Goal: Task Accomplishment & Management: Manage account settings

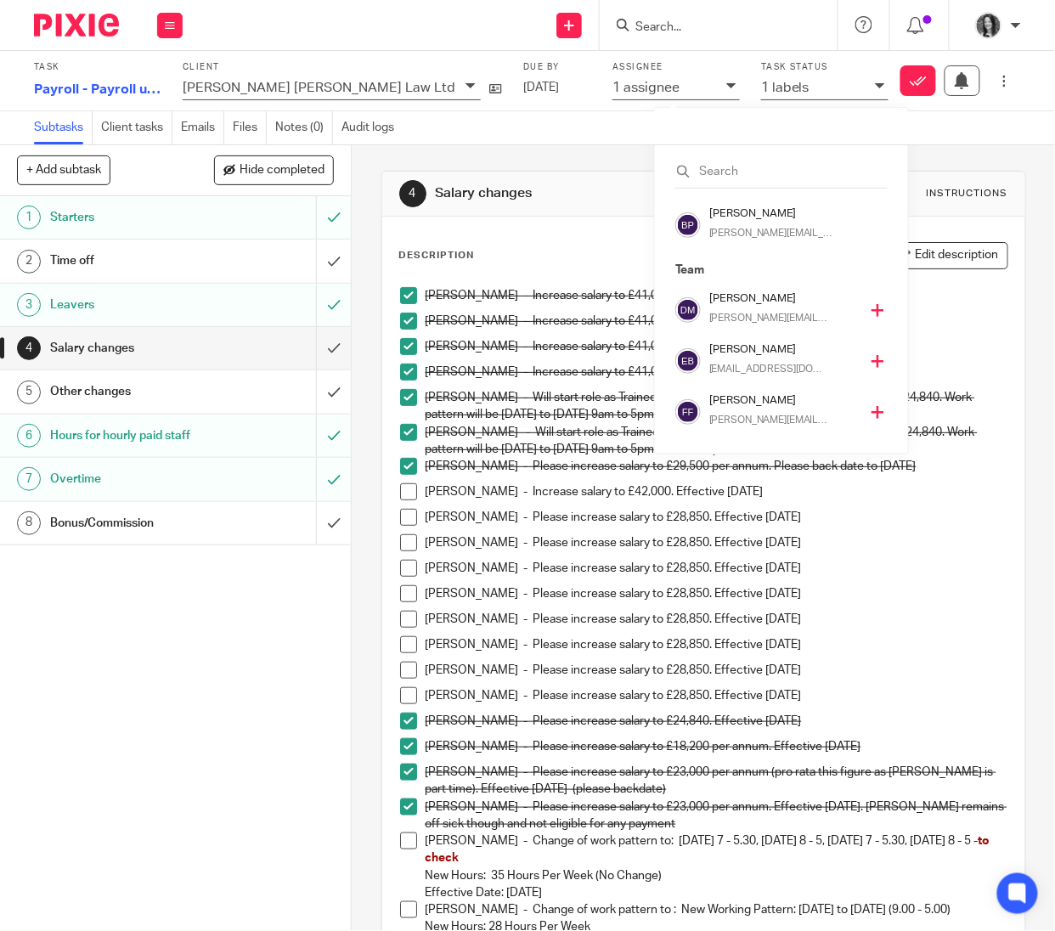
scroll to position [311, 0]
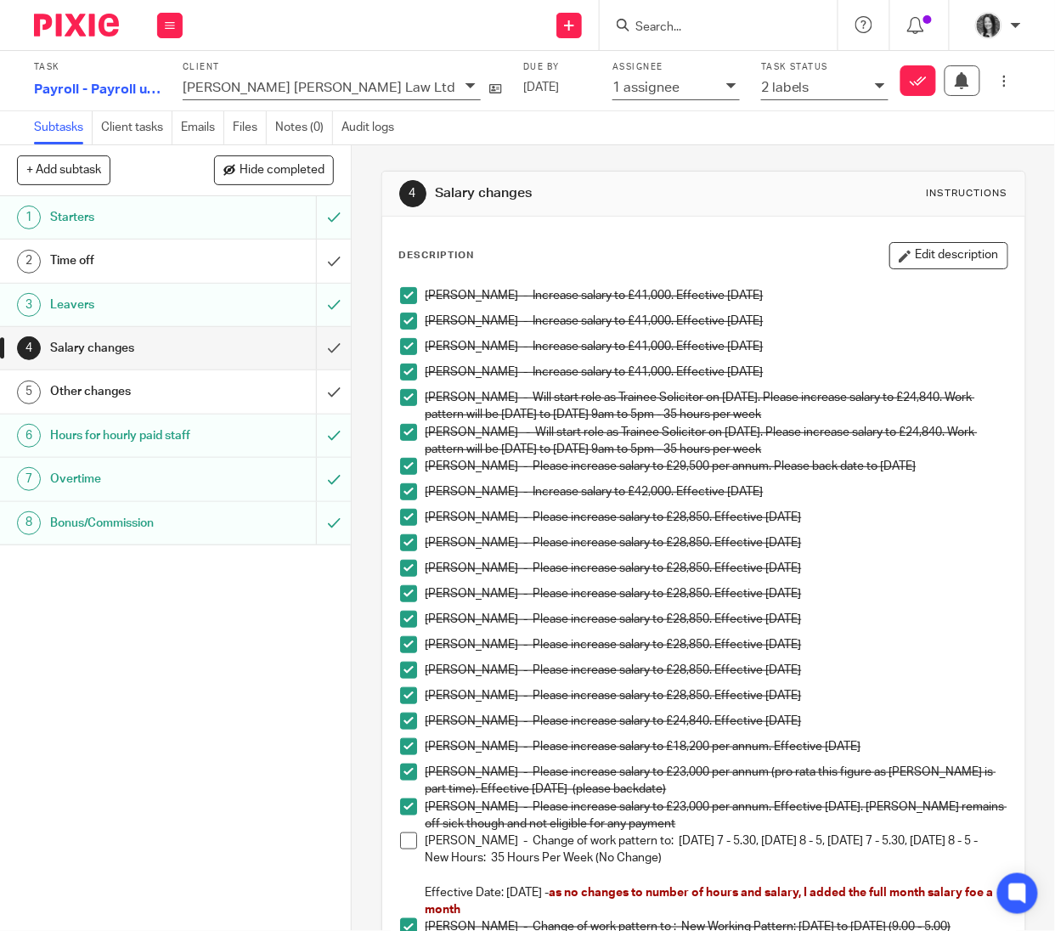
click at [137, 225] on h1 "Starters" at bounding box center [133, 217] width 167 height 25
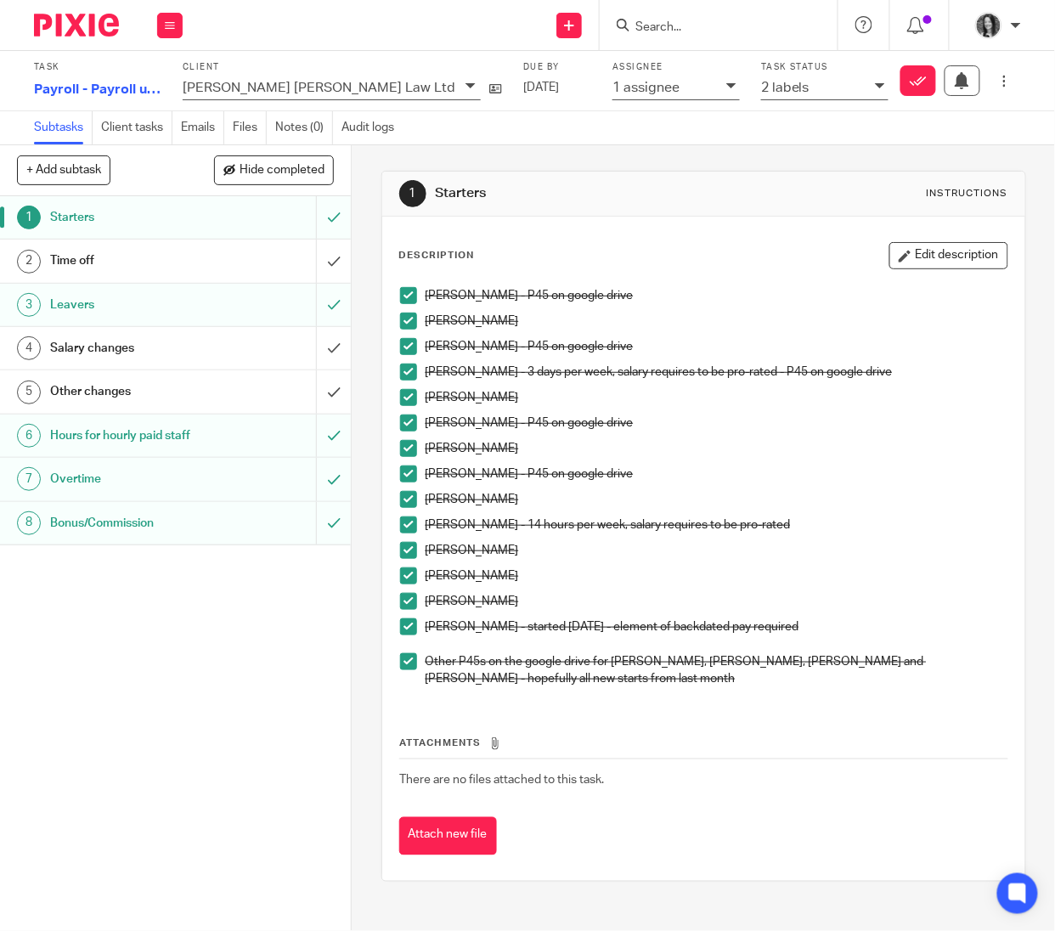
click at [135, 259] on h1 "Time off" at bounding box center [133, 260] width 167 height 25
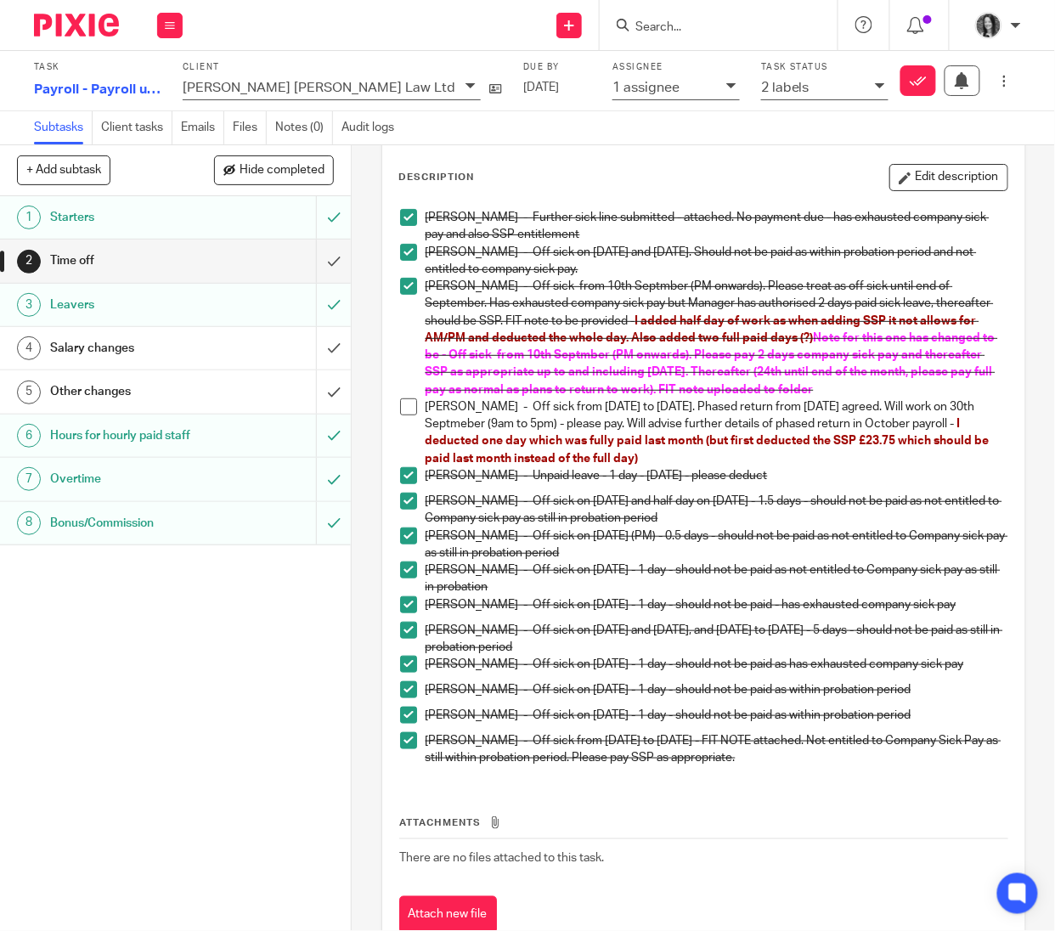
scroll to position [161, 0]
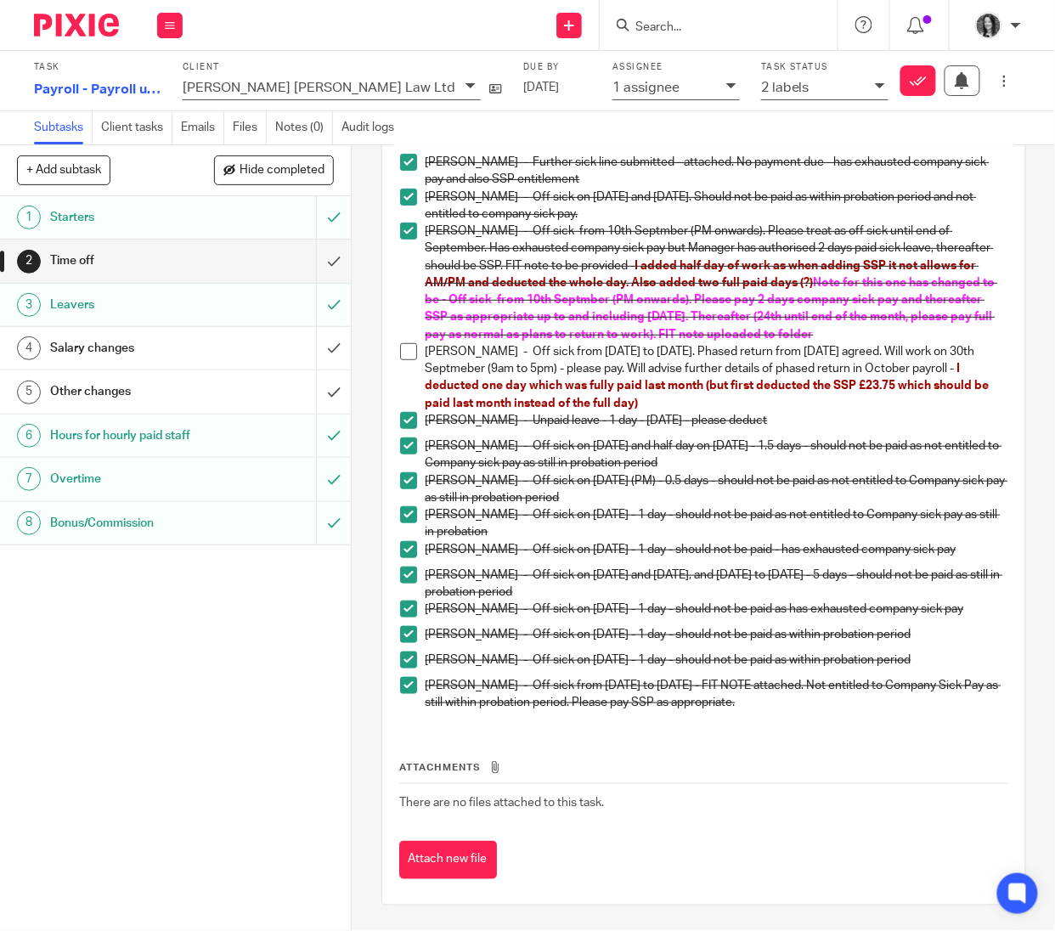
click at [218, 308] on div "Leavers" at bounding box center [174, 304] width 249 height 25
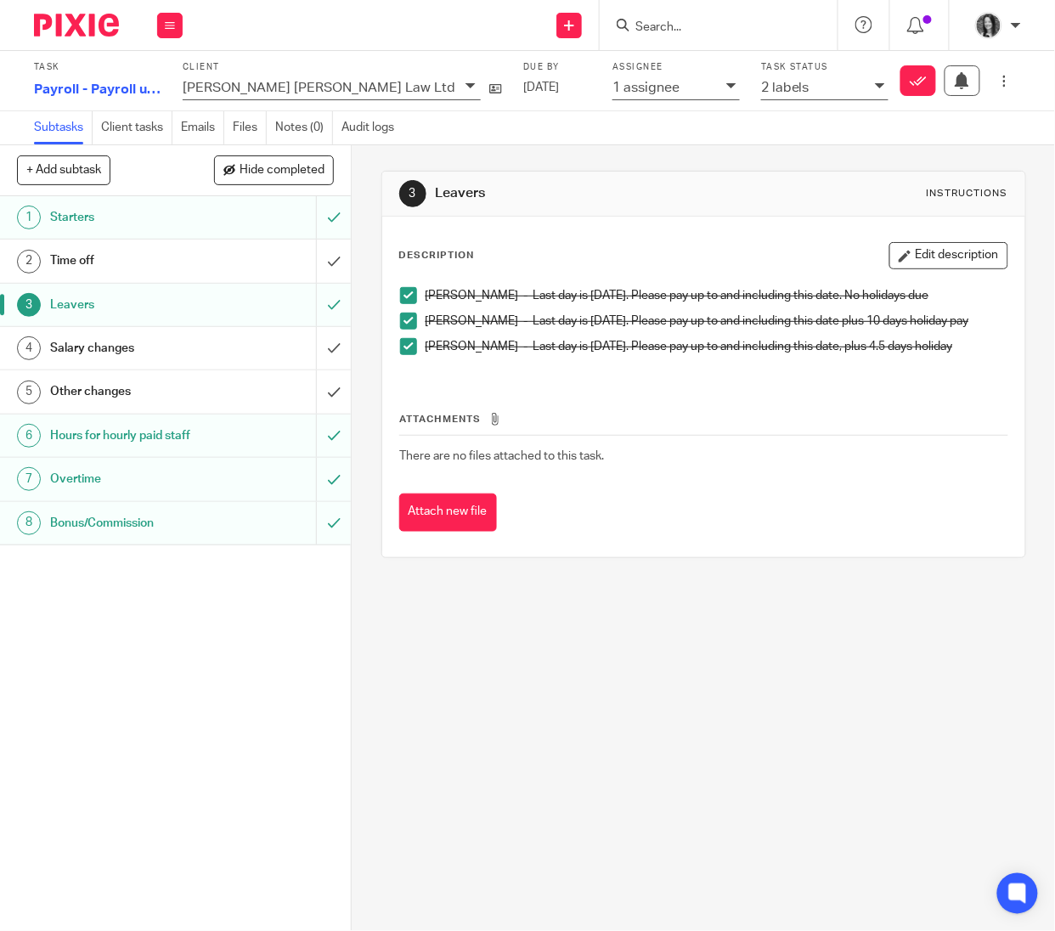
click at [947, 245] on button "Edit description" at bounding box center [949, 255] width 119 height 27
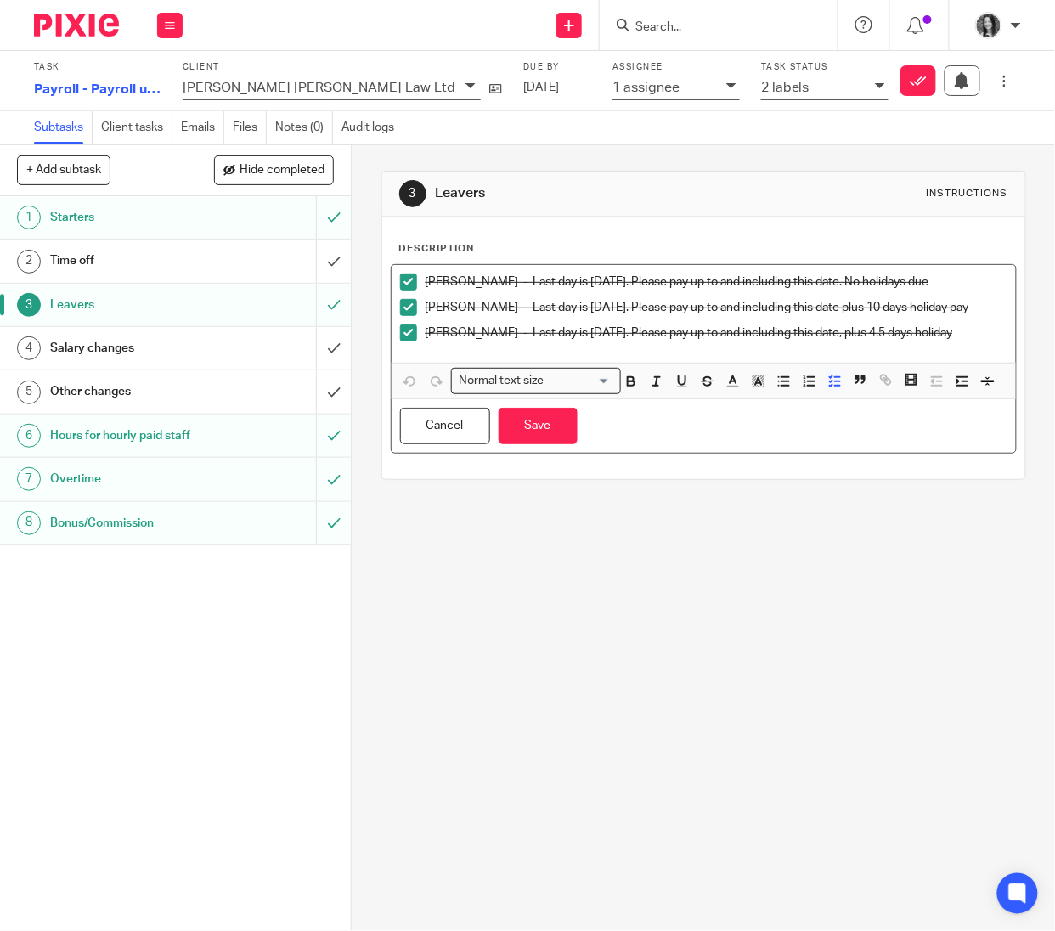
click at [943, 342] on p "Erin Ryland - Last day is 23.09.2025. Please pay up to and including this date,…" at bounding box center [717, 333] width 582 height 17
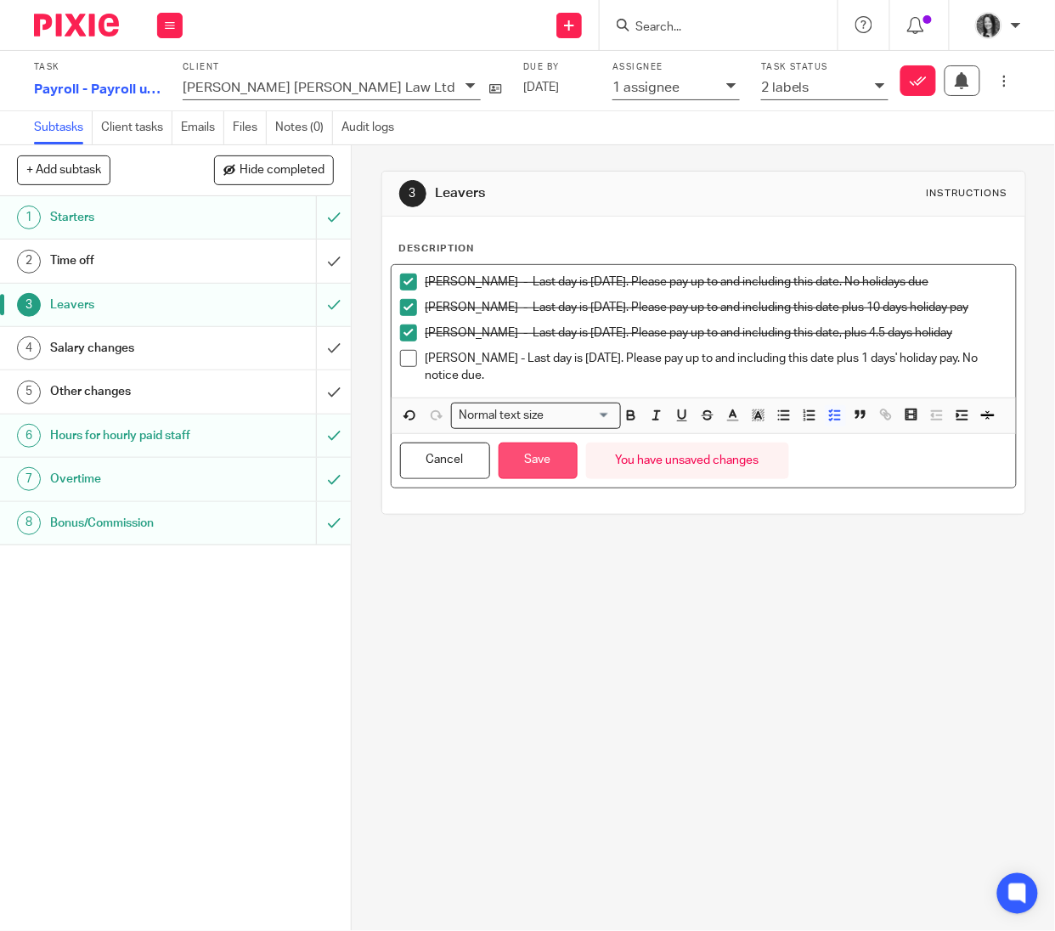
click at [562, 479] on button "Save" at bounding box center [538, 461] width 79 height 37
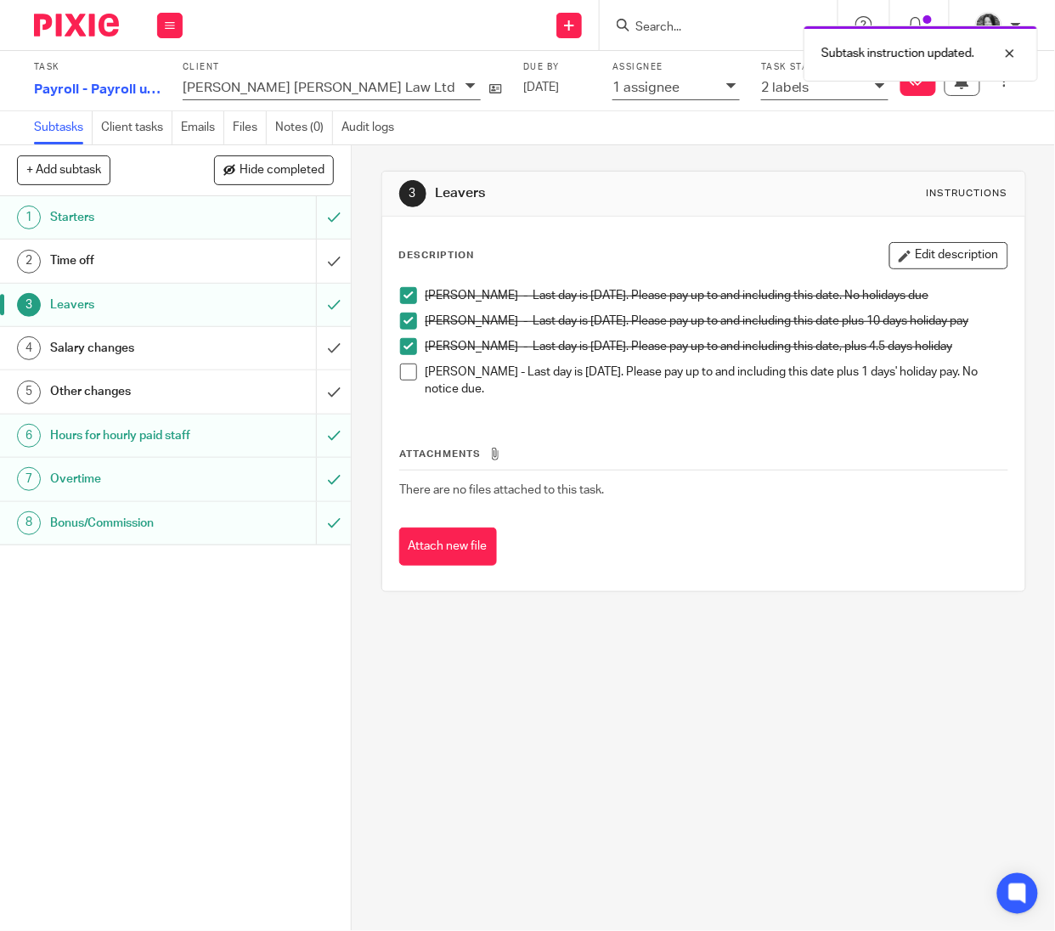
click at [405, 381] on span at bounding box center [408, 372] width 17 height 17
click at [183, 265] on h1 "Time off" at bounding box center [133, 260] width 167 height 25
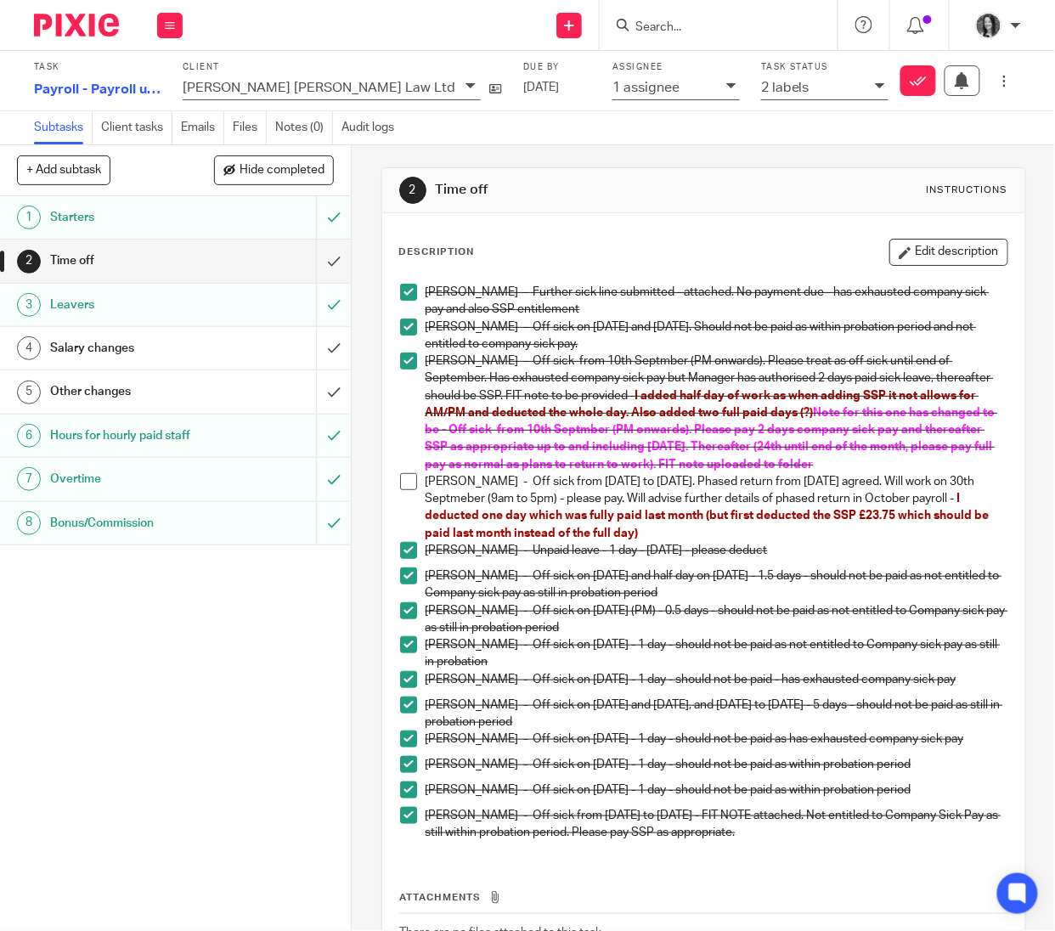
scroll to position [4, 0]
click at [317, 264] on input "submit" at bounding box center [175, 261] width 351 height 42
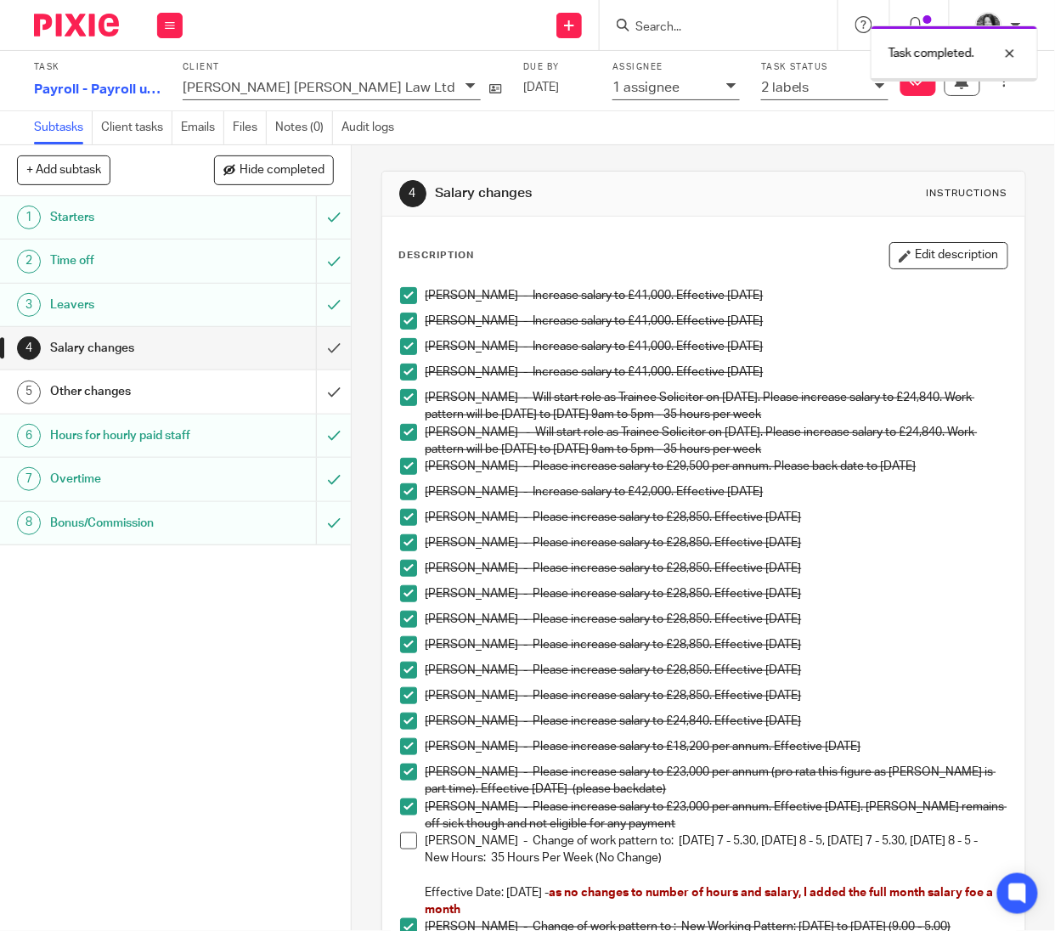
click at [257, 313] on div "Leavers" at bounding box center [174, 304] width 249 height 25
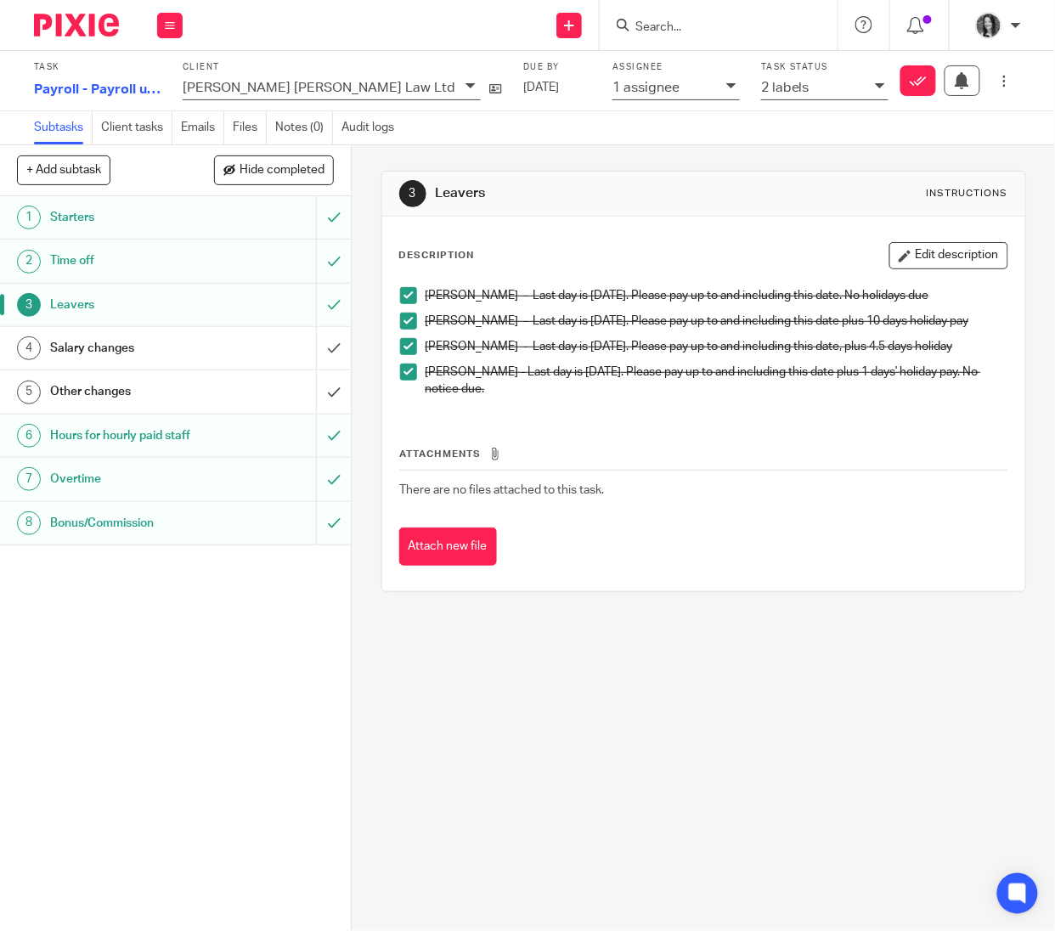
click at [165, 353] on h1 "Salary changes" at bounding box center [133, 348] width 167 height 25
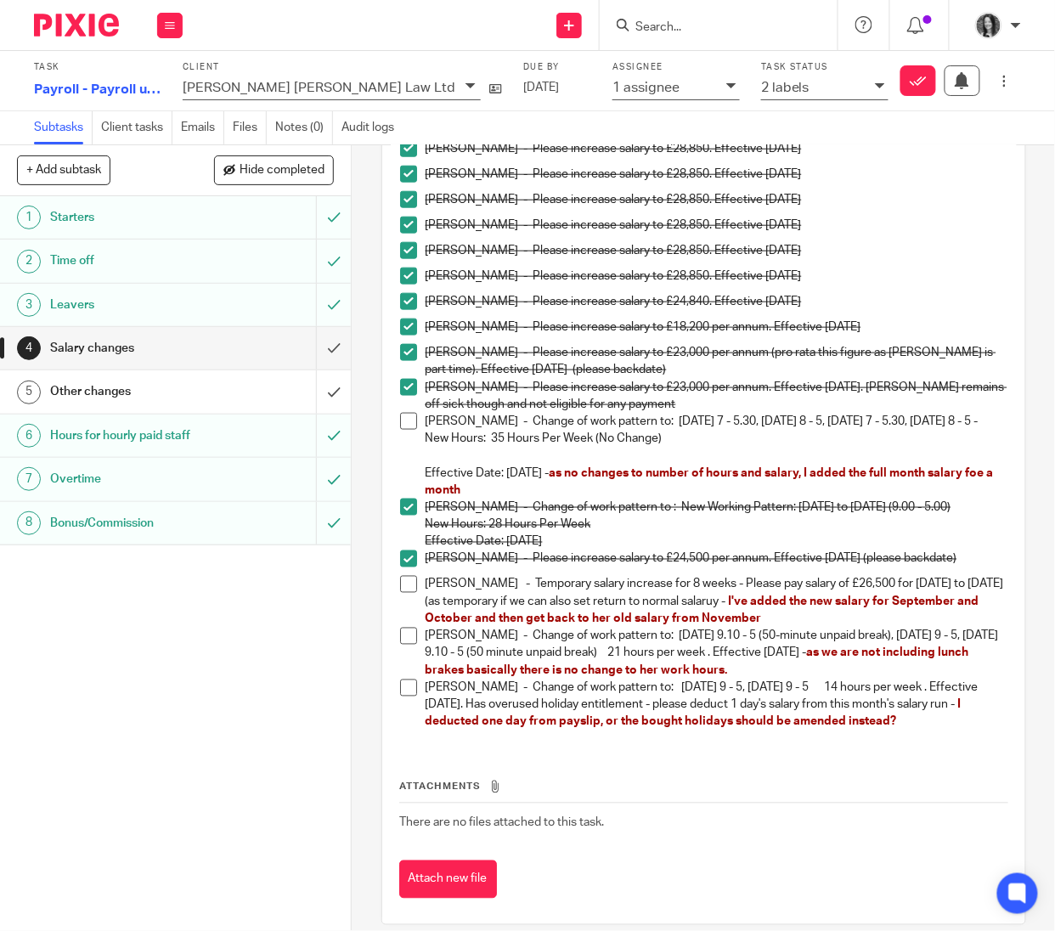
scroll to position [466, 0]
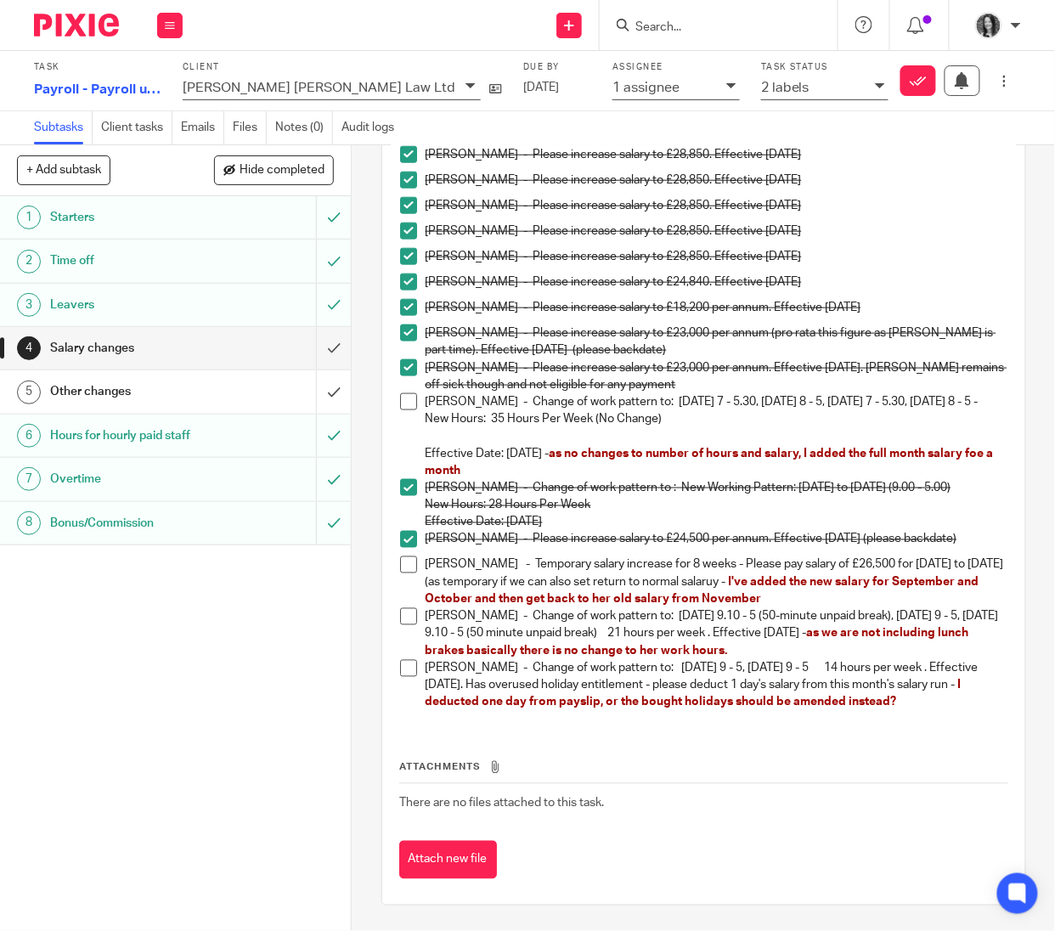
click at [400, 562] on span at bounding box center [408, 565] width 17 height 17
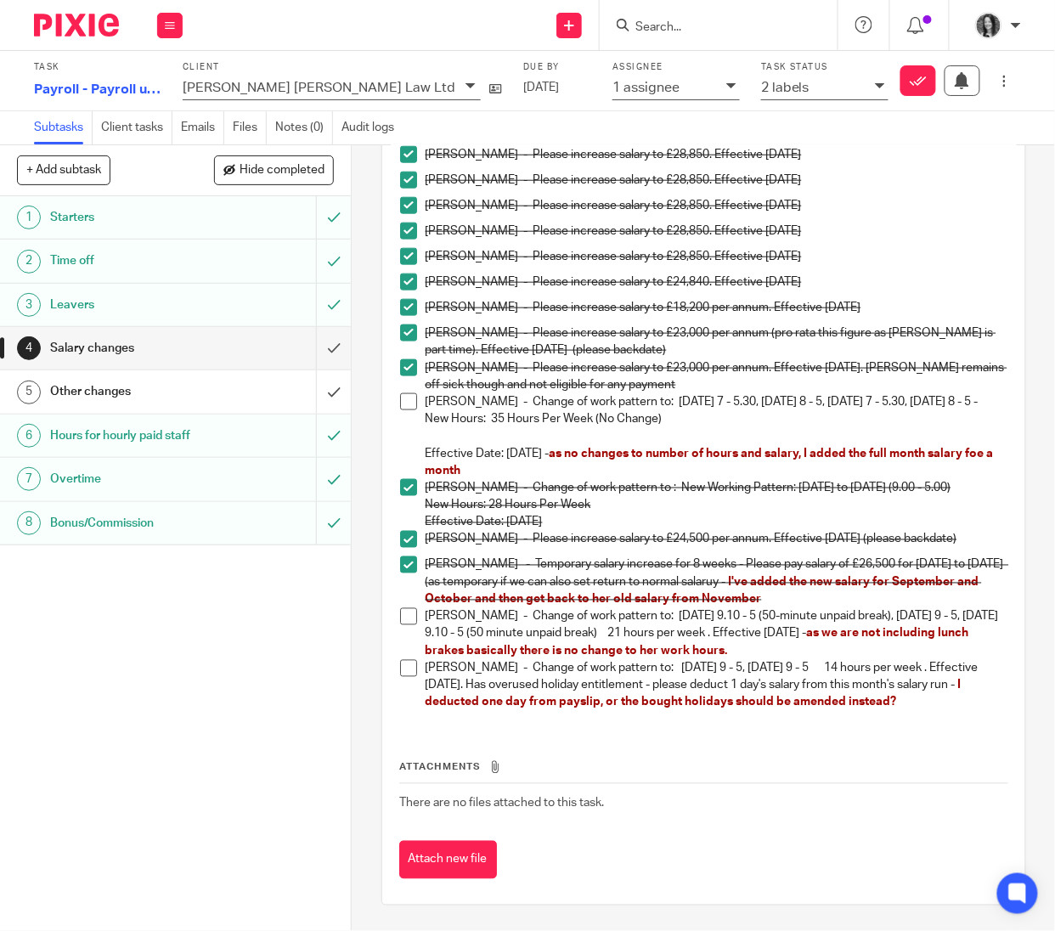
click at [400, 619] on span at bounding box center [408, 616] width 17 height 17
click at [400, 672] on span at bounding box center [408, 668] width 17 height 17
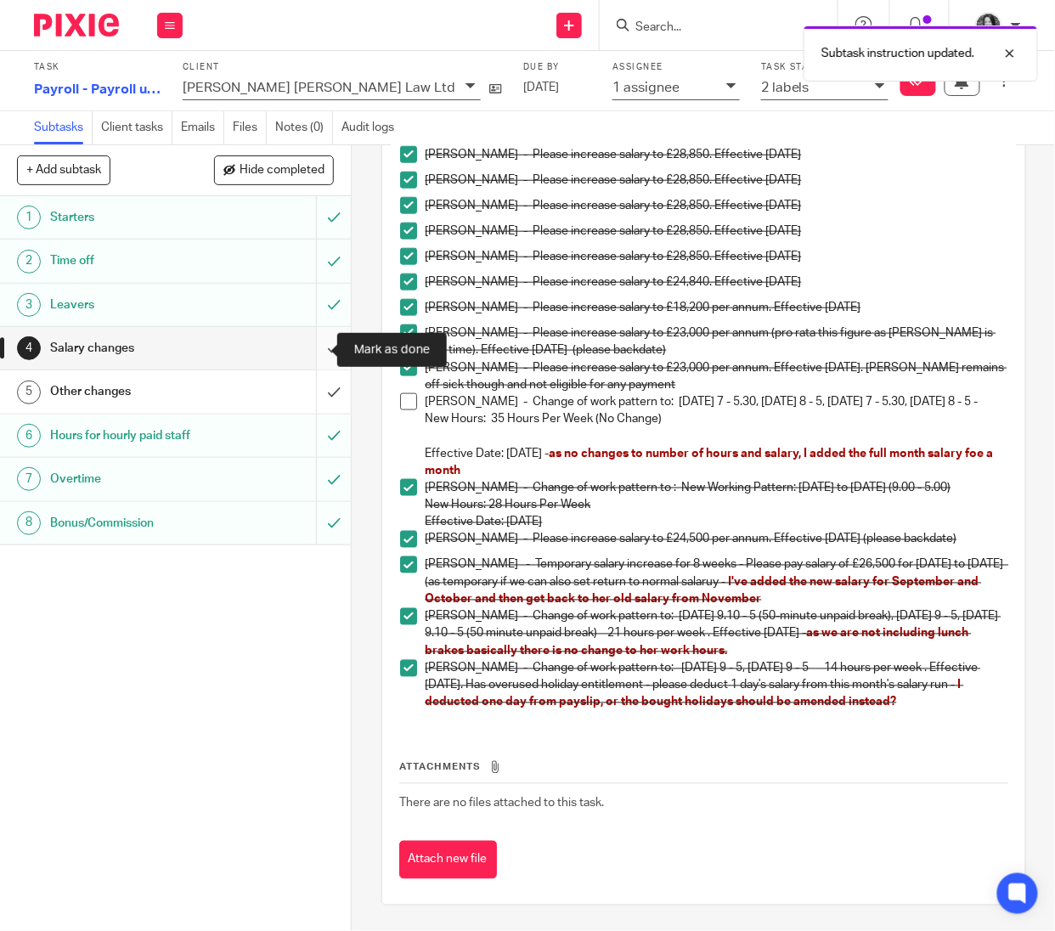
click at [312, 353] on input "submit" at bounding box center [175, 348] width 351 height 42
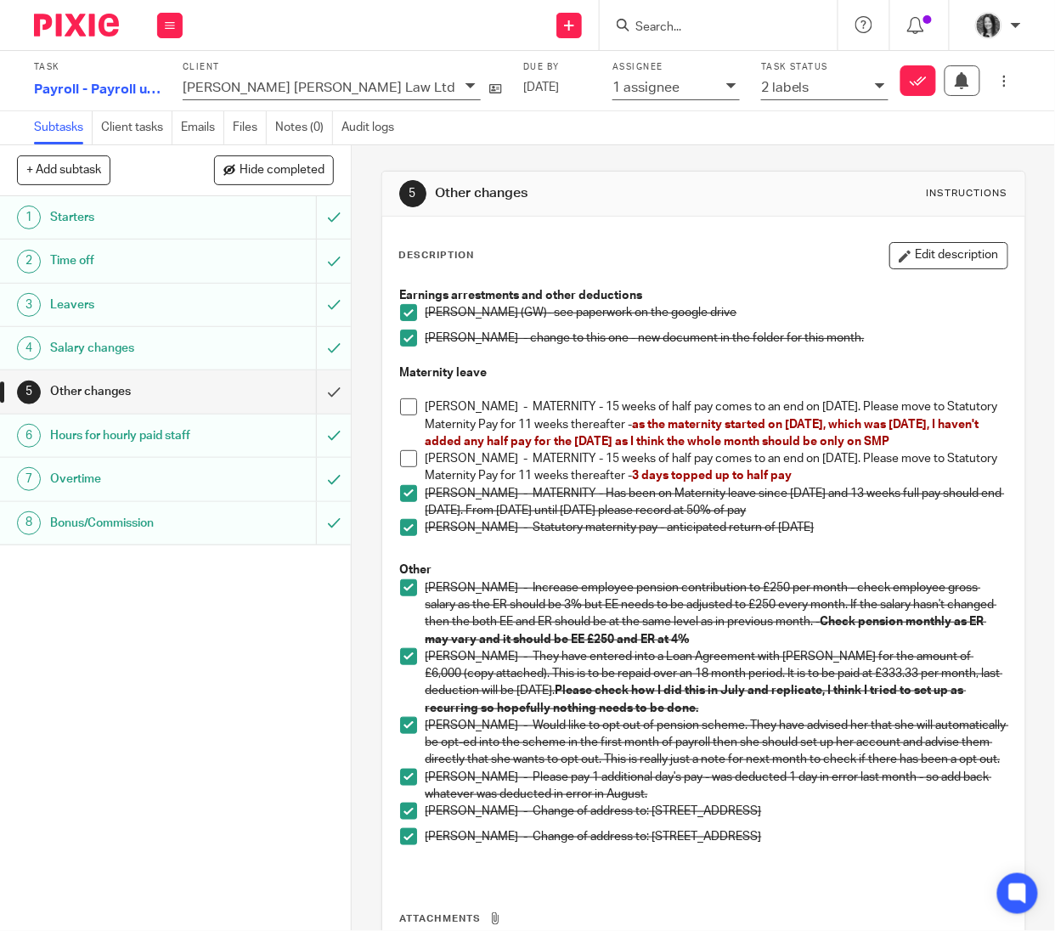
click at [406, 410] on span at bounding box center [408, 406] width 17 height 17
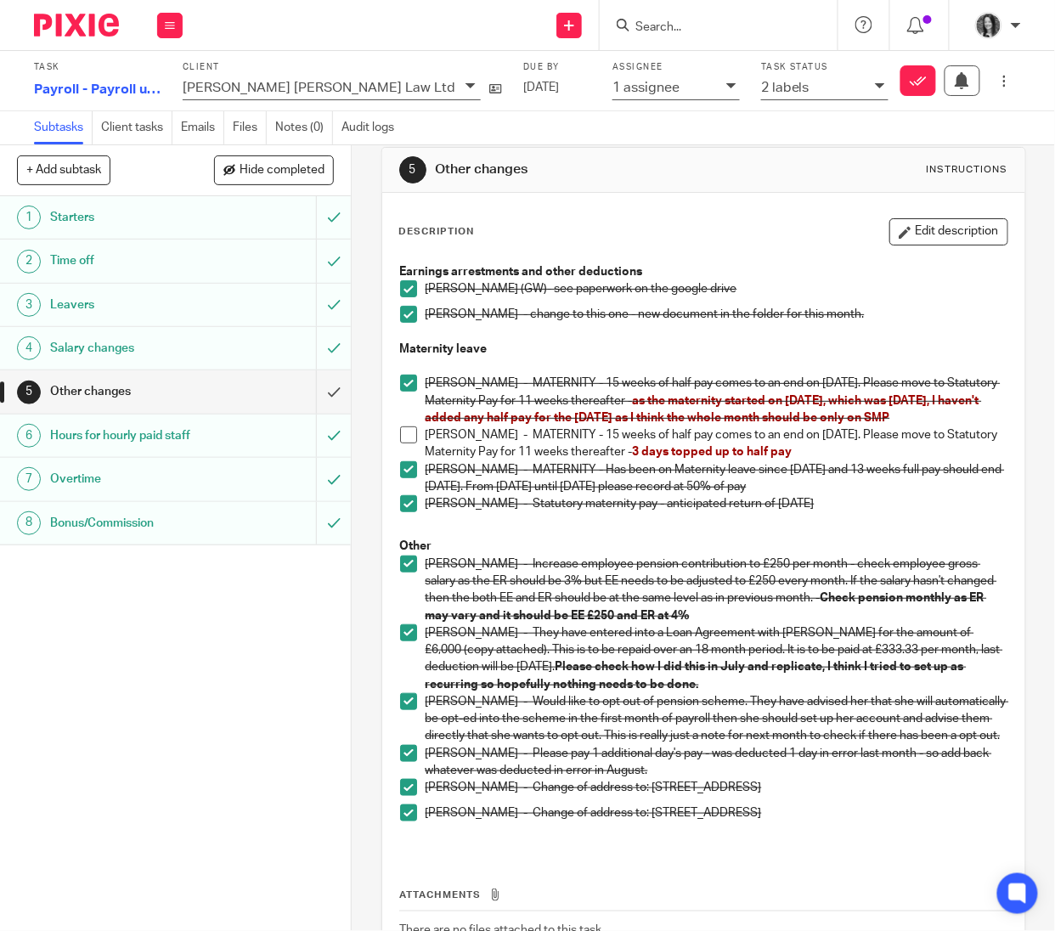
scroll to position [27, 0]
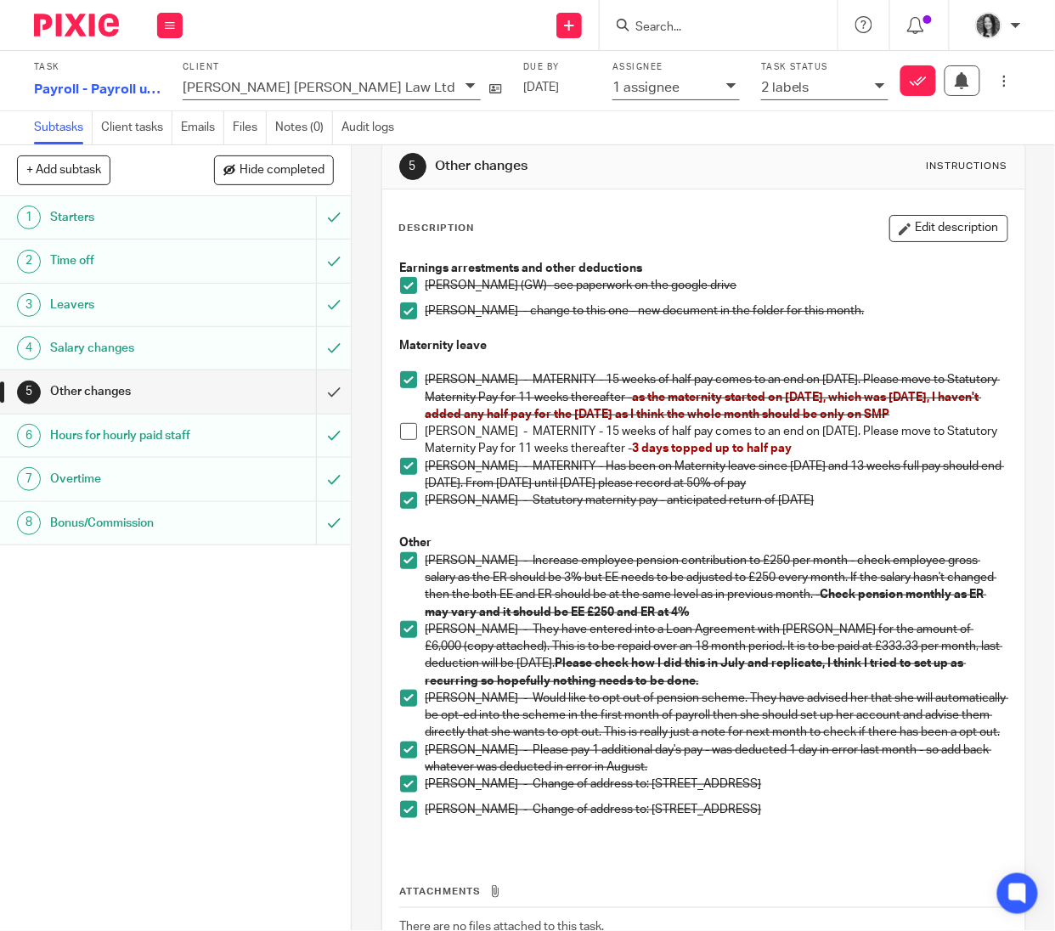
click at [122, 489] on h1 "Overtime" at bounding box center [133, 478] width 167 height 25
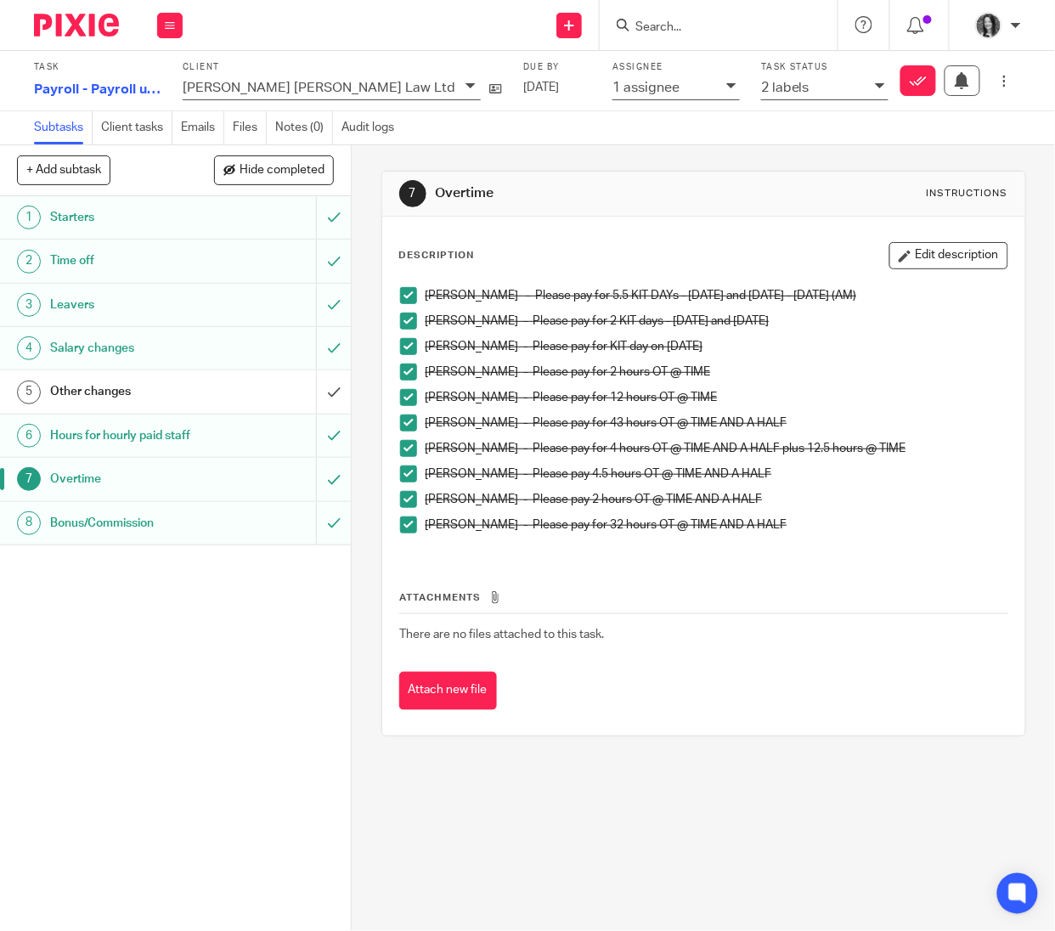
click at [128, 435] on h1 "Hours for hourly paid staff" at bounding box center [133, 435] width 167 height 25
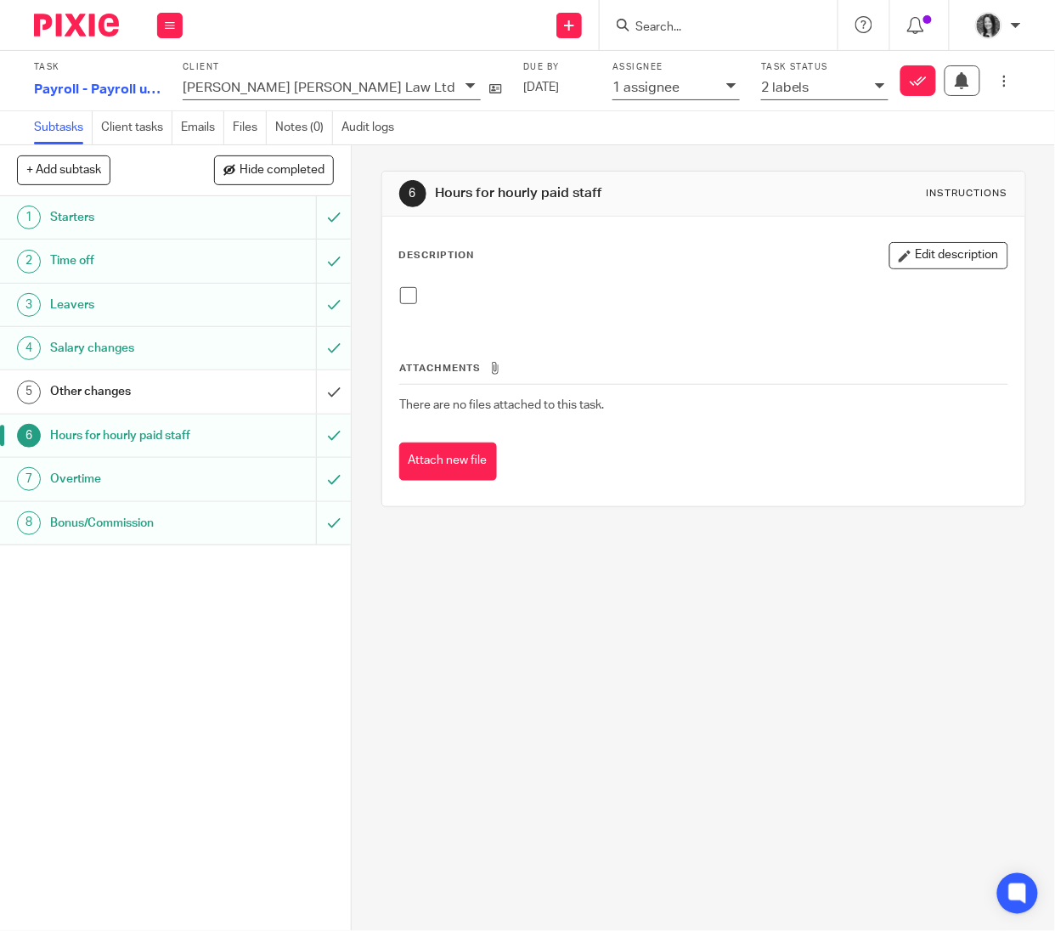
click at [136, 483] on h1 "Overtime" at bounding box center [133, 478] width 167 height 25
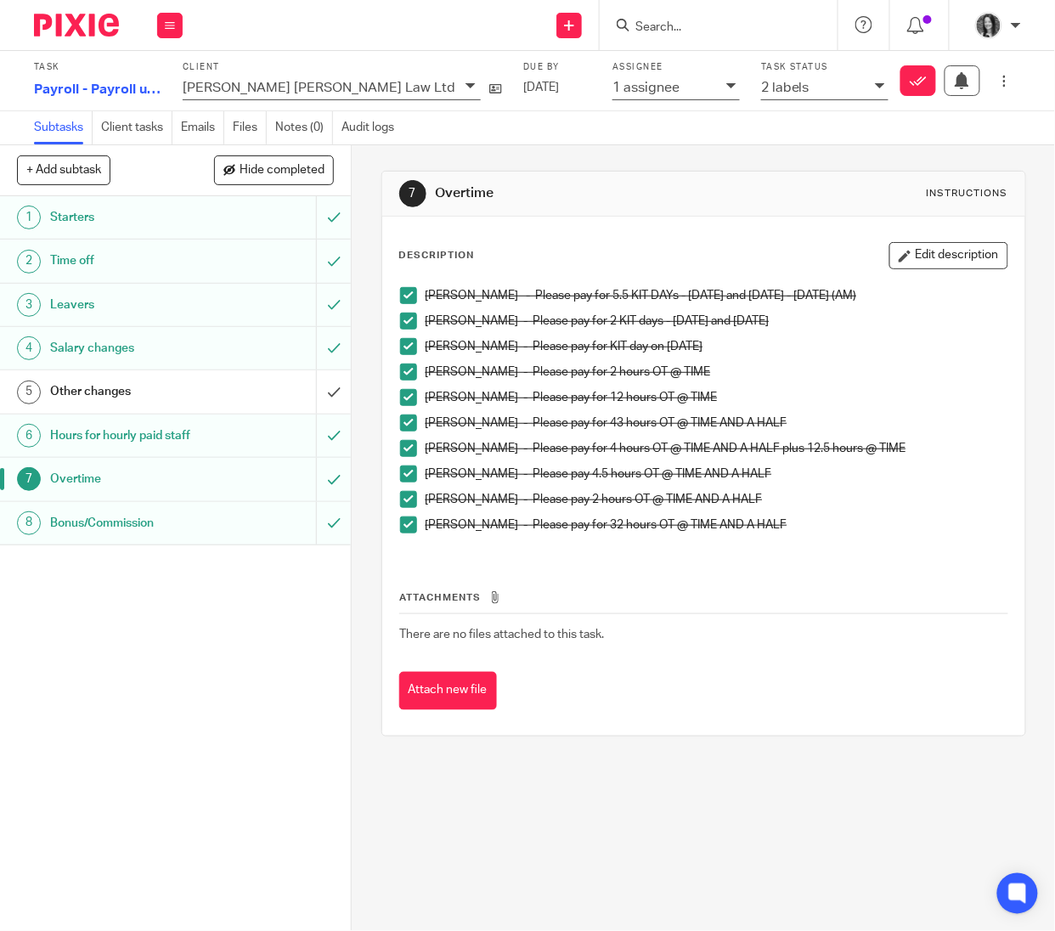
click at [192, 398] on h1 "Other changes" at bounding box center [133, 391] width 167 height 25
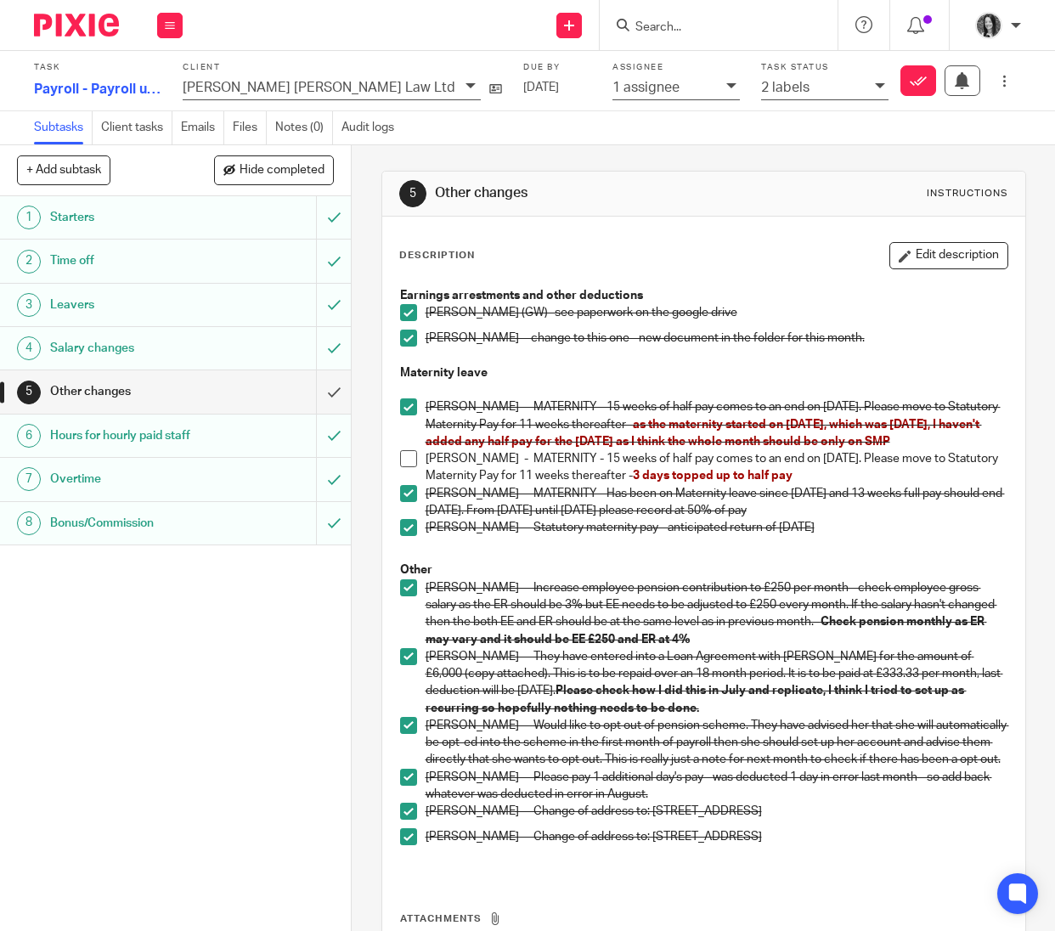
click at [206, 381] on div "Other changes" at bounding box center [174, 391] width 249 height 25
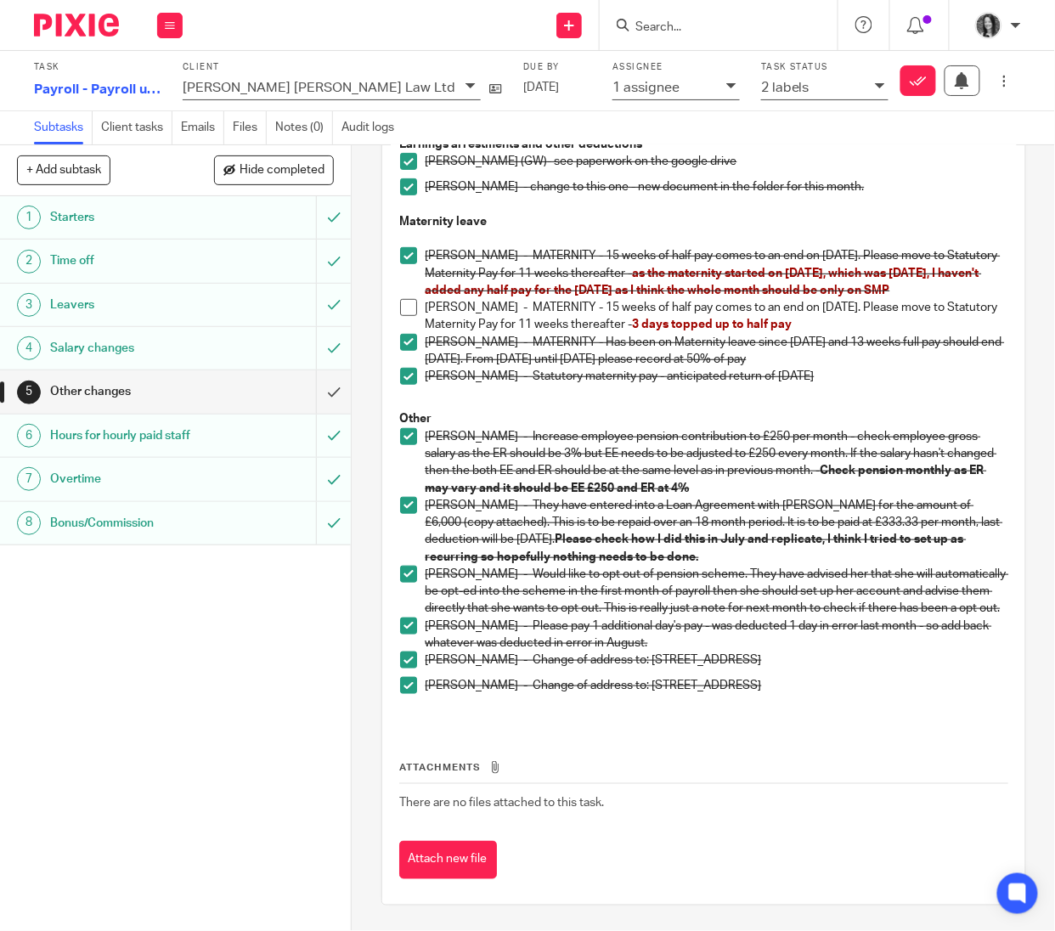
scroll to position [184, 0]
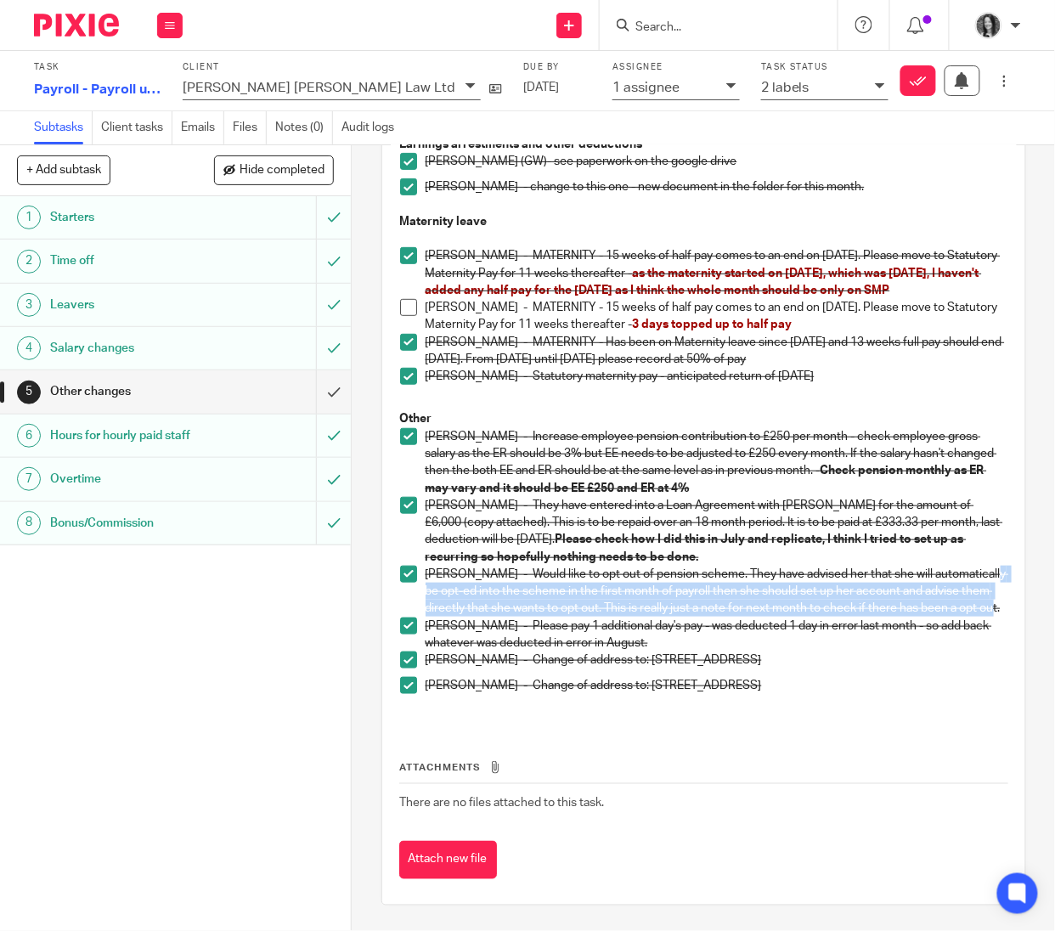
drag, startPoint x: 506, startPoint y: 611, endPoint x: 417, endPoint y: 571, distance: 97.0
click at [417, 571] on li "[PERSON_NAME] - Would like to opt out of pension scheme. They have advised her …" at bounding box center [704, 592] width 608 height 52
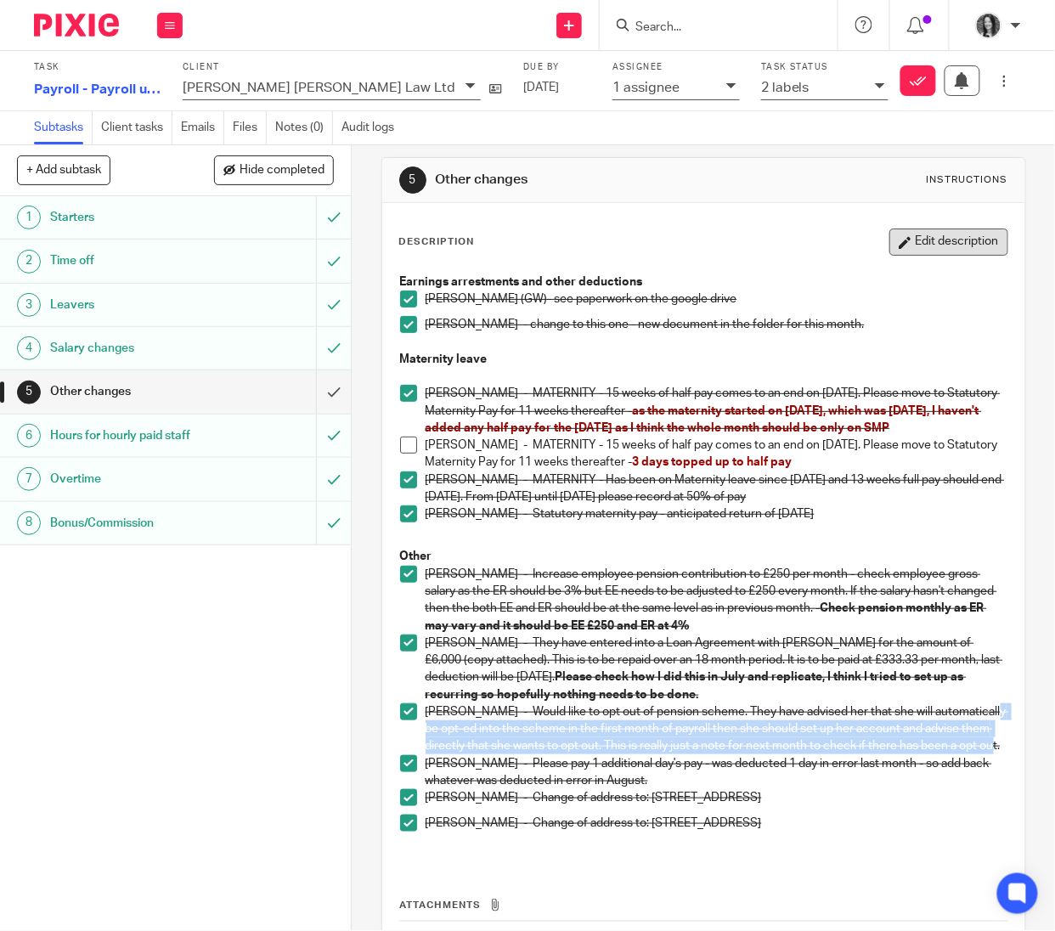
scroll to position [14, 0]
click at [924, 253] on button "Edit description" at bounding box center [949, 241] width 119 height 27
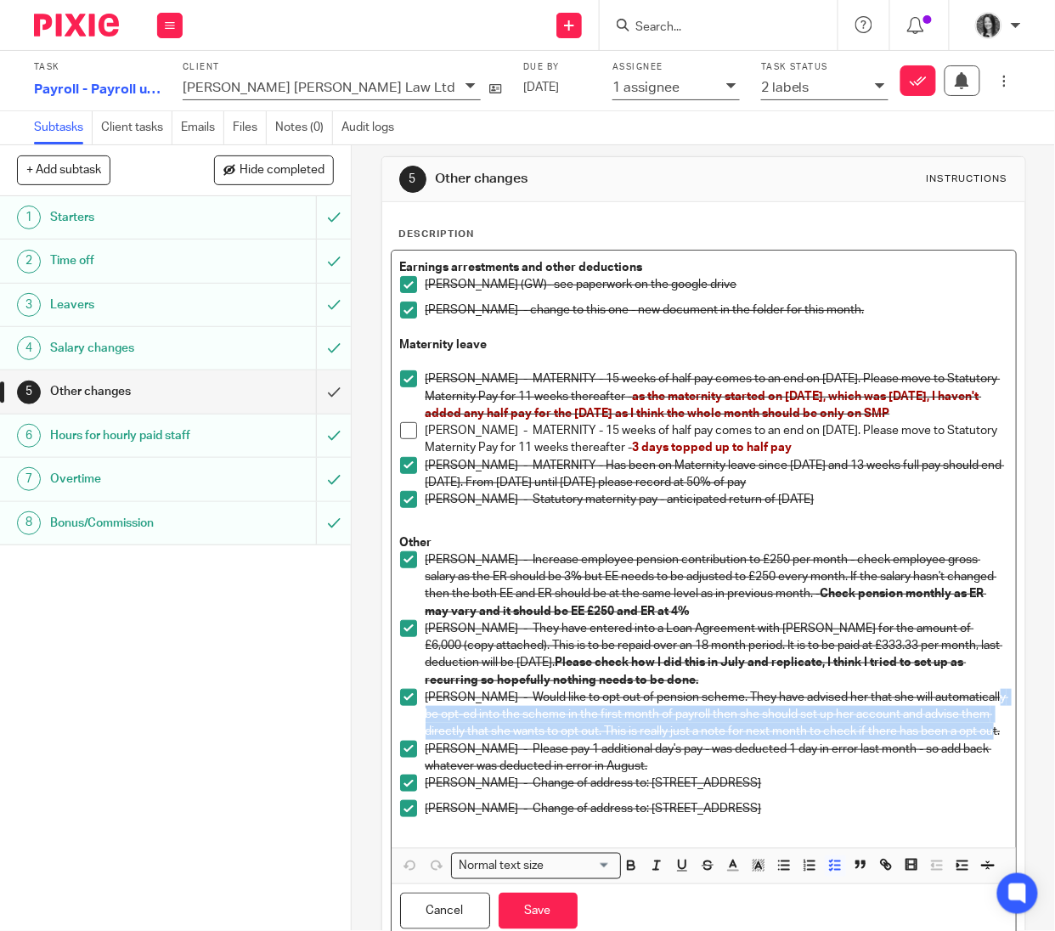
click at [507, 741] on p "Yujie Zhang - Would like to opt out of pension scheme. They have advised her th…" at bounding box center [717, 715] width 582 height 52
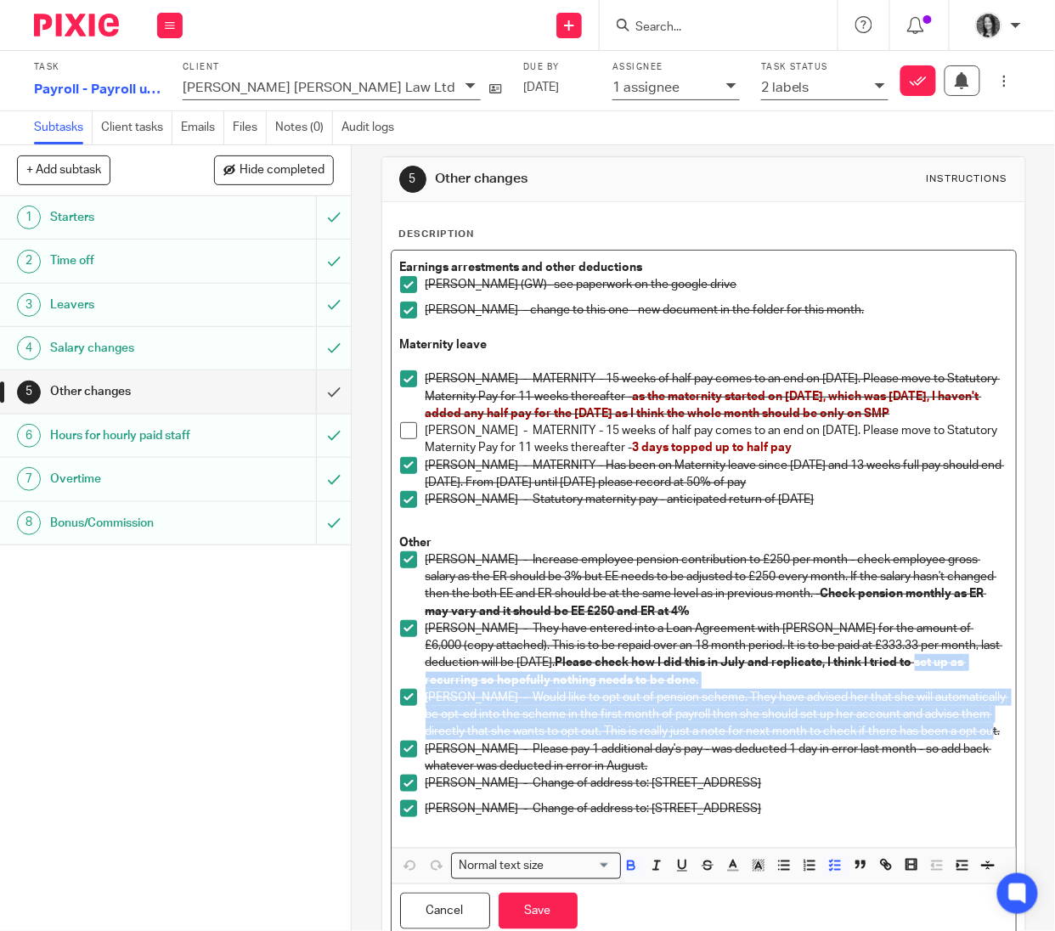
drag, startPoint x: 510, startPoint y: 760, endPoint x: 379, endPoint y: 707, distance: 141.1
click at [382, 707] on div "Description Earnings arrestments and other deductions Leigh Honeyman (GW)- see …" at bounding box center [703, 583] width 643 height 762
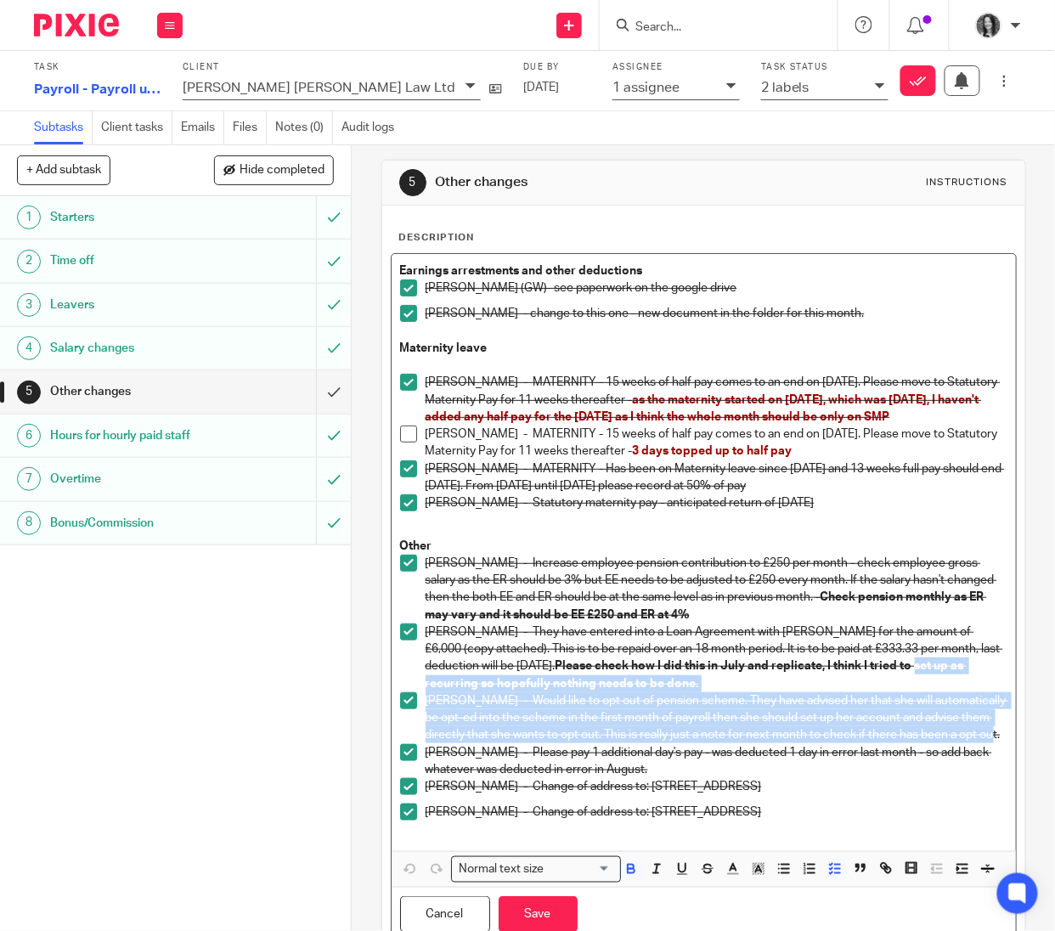
scroll to position [10, 0]
click at [641, 745] on p "Yujie Zhang - Would like to opt out of pension scheme. They have advised her th…" at bounding box center [717, 719] width 582 height 52
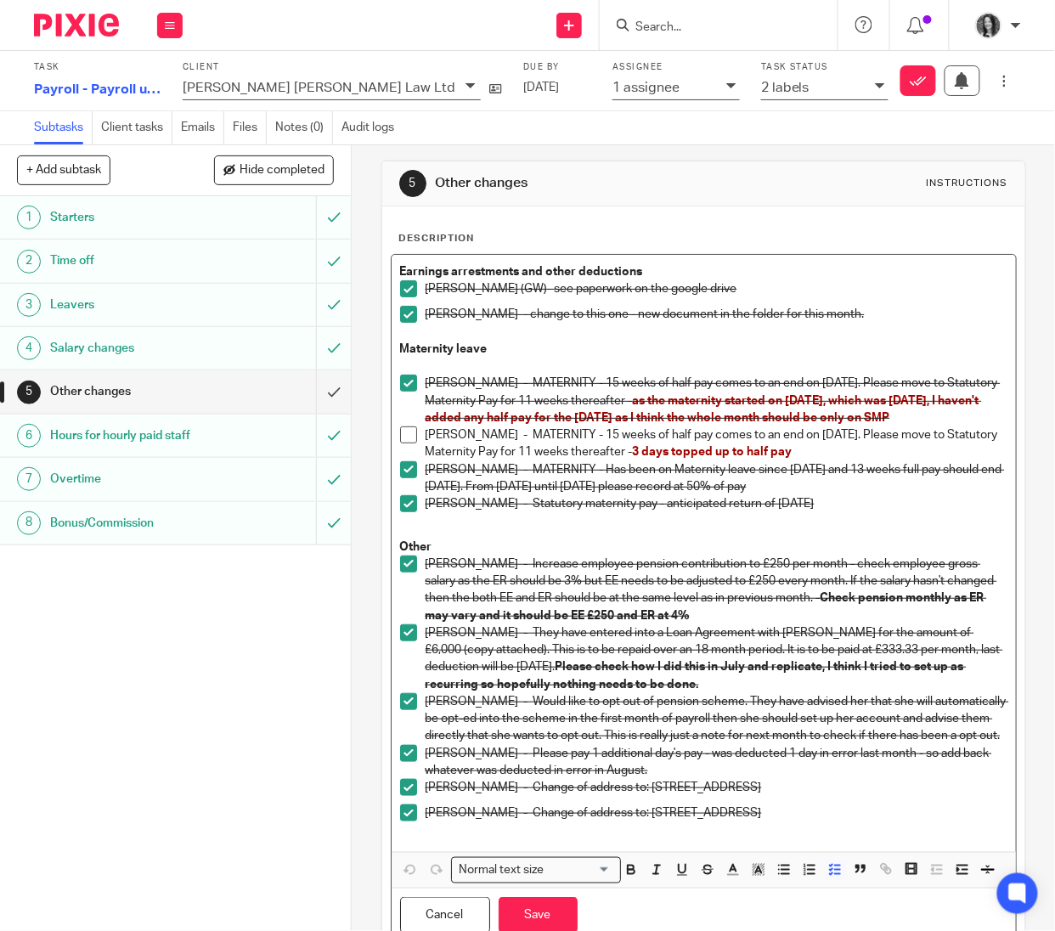
click at [404, 444] on span at bounding box center [408, 435] width 17 height 17
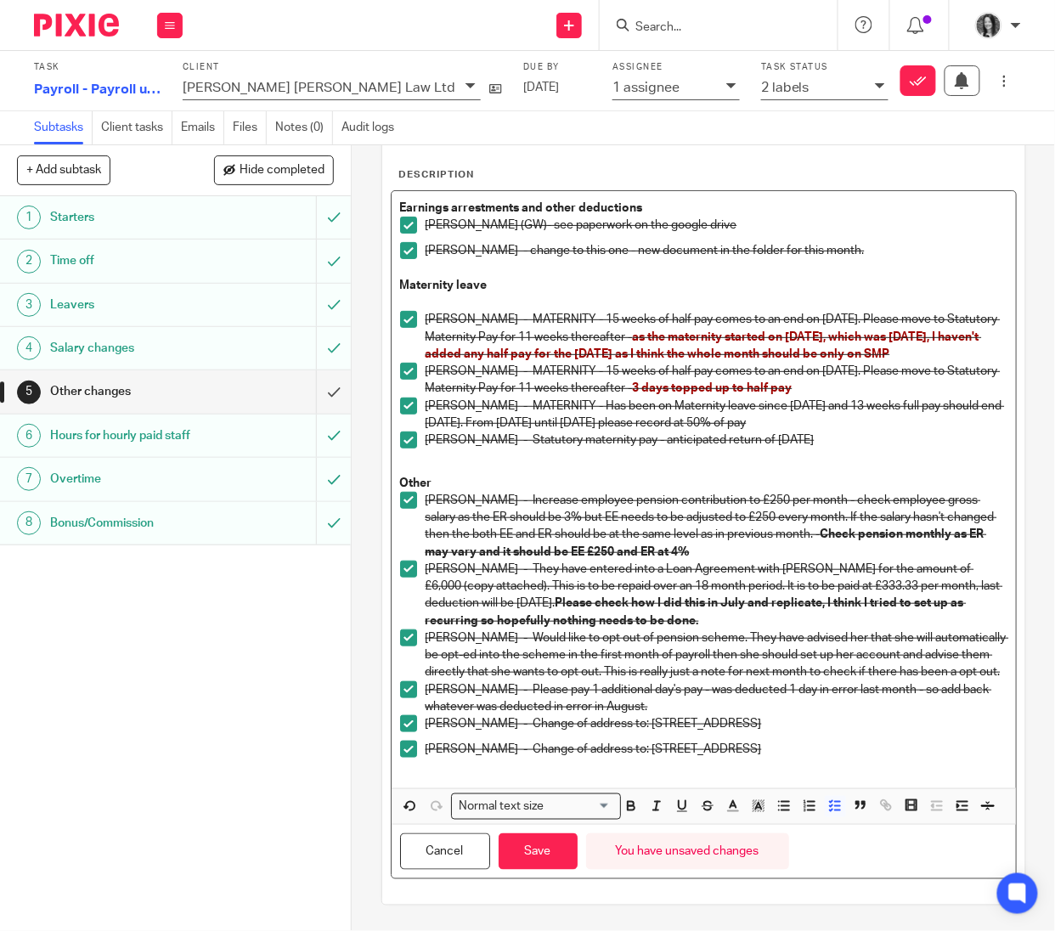
scroll to position [137, 0]
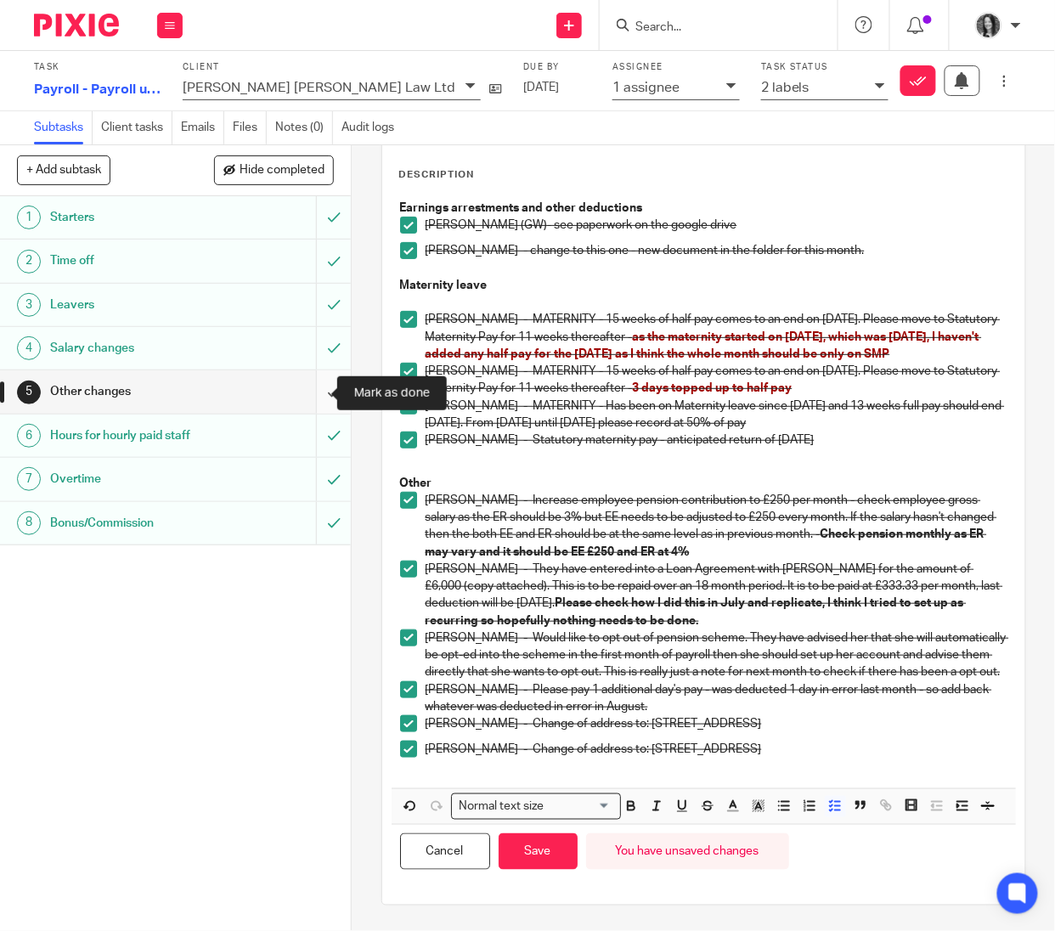
click at [312, 394] on input "submit" at bounding box center [175, 391] width 351 height 42
click at [524, 850] on button "Save" at bounding box center [538, 852] width 79 height 37
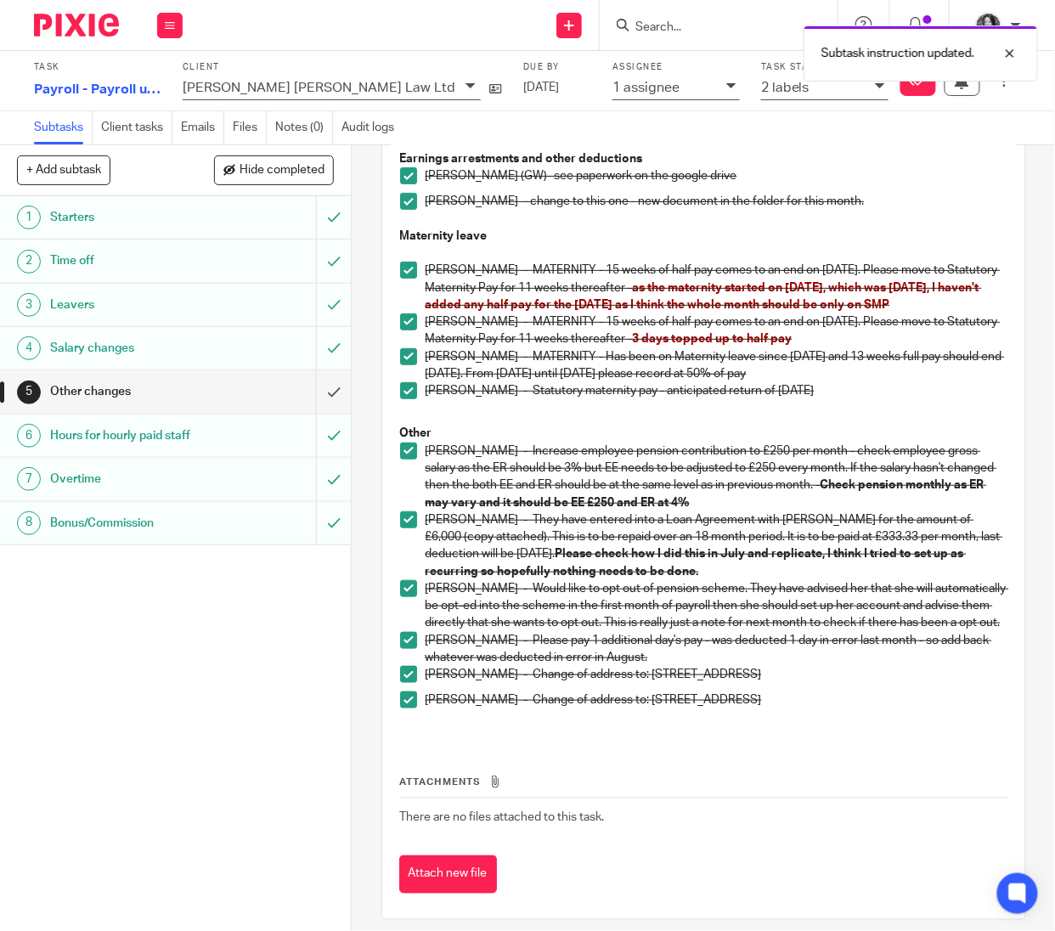
scroll to position [150, 0]
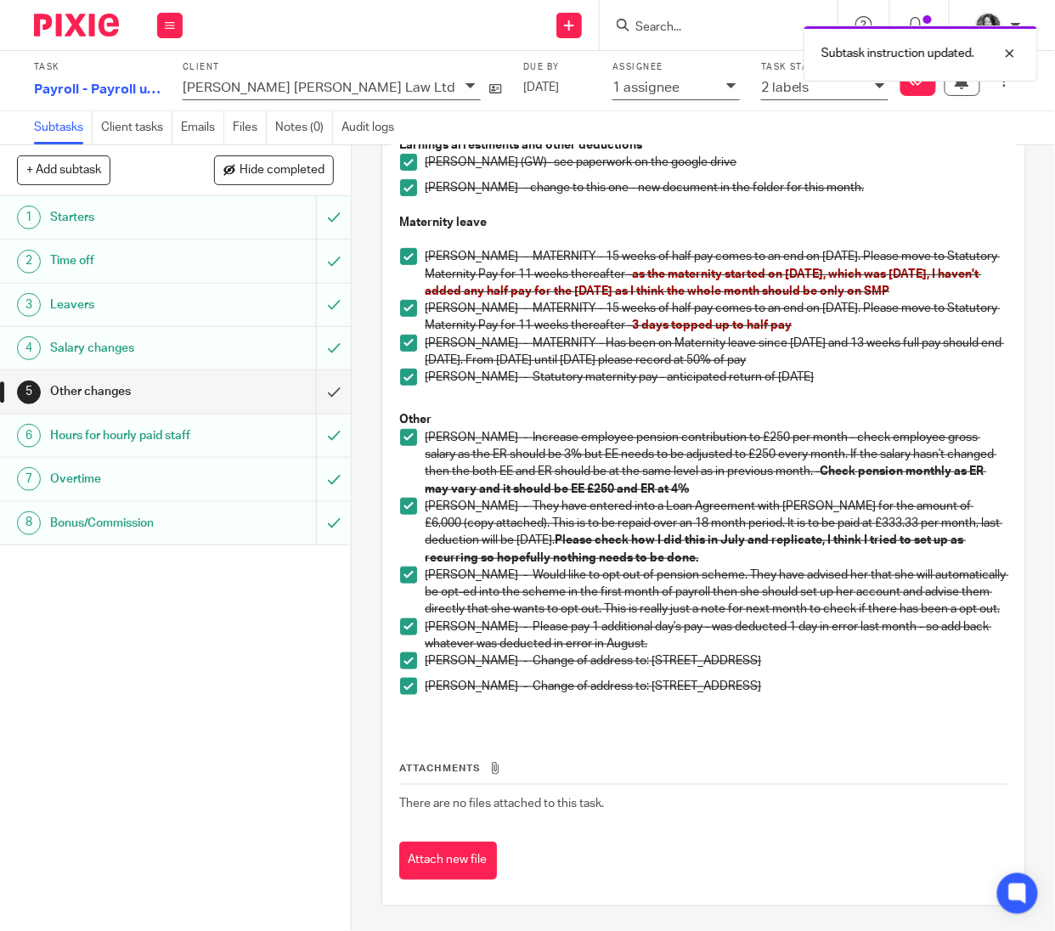
click at [224, 442] on div "Hours for hourly paid staff" at bounding box center [174, 435] width 249 height 25
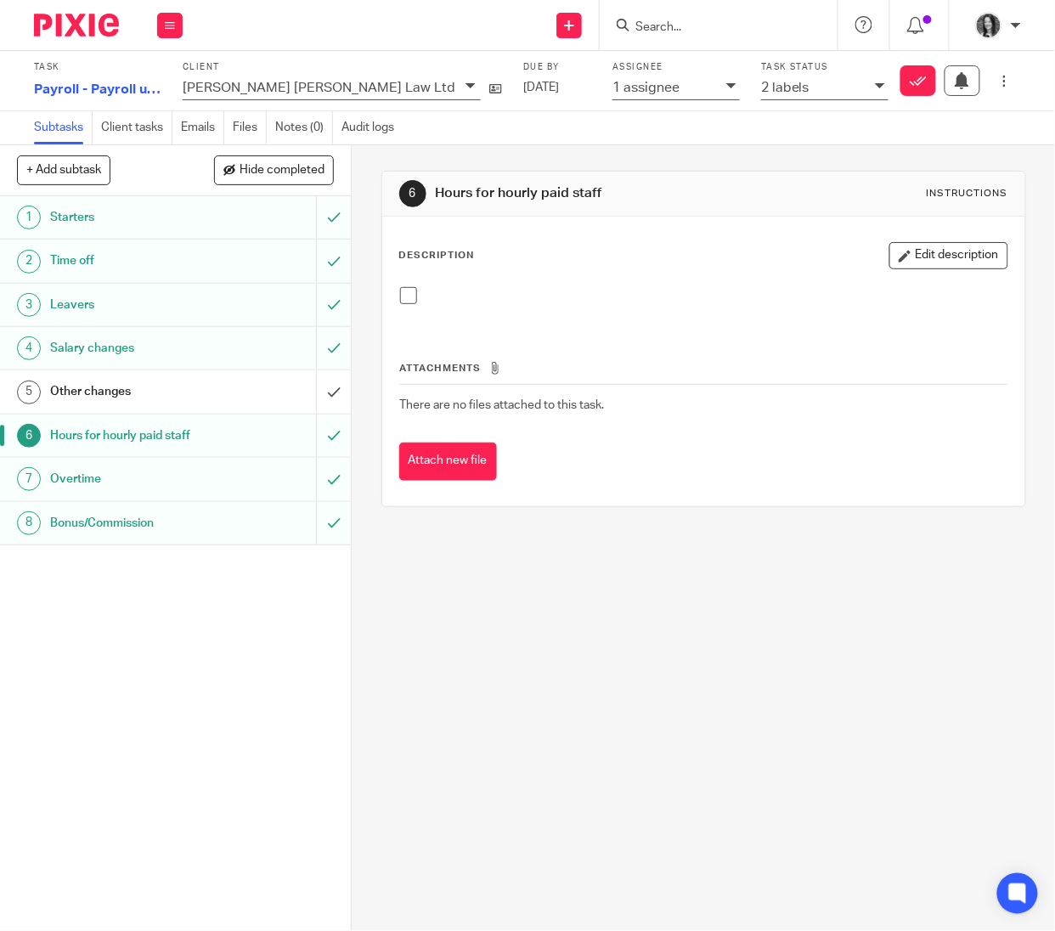
click at [194, 489] on h1 "Overtime" at bounding box center [133, 478] width 167 height 25
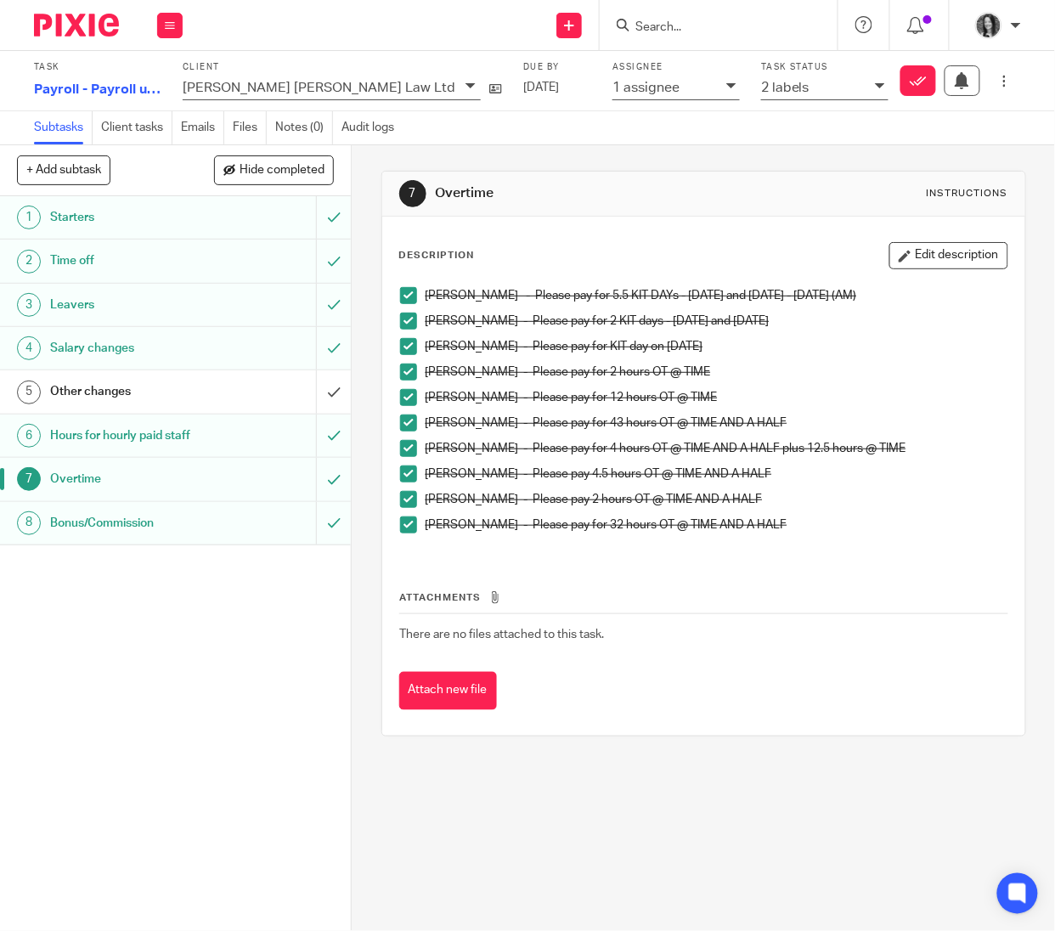
click at [174, 524] on h1 "Bonus/Commission" at bounding box center [133, 523] width 167 height 25
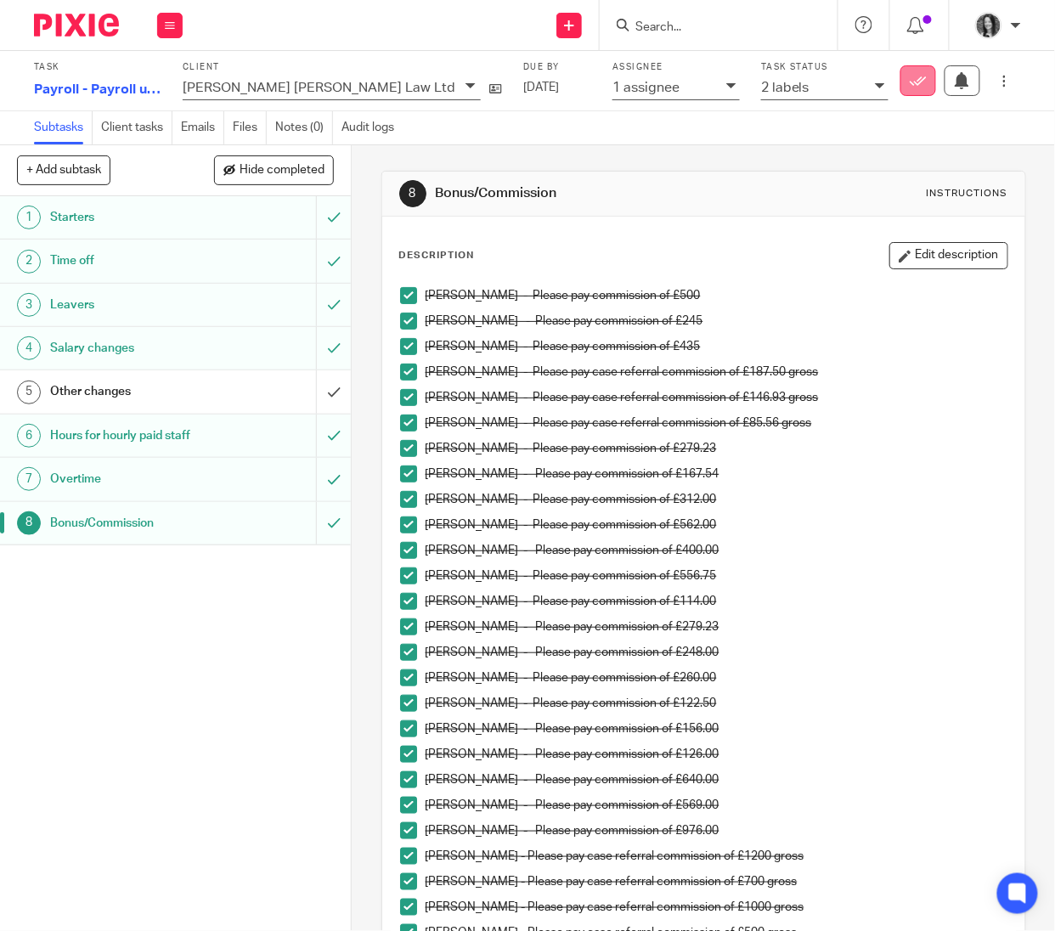
click at [904, 89] on button "Mark as done" at bounding box center [919, 80] width 36 height 31
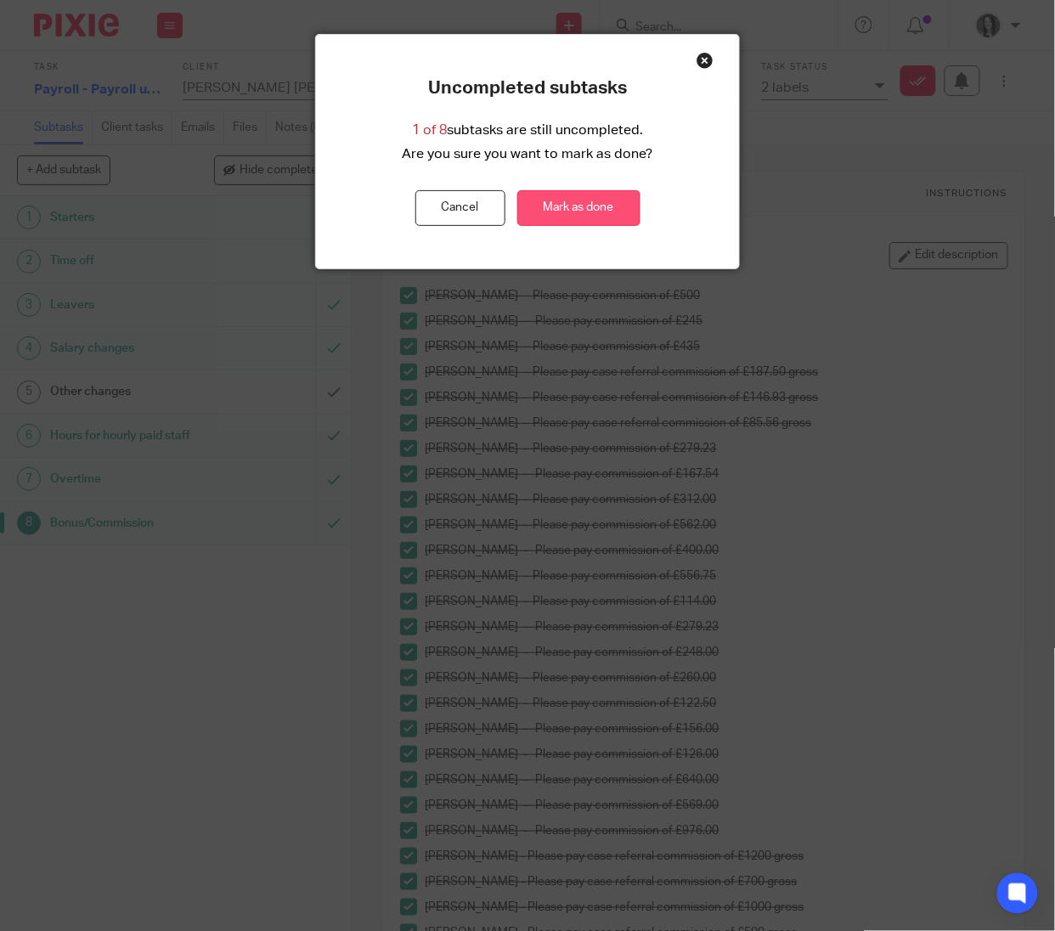
click at [592, 205] on button "Mark as done" at bounding box center [578, 208] width 123 height 37
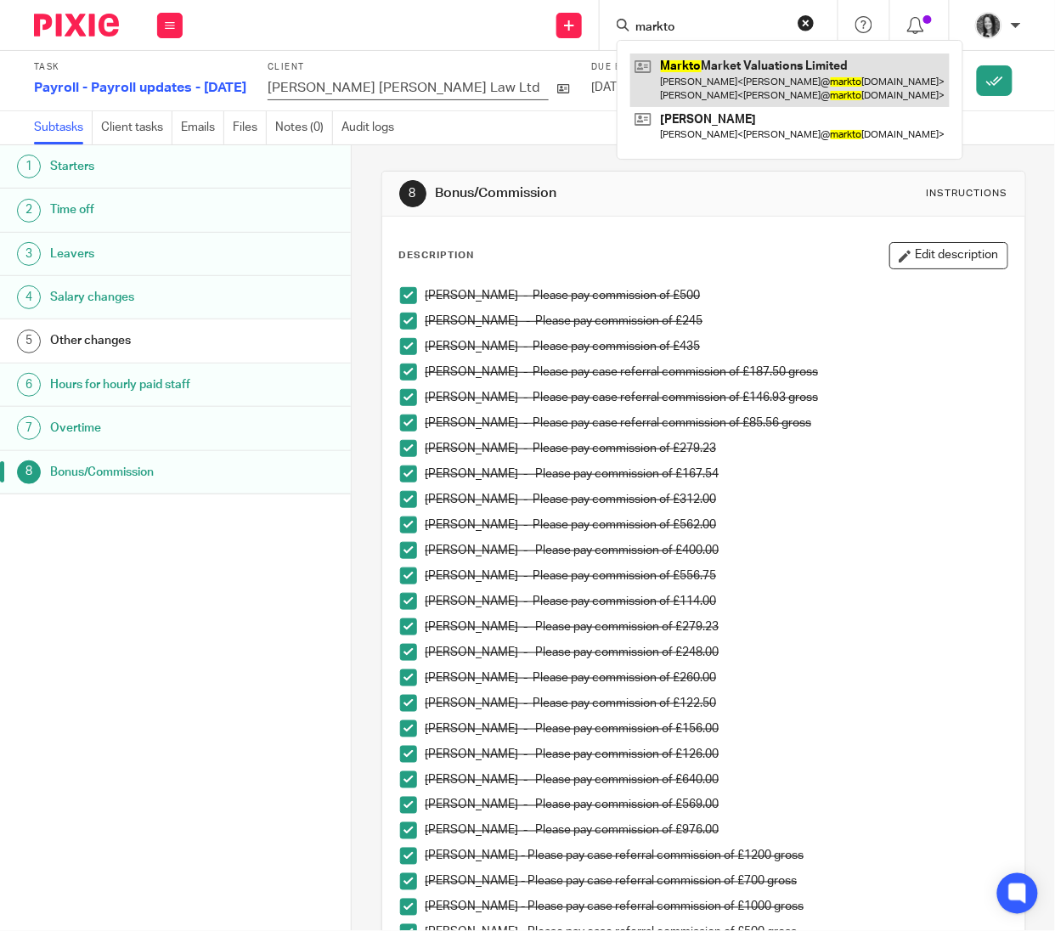
type input "markto"
click at [753, 70] on link at bounding box center [789, 80] width 319 height 53
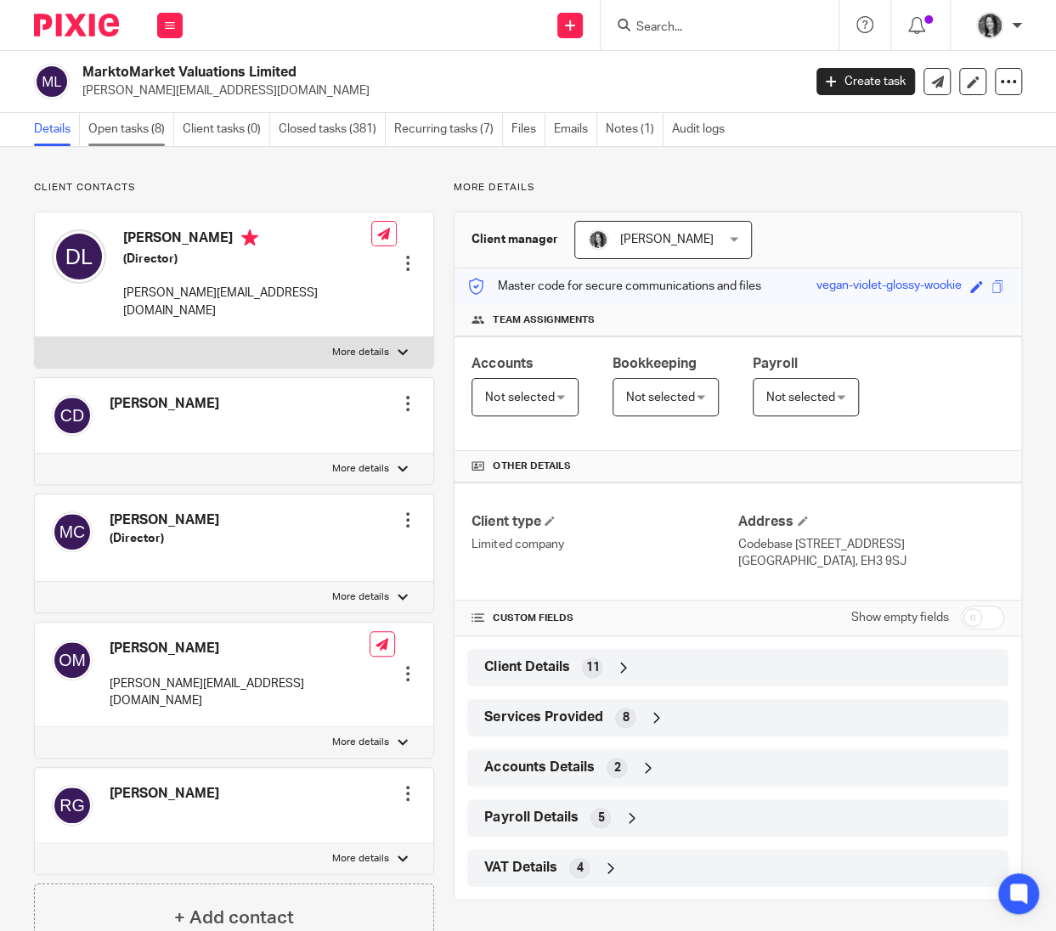
click at [124, 131] on link "Open tasks (8)" at bounding box center [131, 129] width 86 height 33
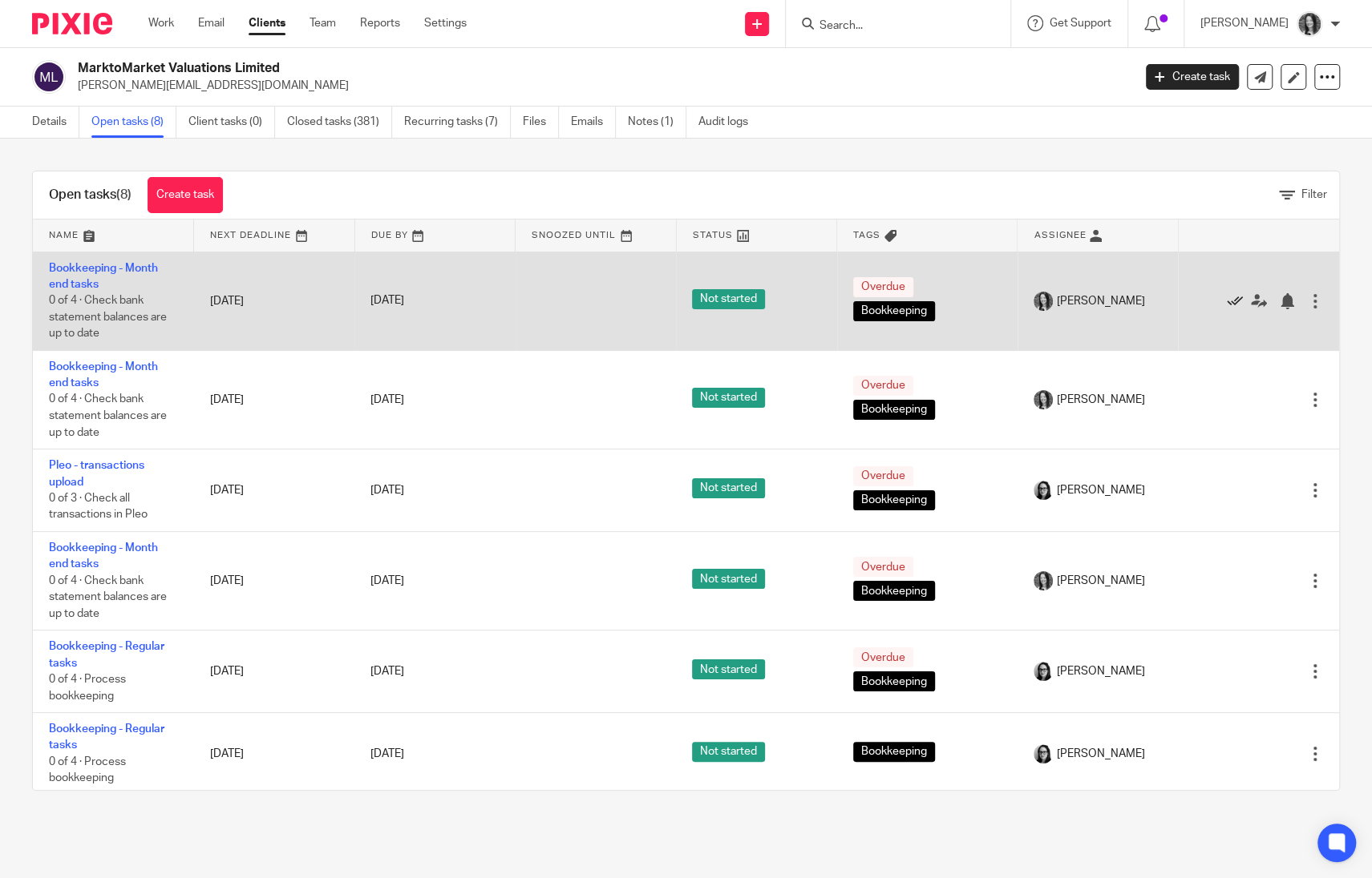
click at [996, 303] on icon at bounding box center [1234, 301] width 16 height 16
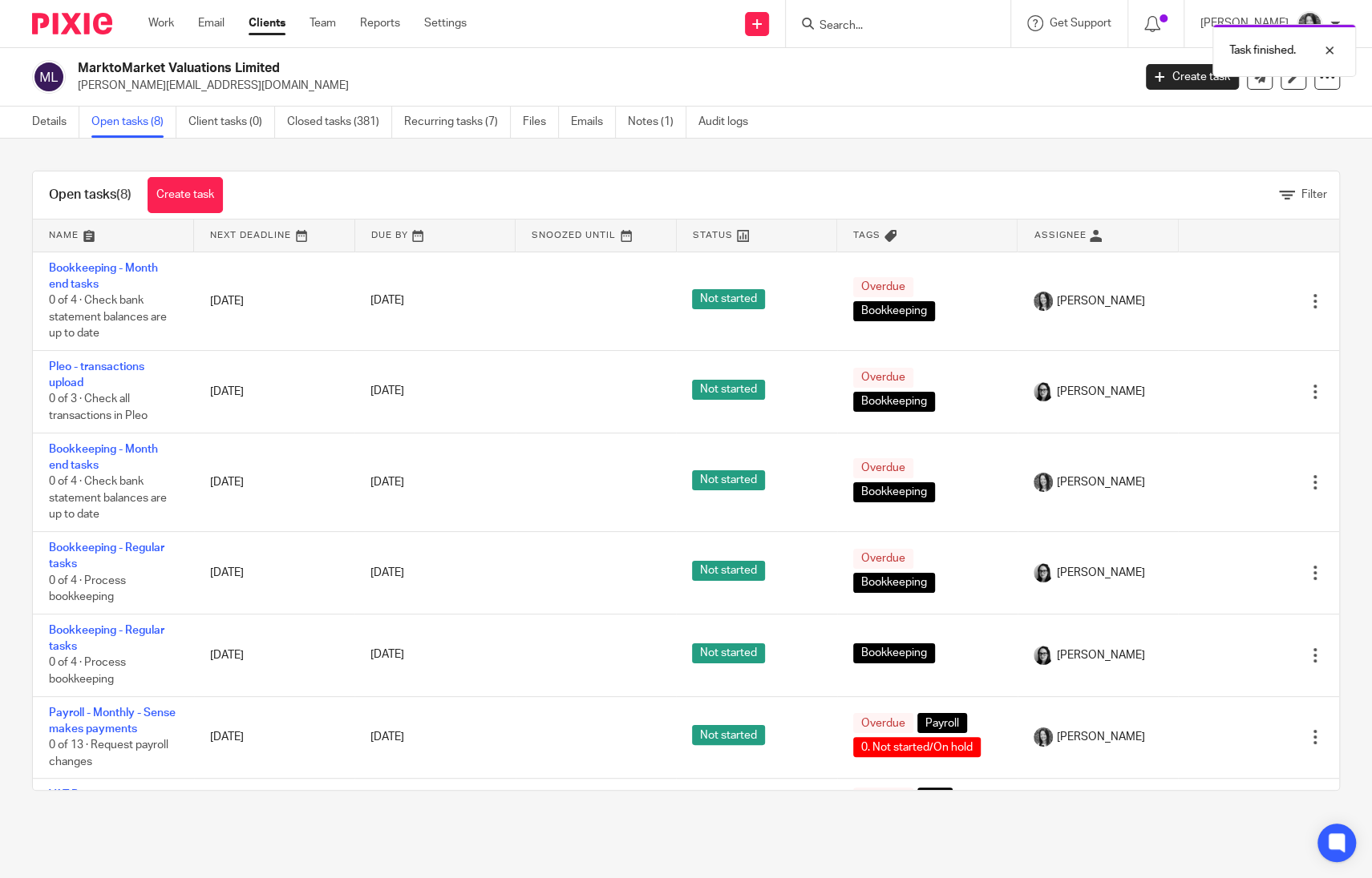
click at [996, 303] on icon at bounding box center [1234, 301] width 16 height 16
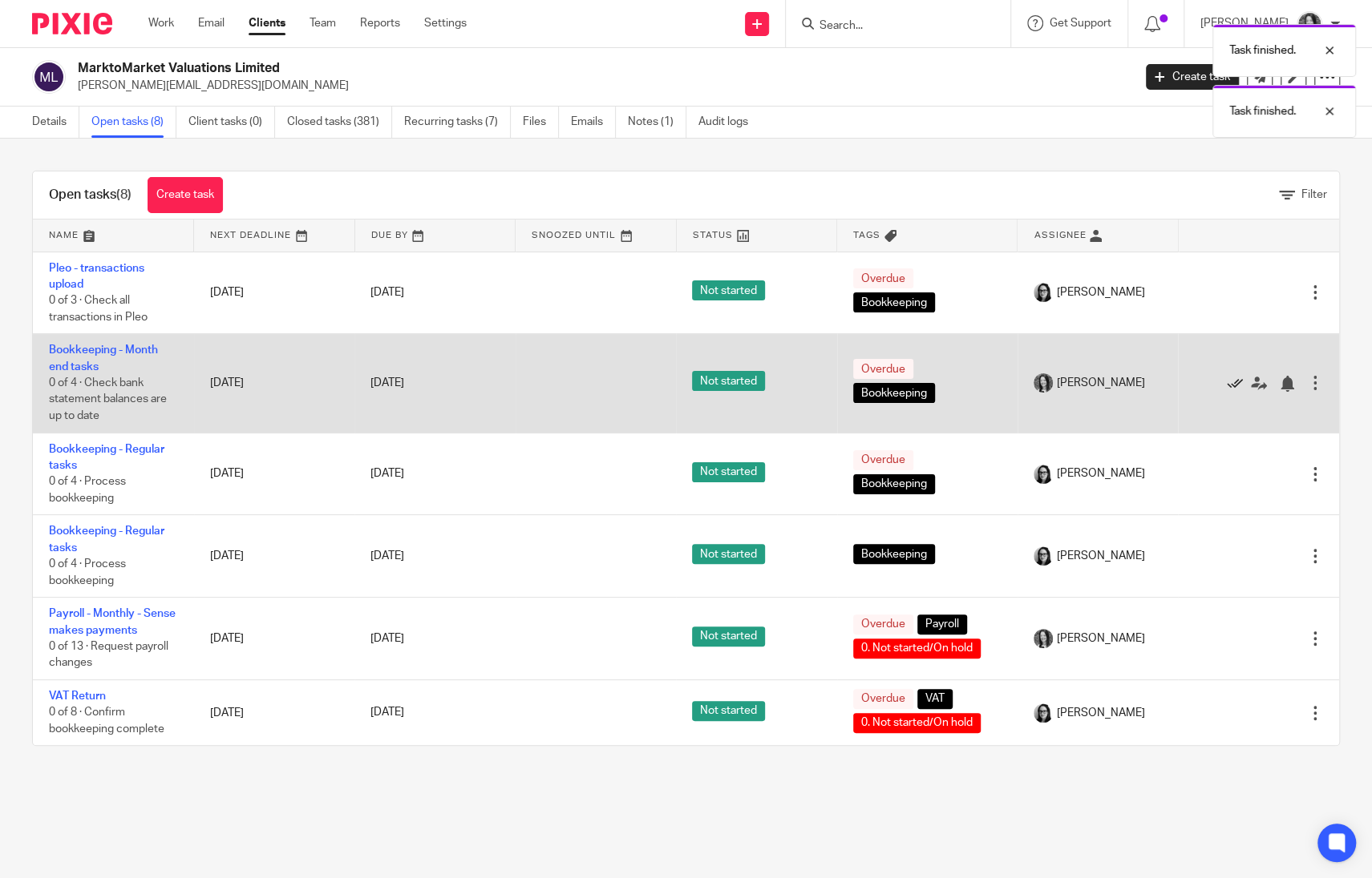
click at [996, 387] on icon at bounding box center [1234, 383] width 16 height 16
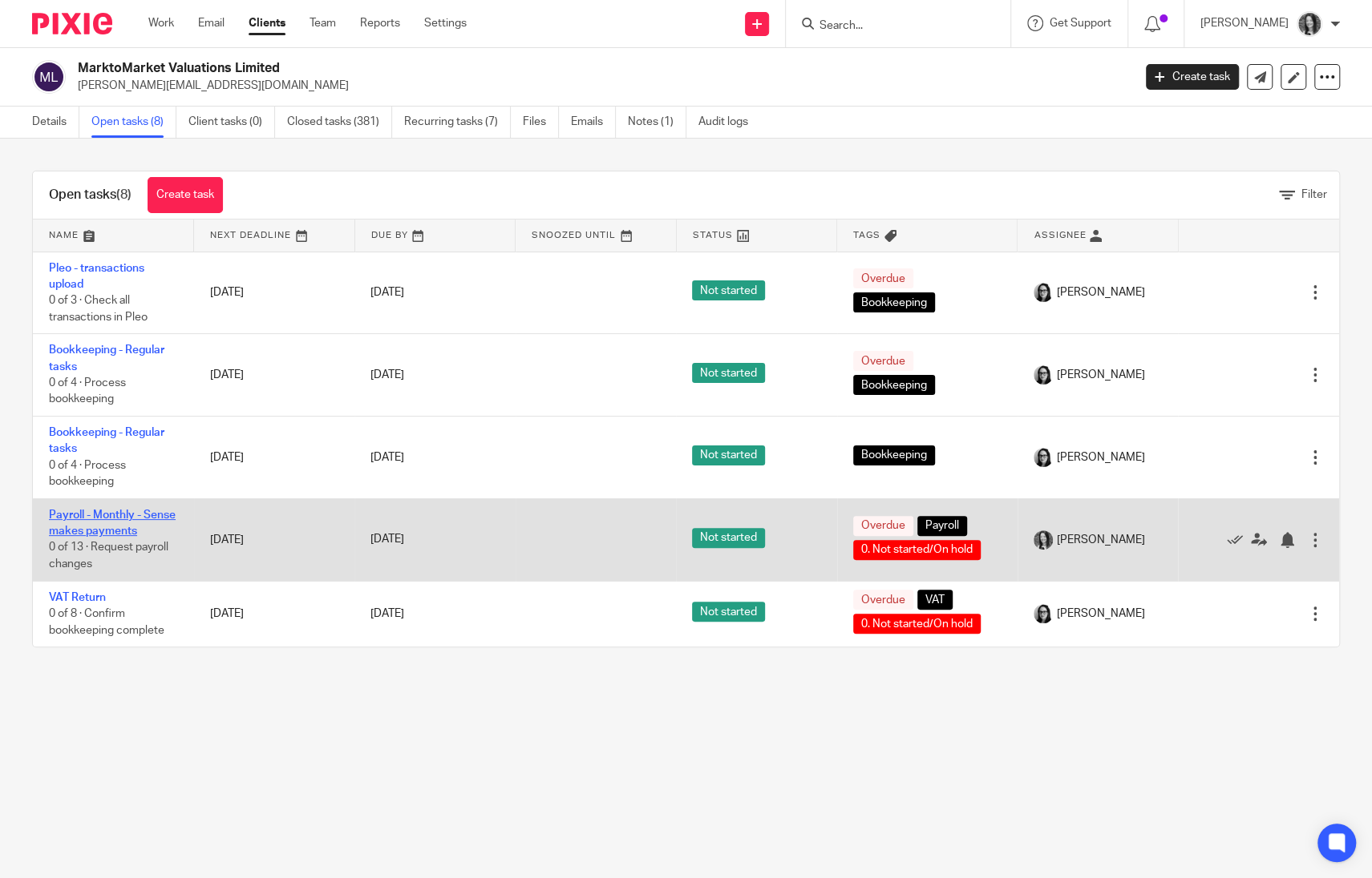
click at [115, 531] on link "Payroll - Monthly - Sense makes payments" at bounding box center [112, 522] width 126 height 27
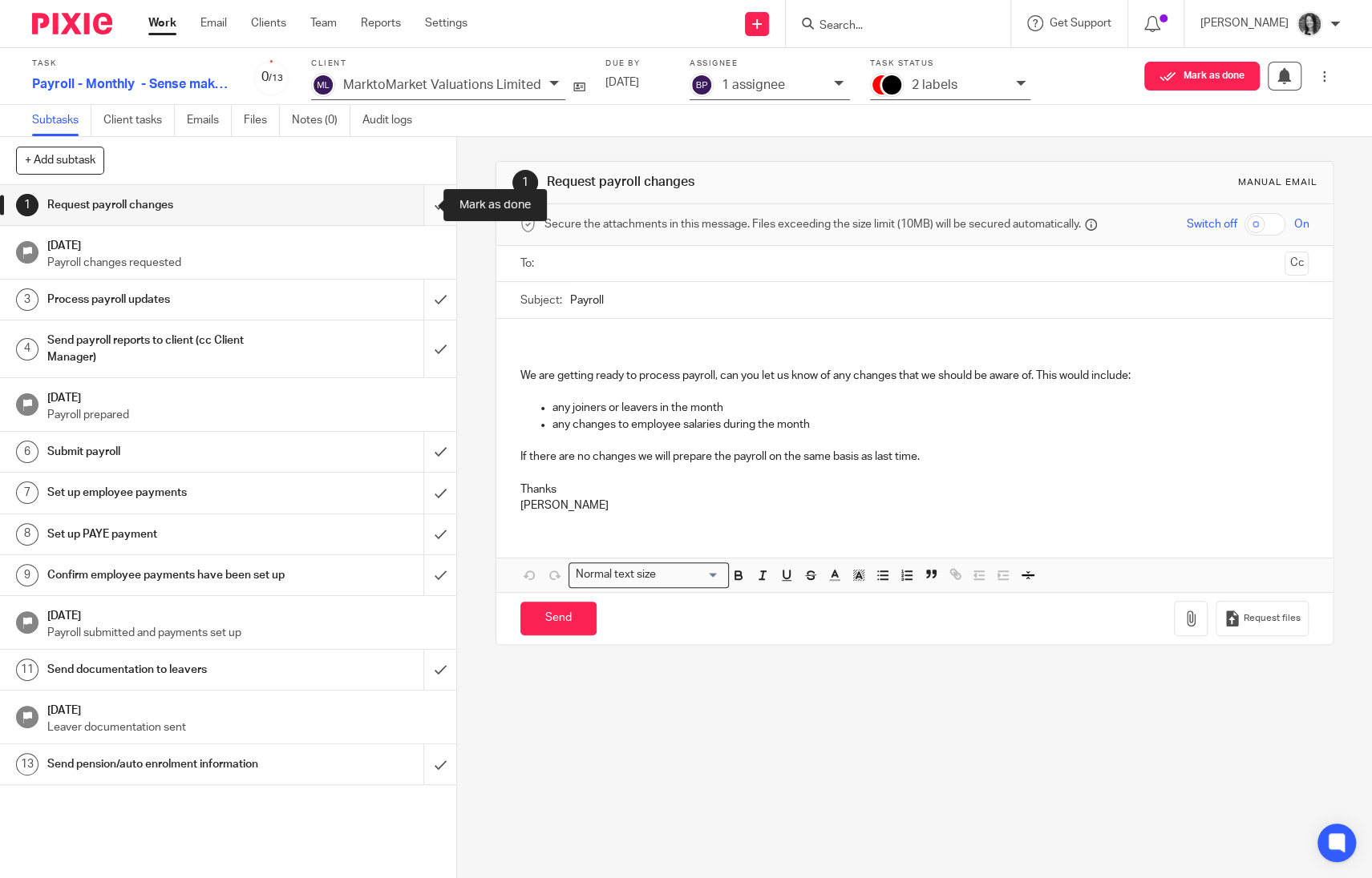
click at [418, 208] on input "submit" at bounding box center [227, 205] width 456 height 40
click at [425, 301] on input "submit" at bounding box center [227, 300] width 456 height 40
click at [429, 343] on input "submit" at bounding box center [227, 349] width 456 height 57
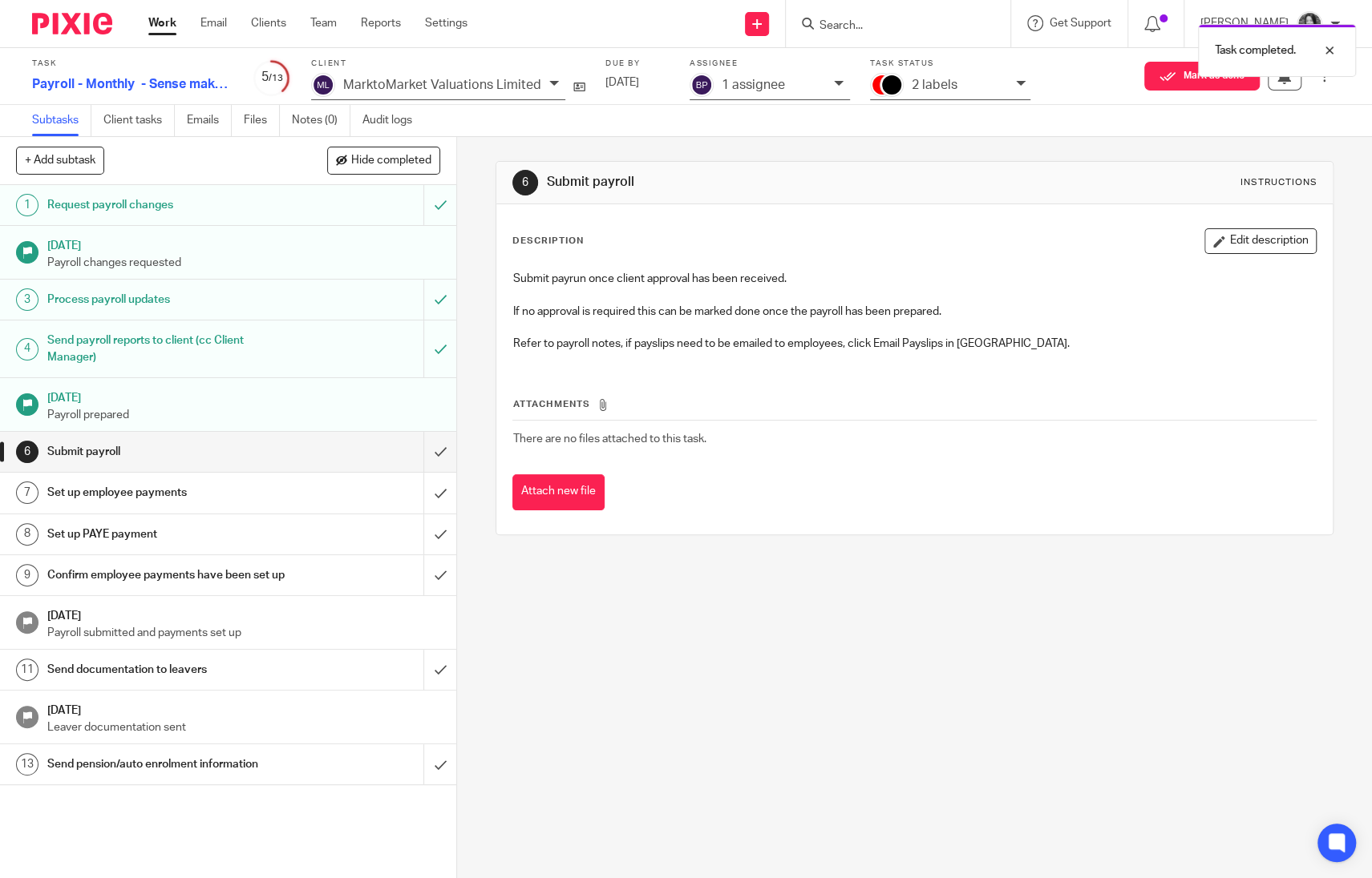
click at [266, 682] on h1 "Send documentation to leavers" at bounding box center [167, 670] width 241 height 24
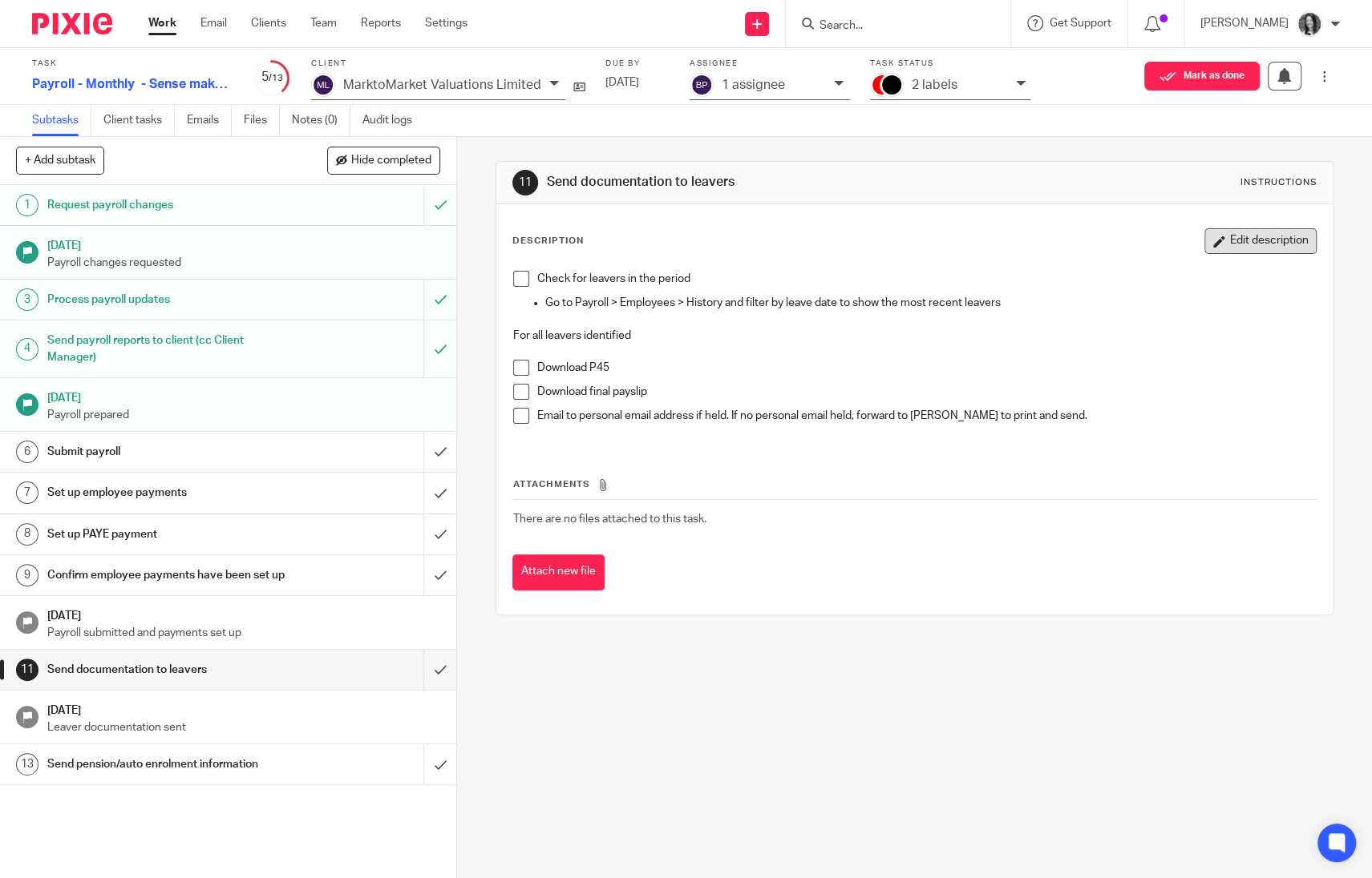
click at [1236, 242] on button "Edit description" at bounding box center [1260, 240] width 112 height 25
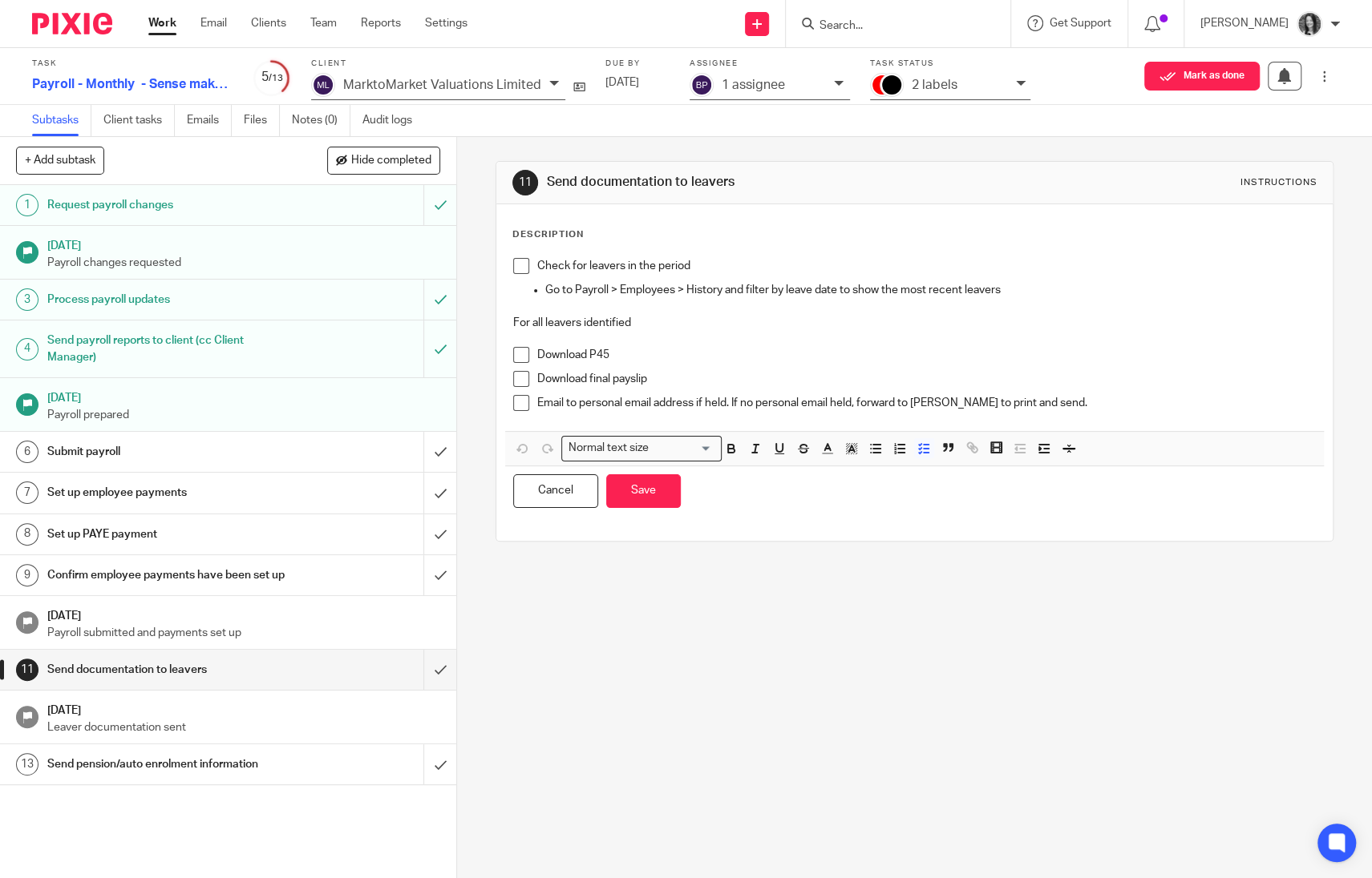
click at [1115, 398] on p "Email to personal email address if held. If no personal email held, forward to …" at bounding box center [927, 403] width 779 height 16
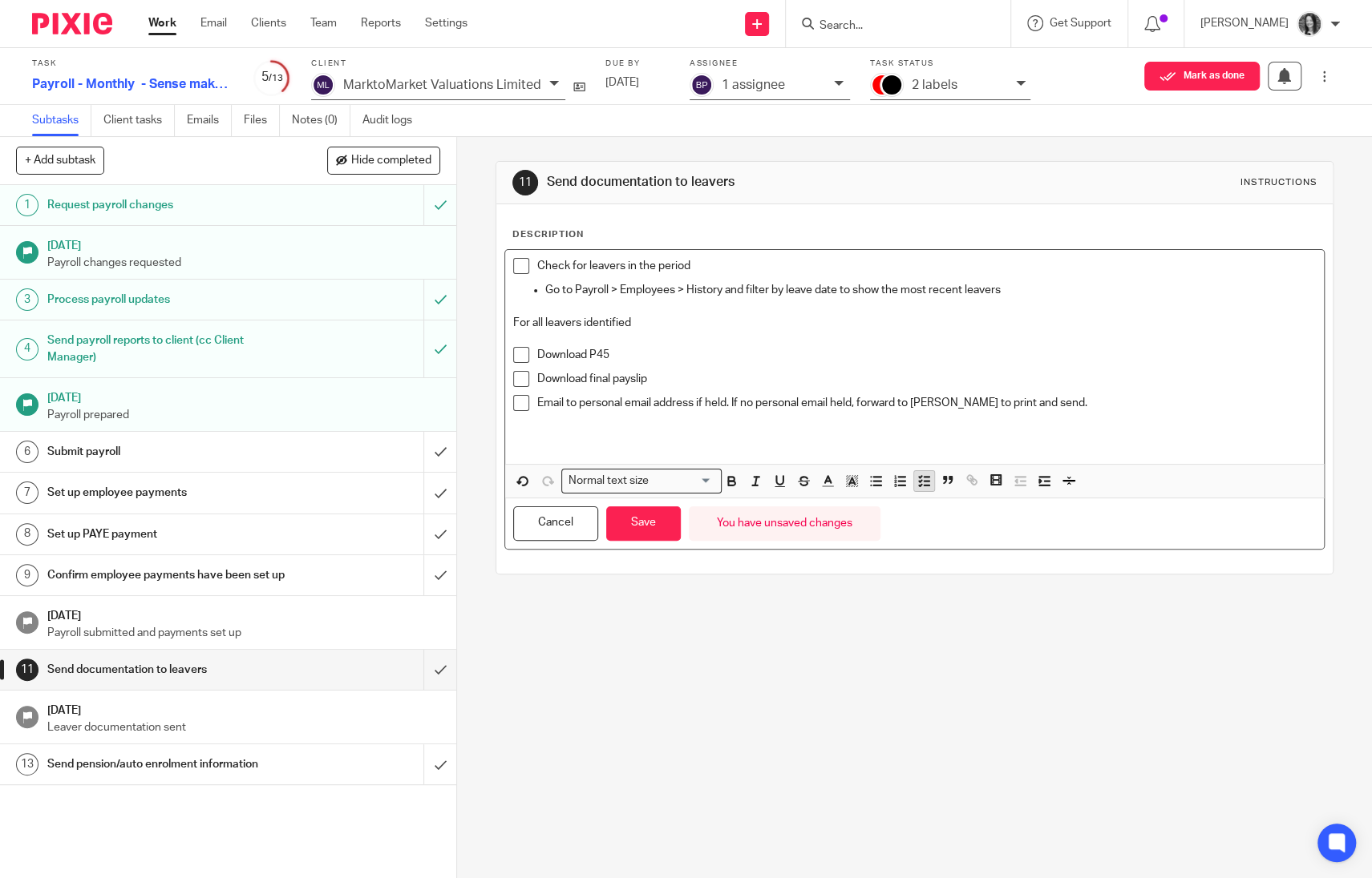
click at [924, 485] on line "button" at bounding box center [926, 485] width 5 height 0
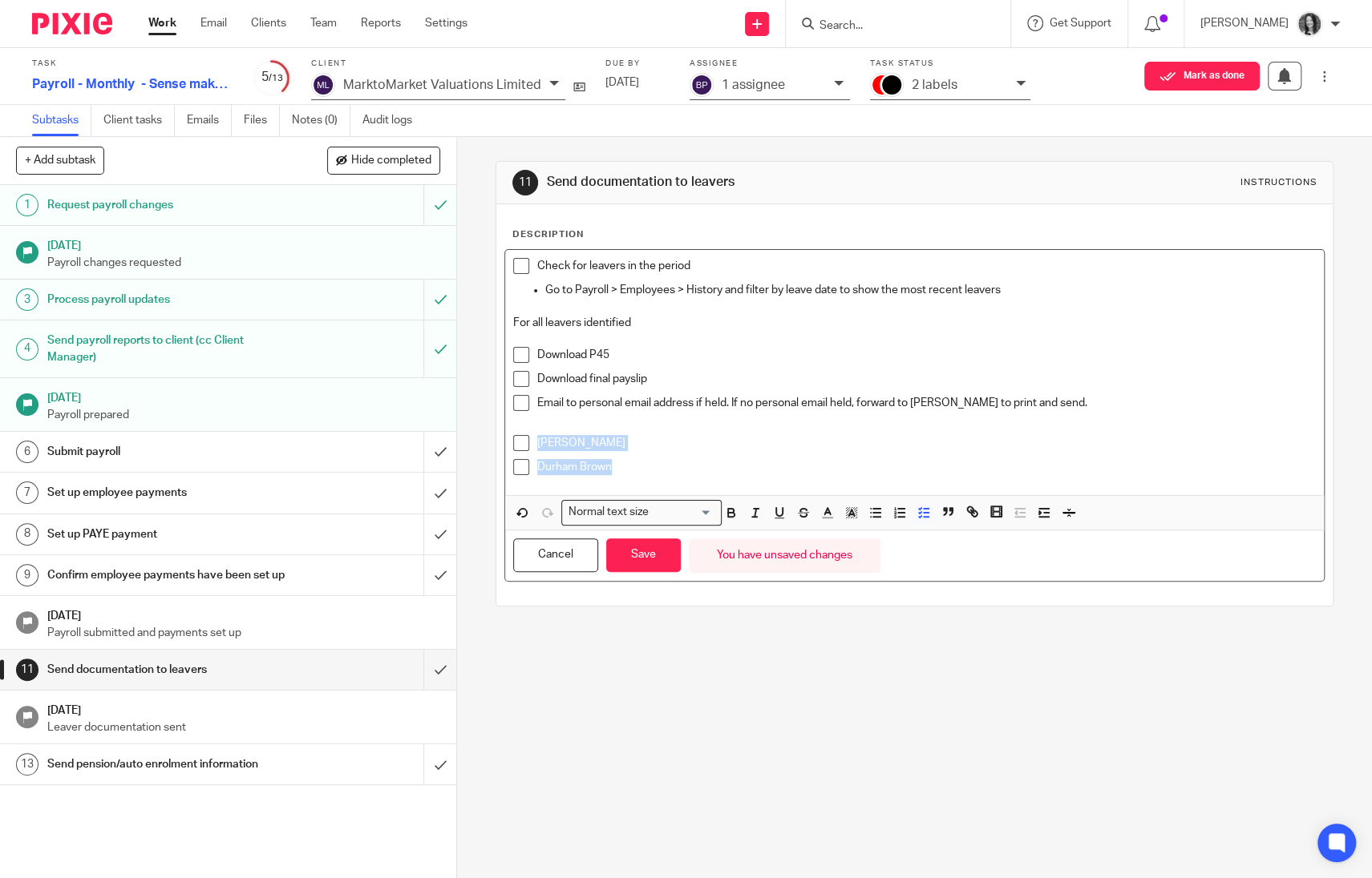
drag, startPoint x: 621, startPoint y: 463, endPoint x: 527, endPoint y: 445, distance: 95.7
click at [527, 445] on ul "Olga Melnyk Durham Brown" at bounding box center [914, 458] width 803 height 48
click at [654, 556] on button "Save" at bounding box center [643, 555] width 75 height 35
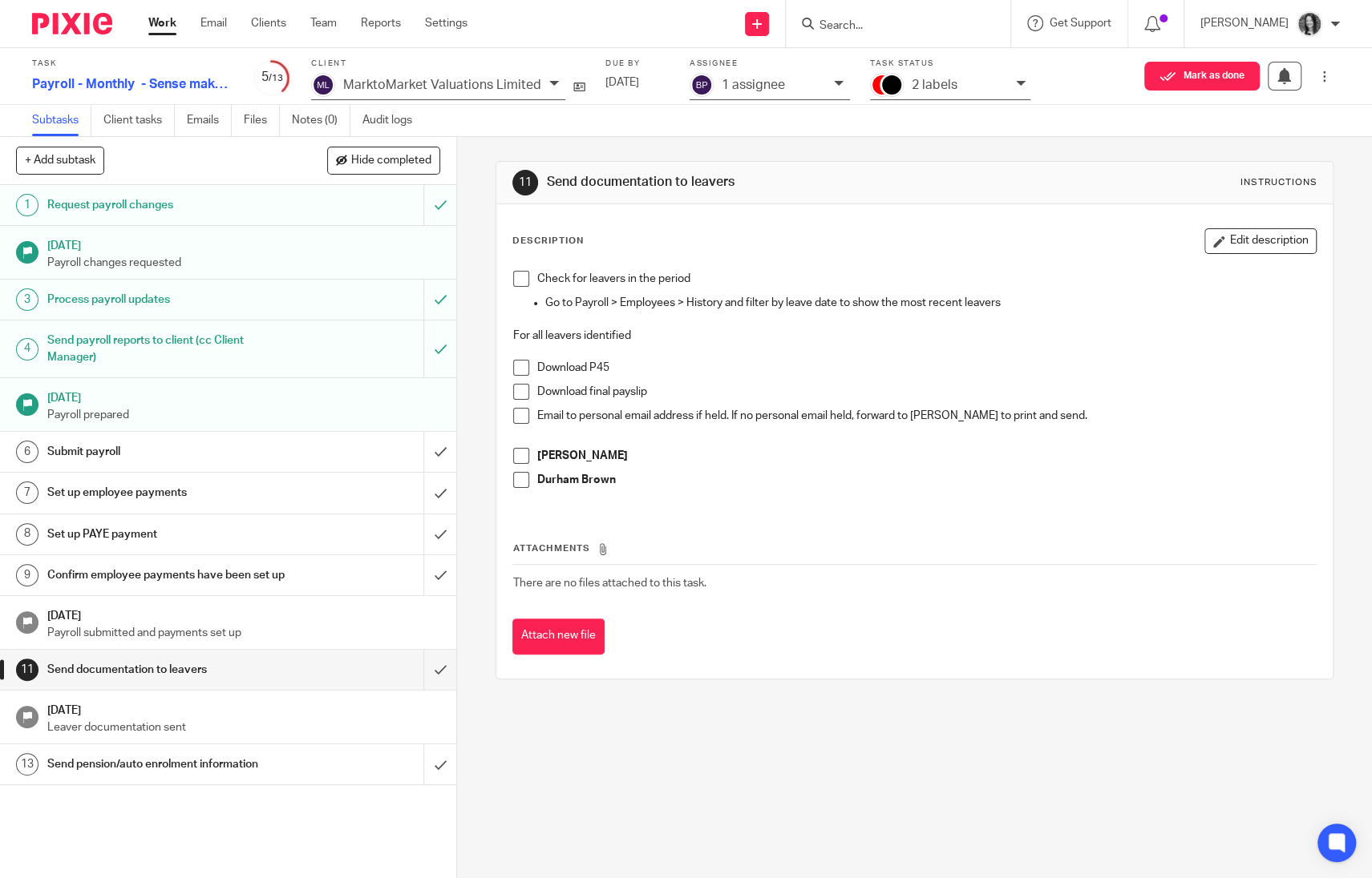
click at [929, 91] on p "2 labels" at bounding box center [934, 84] width 45 height 14
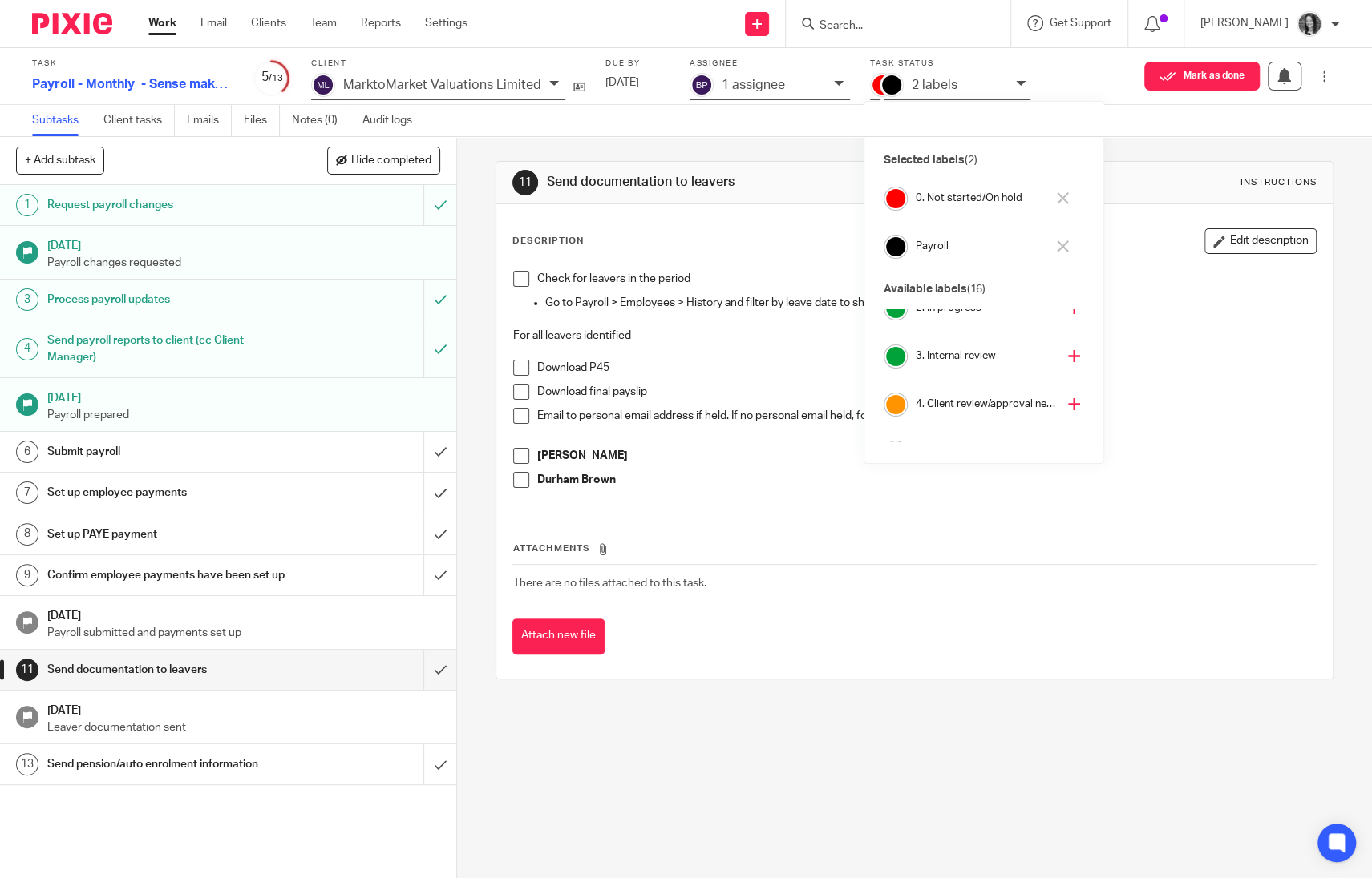
scroll to position [72, 0]
click at [970, 405] on h4 "4. Client review/approval needed" at bounding box center [986, 399] width 142 height 15
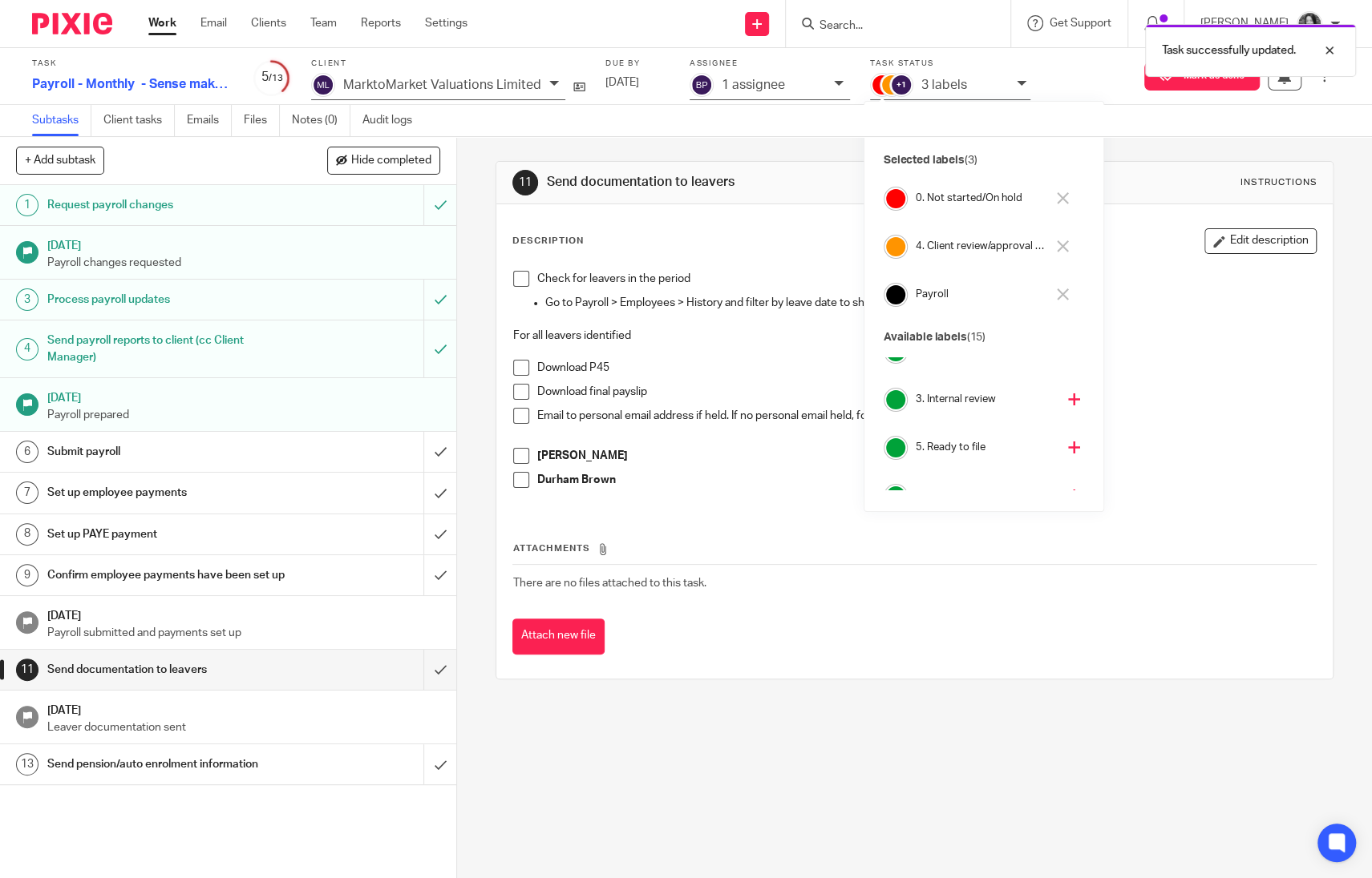
click at [946, 204] on h4 "0. Not started/On hold" at bounding box center [980, 198] width 130 height 15
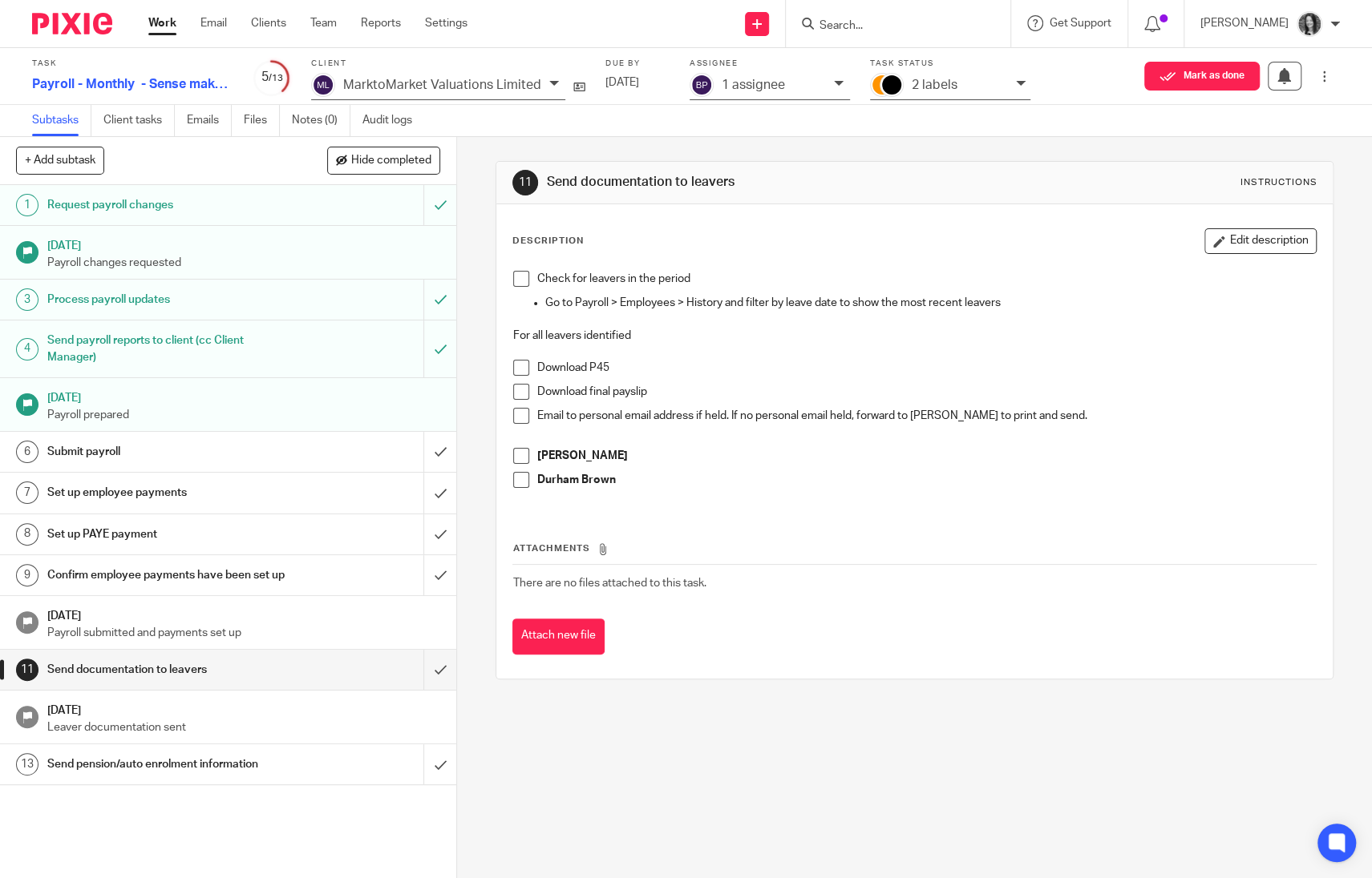
click at [882, 24] on input "Search" at bounding box center [890, 25] width 144 height 14
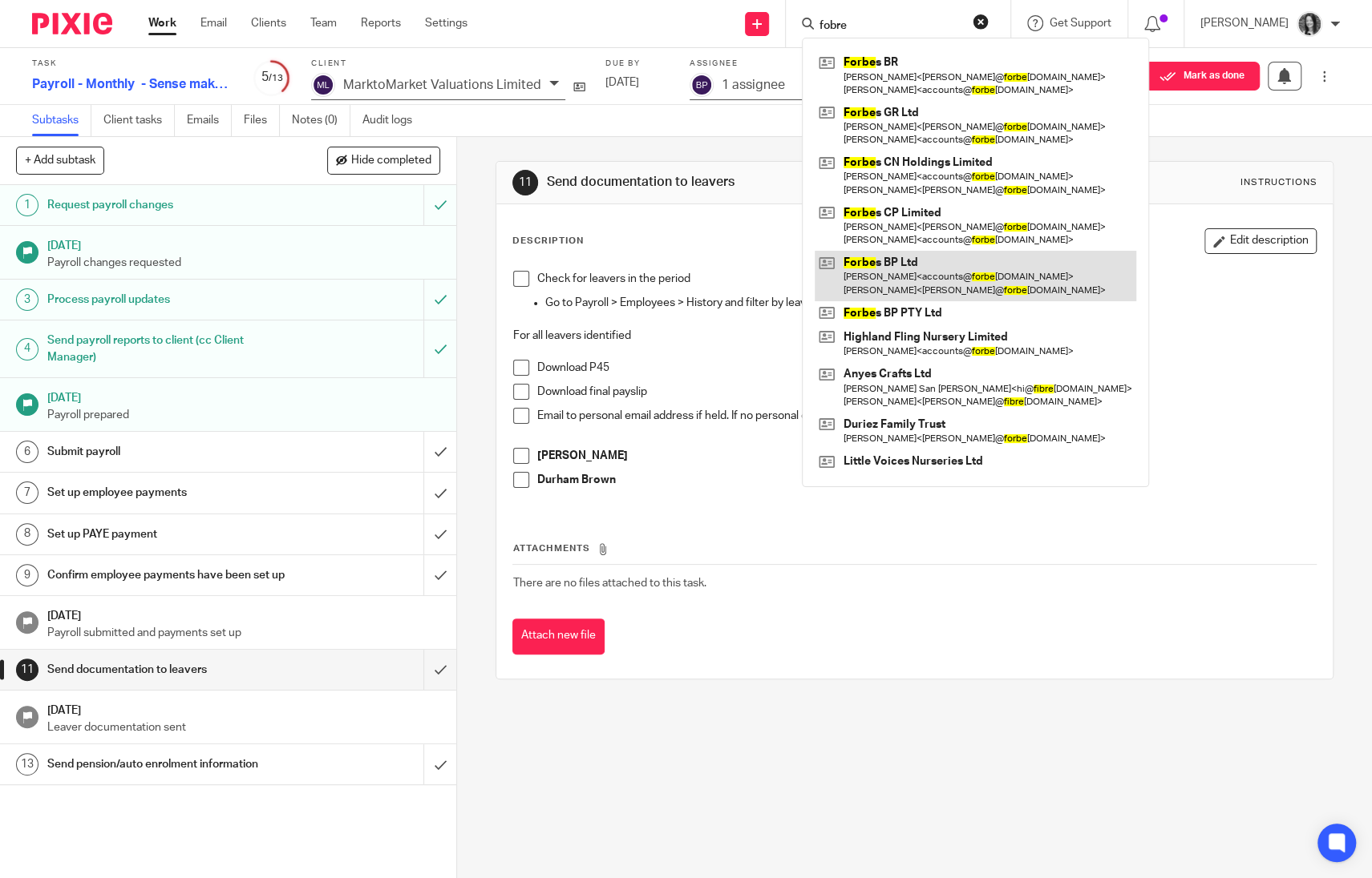
type input "fobre"
click at [941, 264] on link at bounding box center [975, 275] width 322 height 50
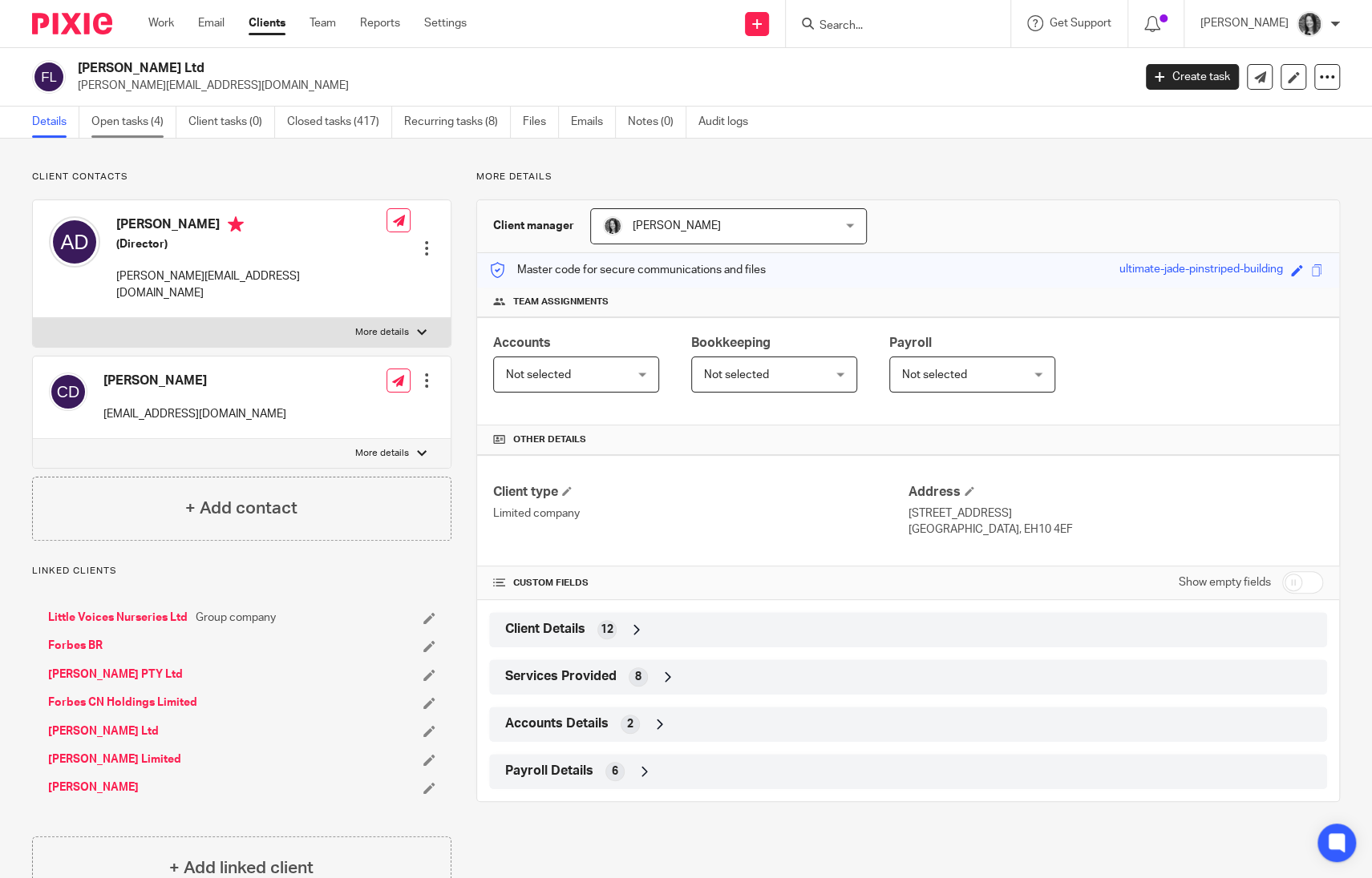
click at [135, 134] on link "Open tasks (4)" at bounding box center [134, 122] width 85 height 31
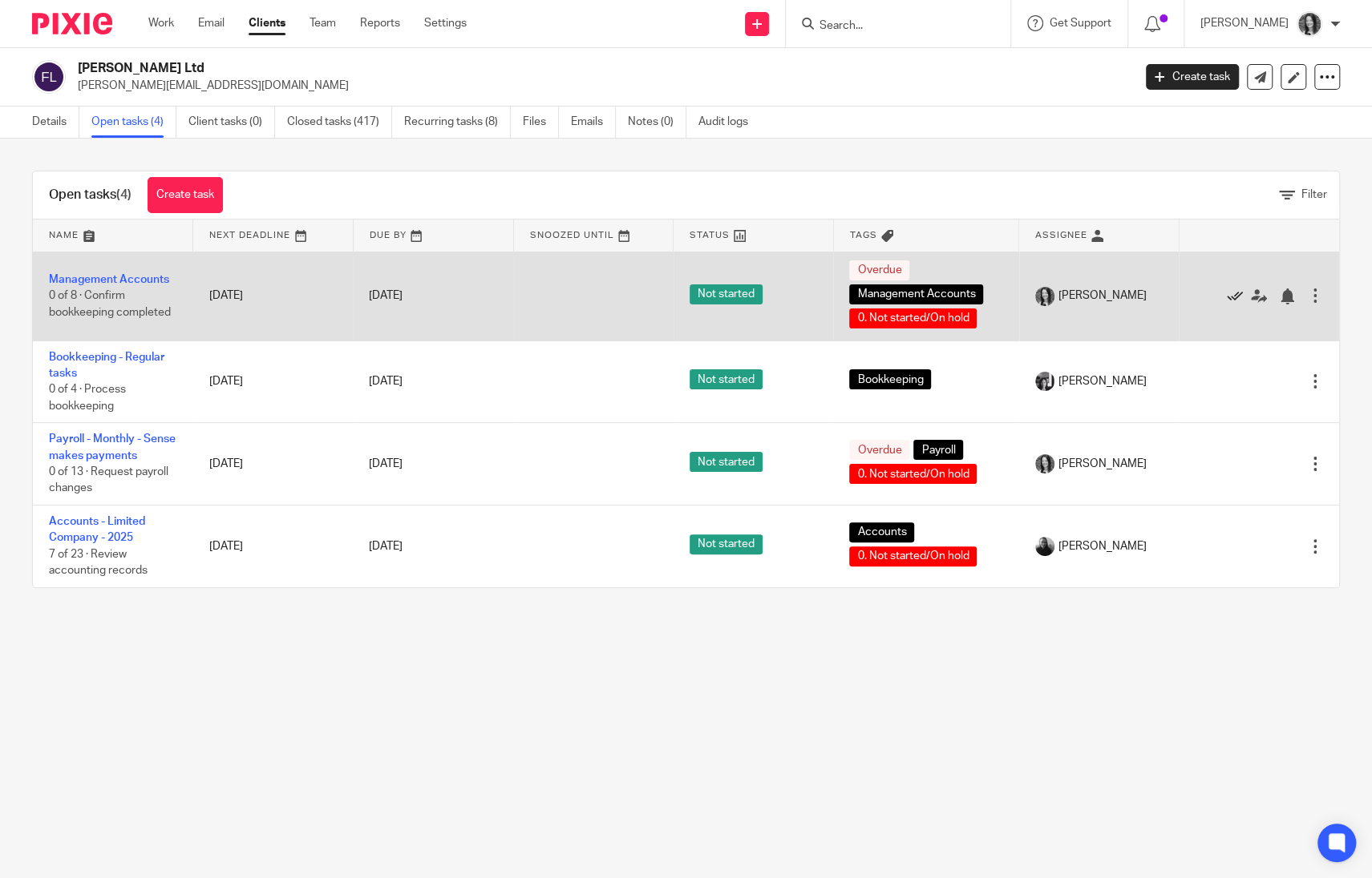
click at [1227, 295] on icon at bounding box center [1234, 296] width 16 height 16
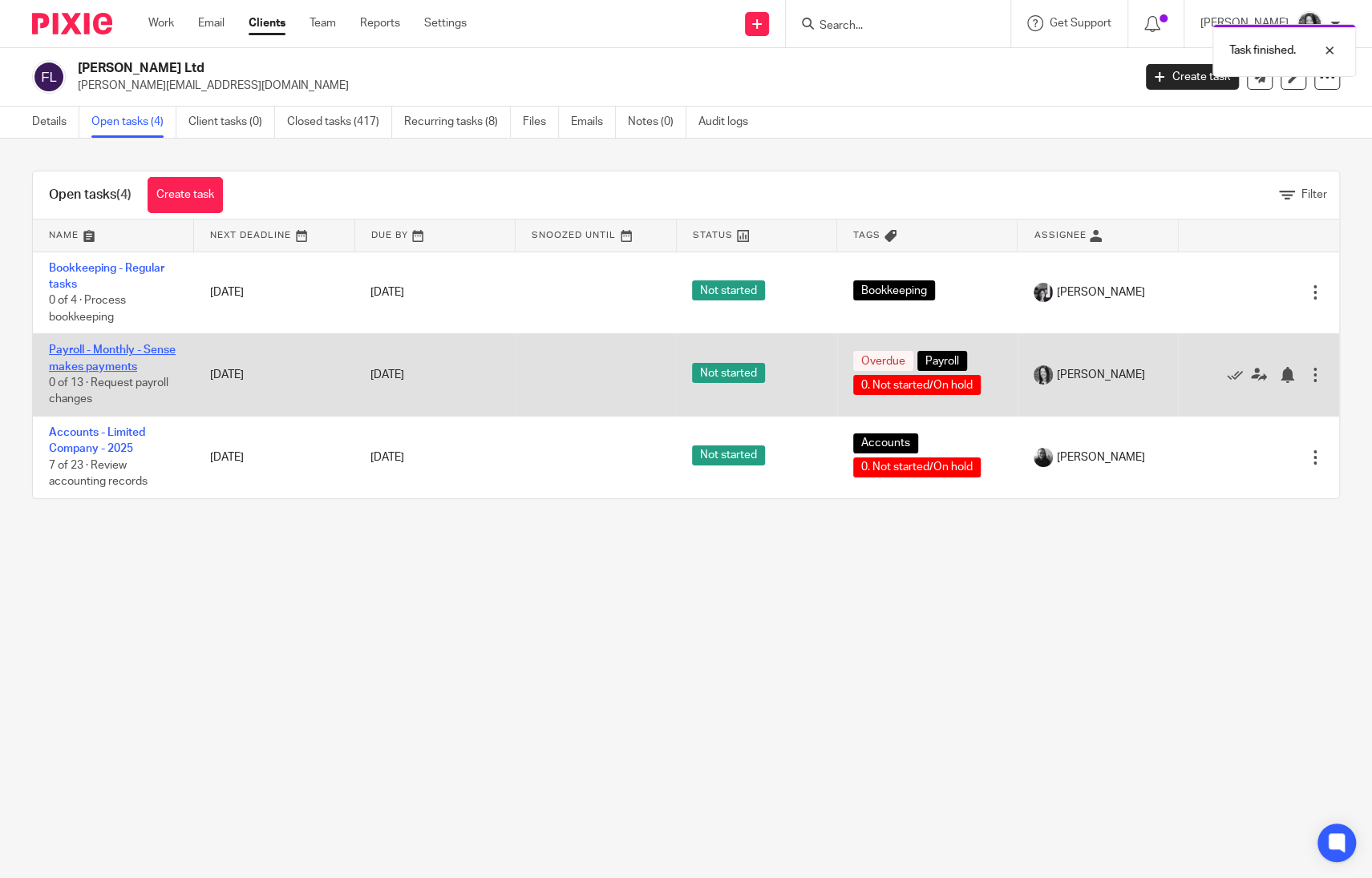
click at [70, 358] on link "Payroll - Monthly - Sense makes payments" at bounding box center [112, 357] width 126 height 27
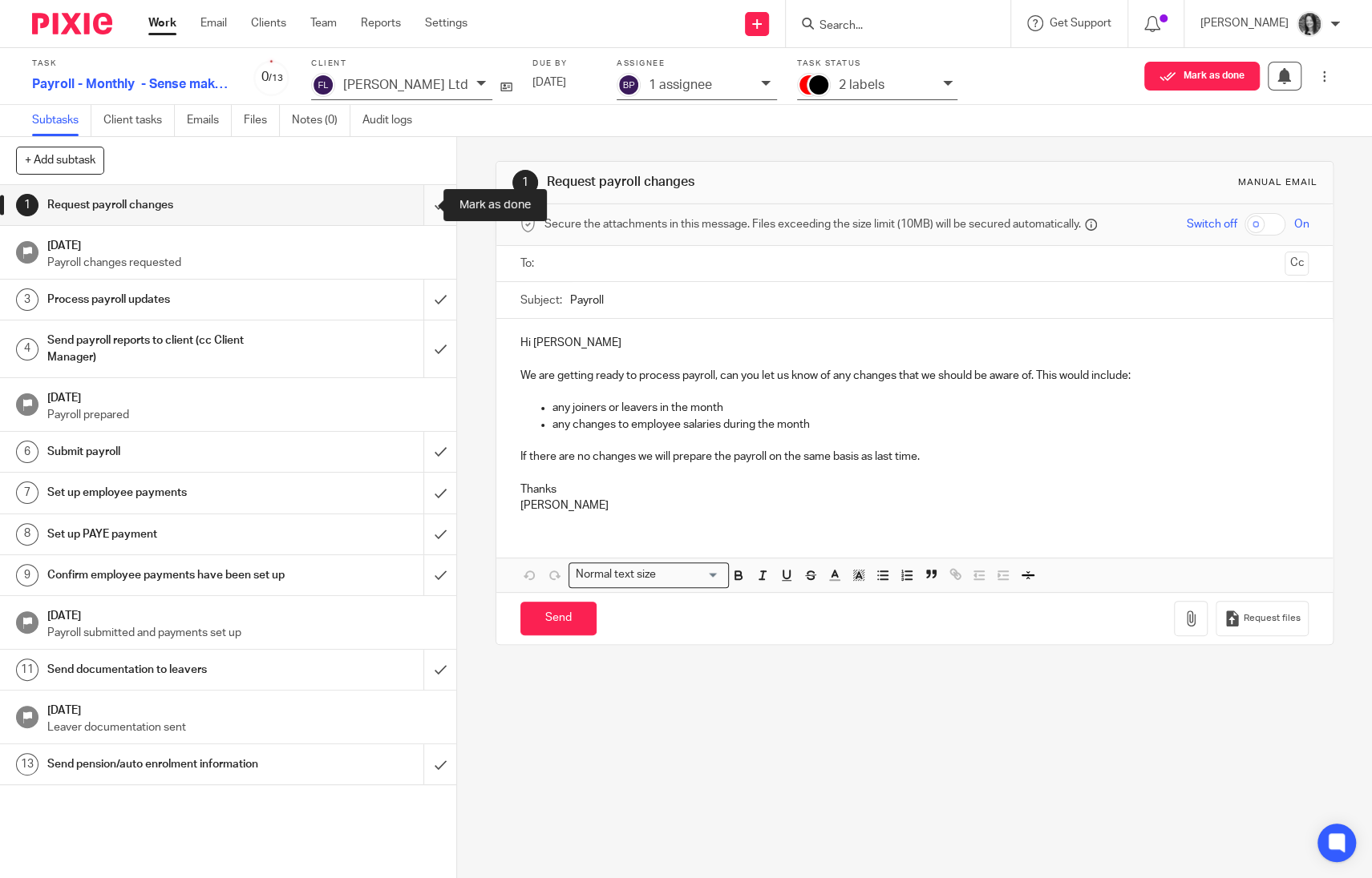
click at [418, 201] on input "submit" at bounding box center [227, 205] width 456 height 40
drag, startPoint x: 425, startPoint y: 293, endPoint x: 425, endPoint y: 304, distance: 11.0
click at [425, 294] on input "submit" at bounding box center [227, 300] width 456 height 40
click at [423, 363] on input "submit" at bounding box center [227, 349] width 456 height 57
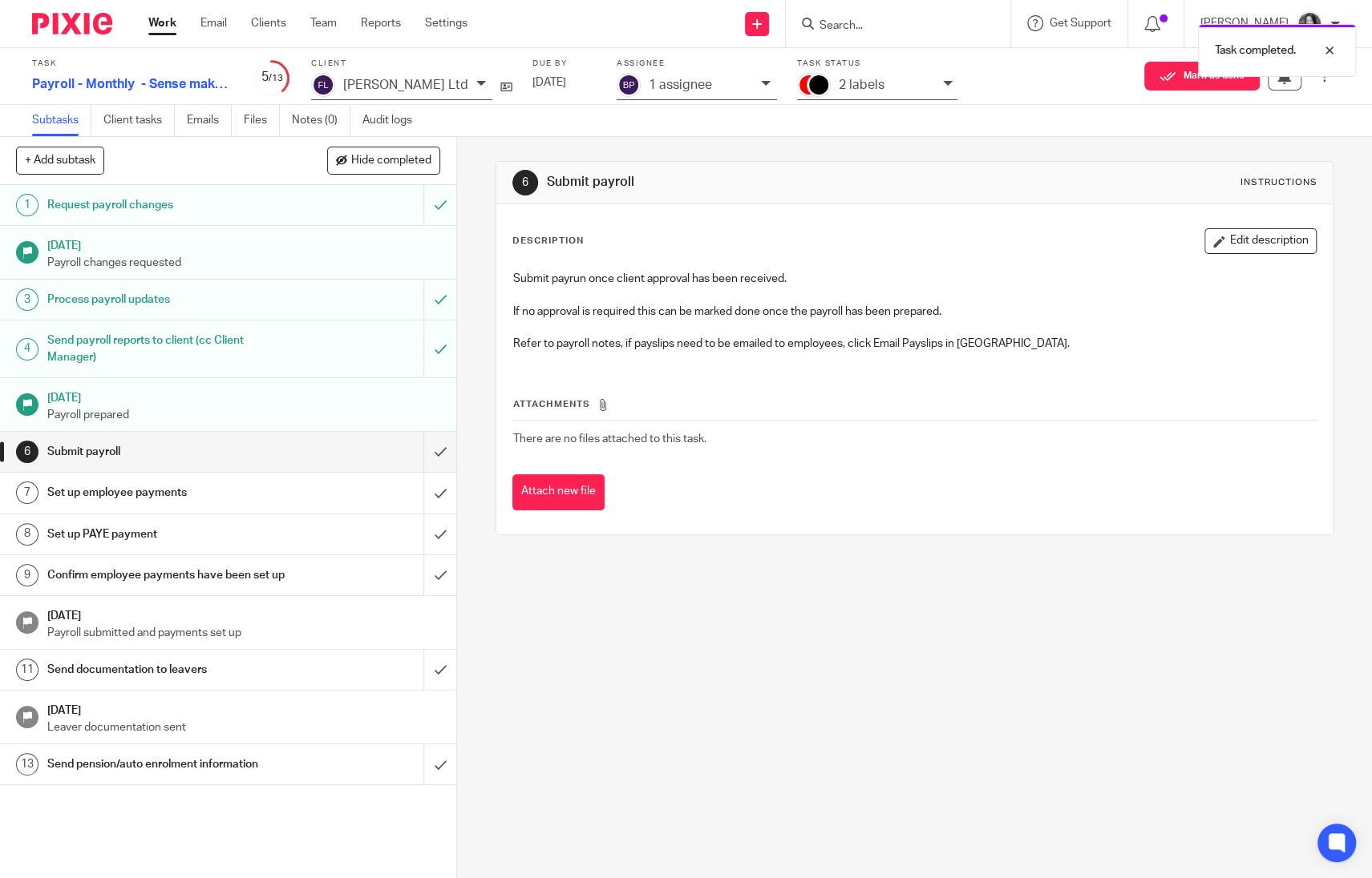
click at [210, 682] on h1 "Send documentation to leavers" at bounding box center [167, 670] width 241 height 24
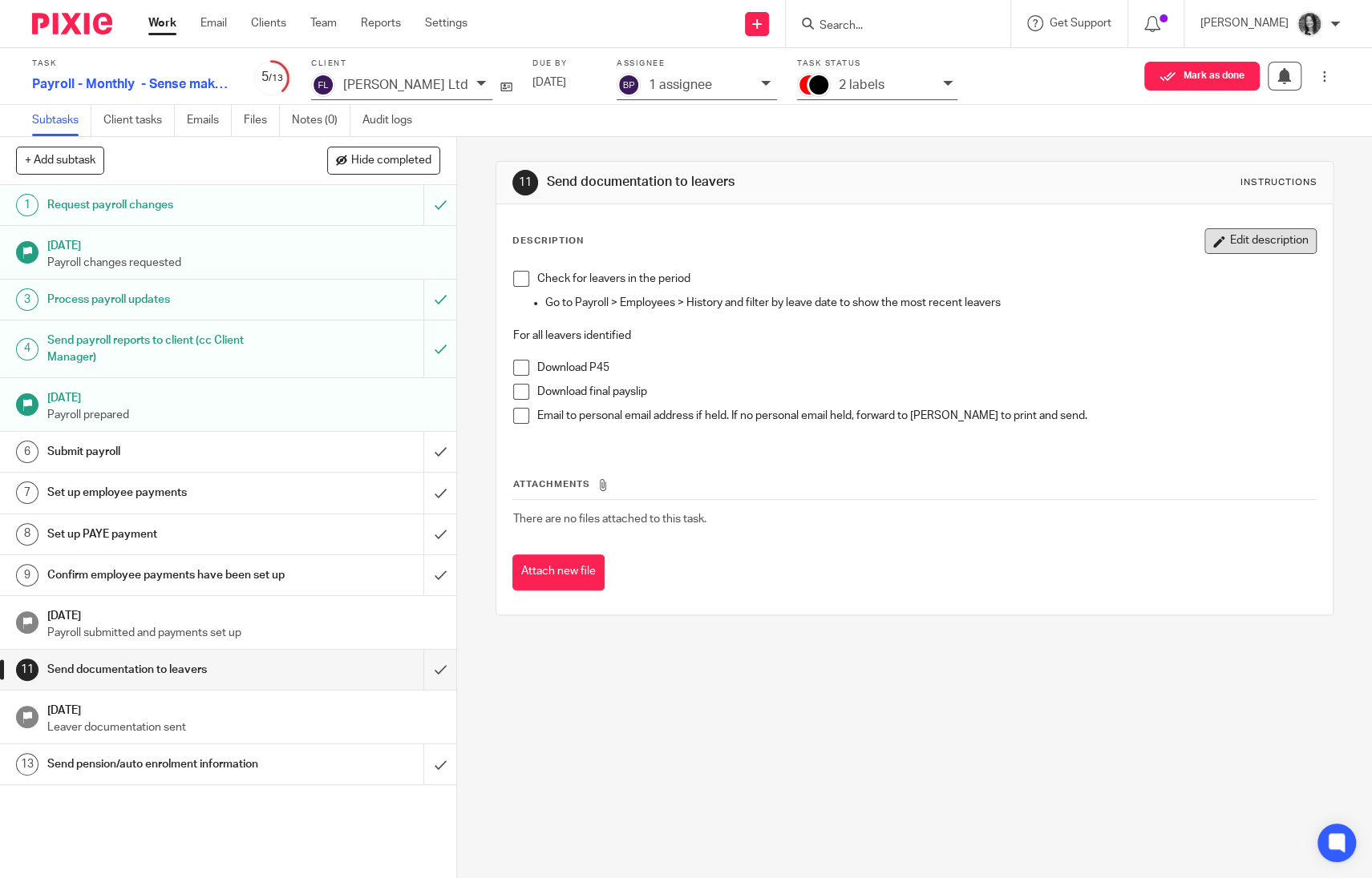
click at [1232, 246] on button "Edit description" at bounding box center [1260, 240] width 112 height 25
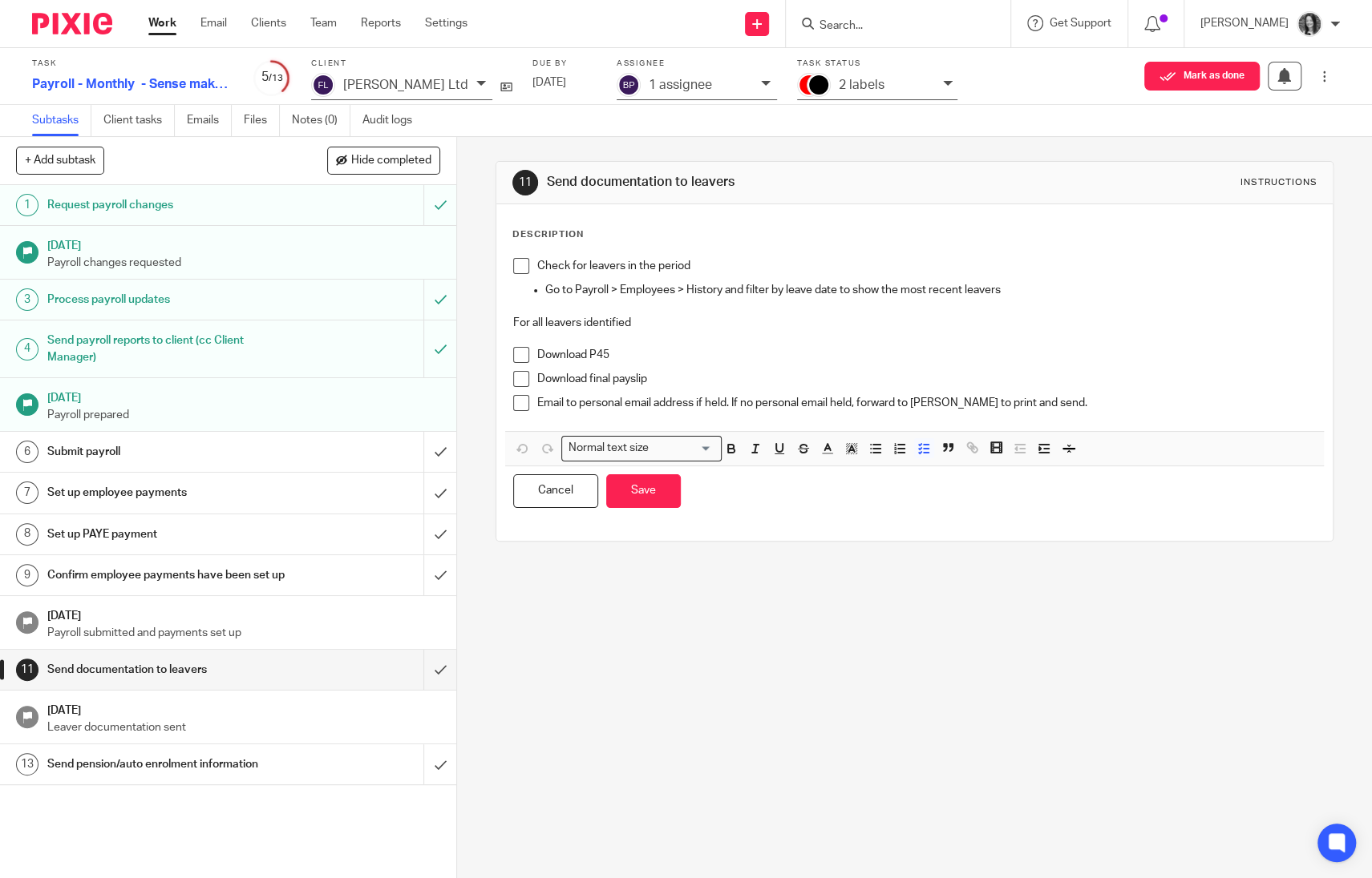
click at [1149, 404] on p "Email to personal email address if held. If no personal email held, forward to …" at bounding box center [927, 403] width 779 height 16
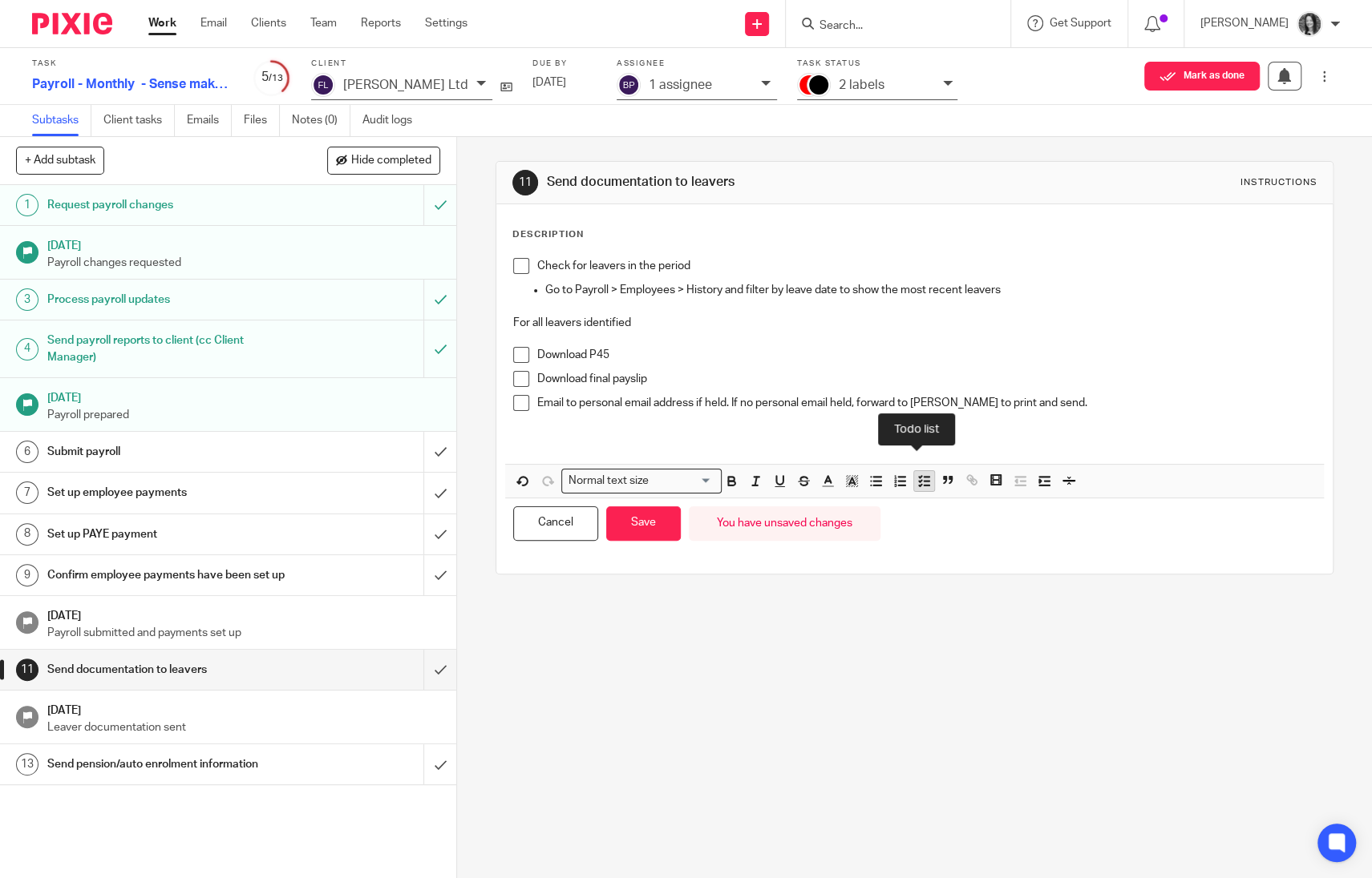
click at [919, 480] on polyline "button" at bounding box center [920, 481] width 3 height 2
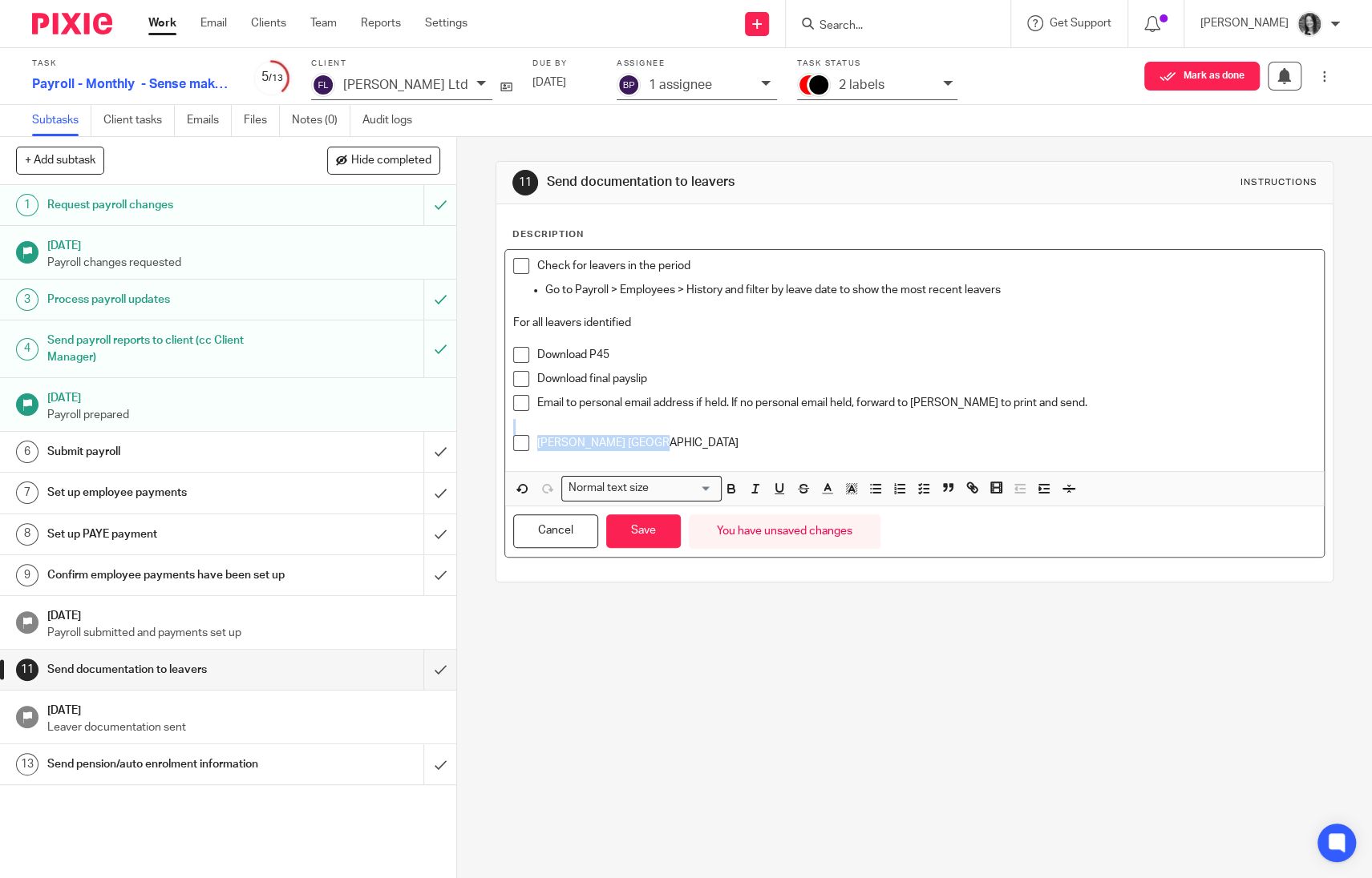
drag, startPoint x: 592, startPoint y: 437, endPoint x: 466, endPoint y: 432, distance: 126.1
click at [466, 432] on div "11 Send documentation to leavers Instructions Description Check for leavers in …" at bounding box center [913, 507] width 914 height 741
click at [651, 445] on p "Maria De Los Angeles" at bounding box center [927, 442] width 779 height 16
drag, startPoint x: 565, startPoint y: 447, endPoint x: 520, endPoint y: 445, distance: 45.0
click at [520, 445] on li "Maria De Los Angeles" at bounding box center [914, 446] width 803 height 24
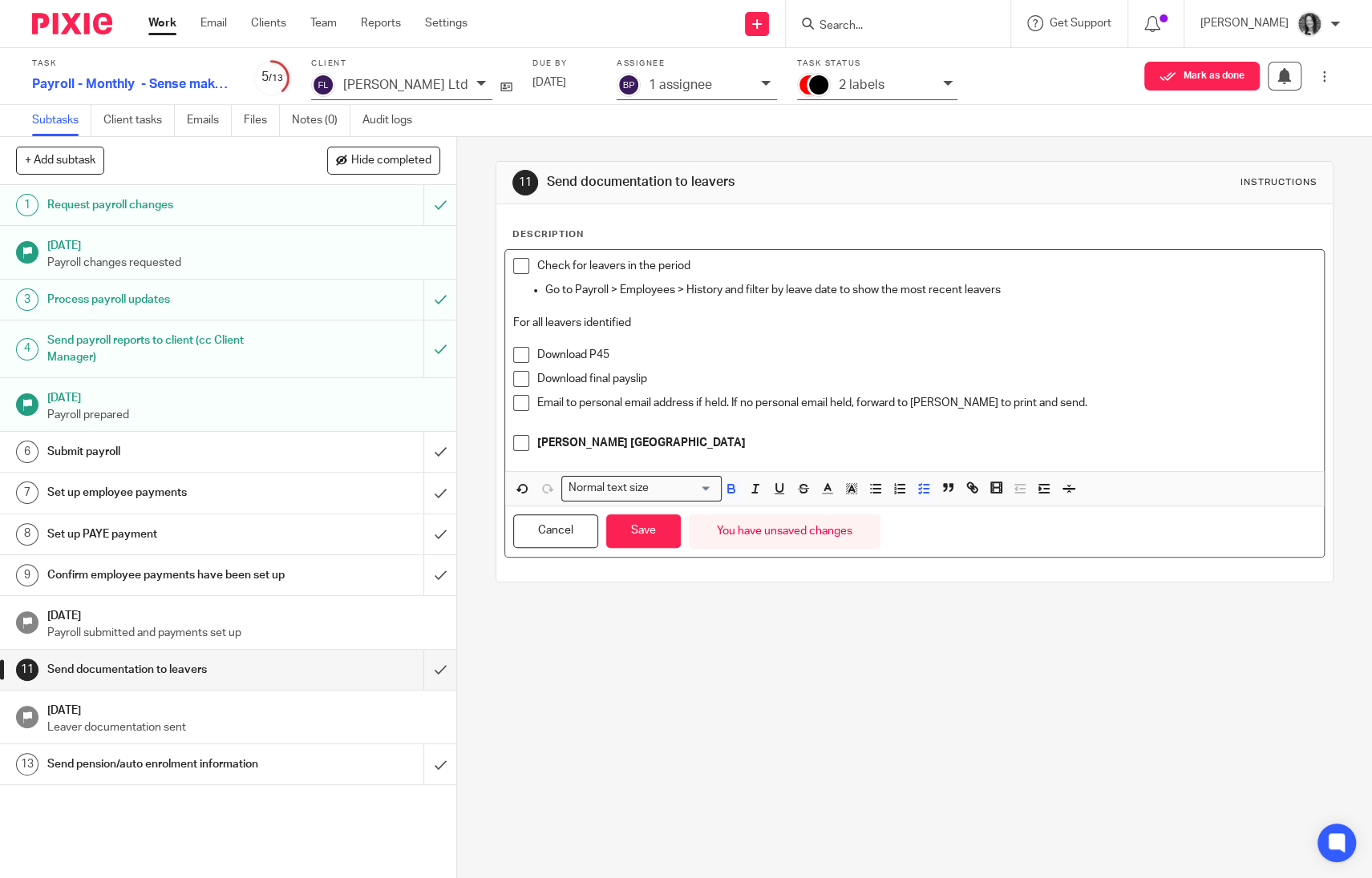
click at [701, 440] on p "Maria De Los Angeles" at bounding box center [927, 442] width 779 height 16
click at [649, 532] on button "Save" at bounding box center [643, 531] width 75 height 35
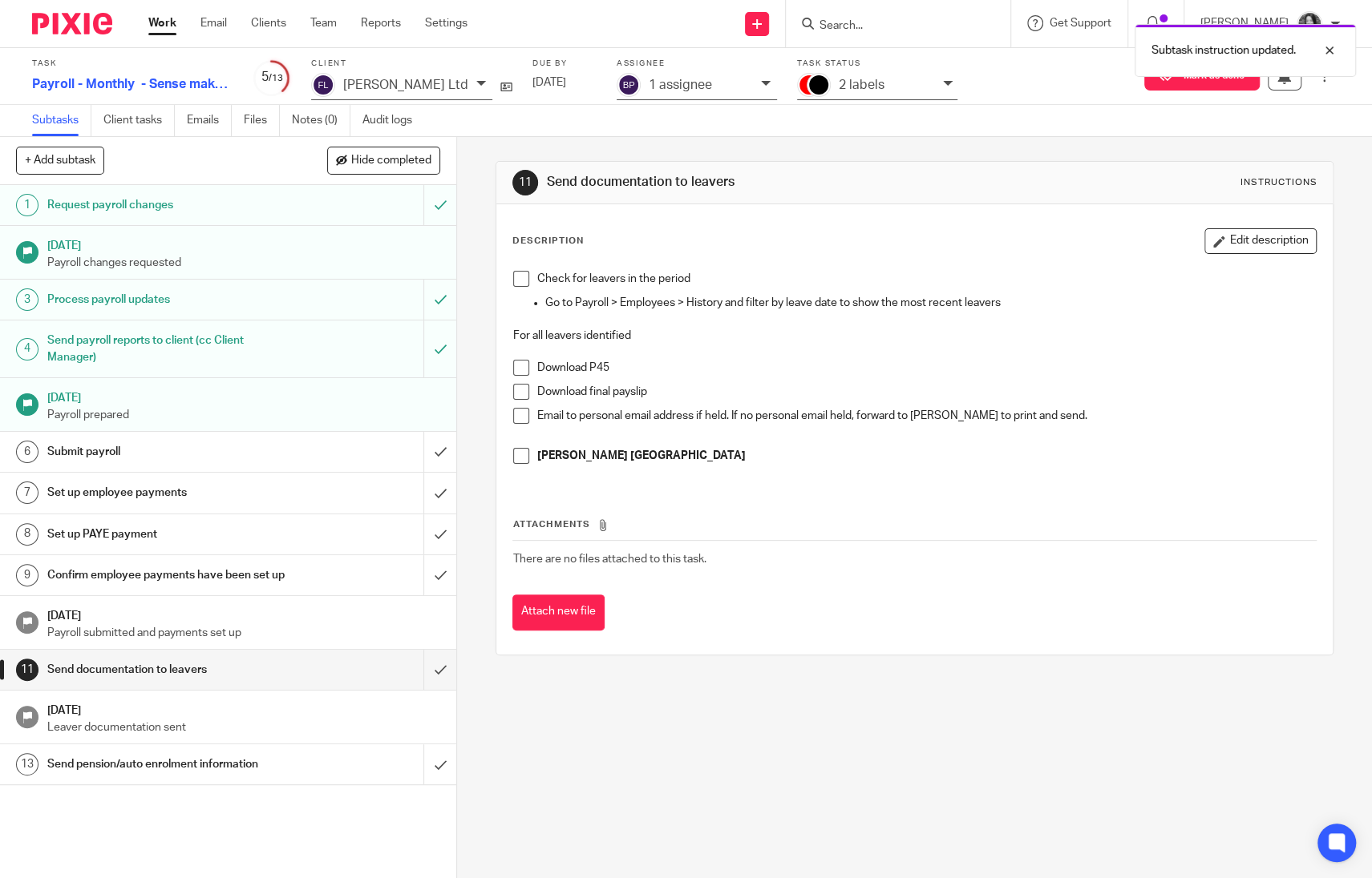
click at [177, 776] on h1 "Send pension/auto enrolment information" at bounding box center [167, 764] width 241 height 24
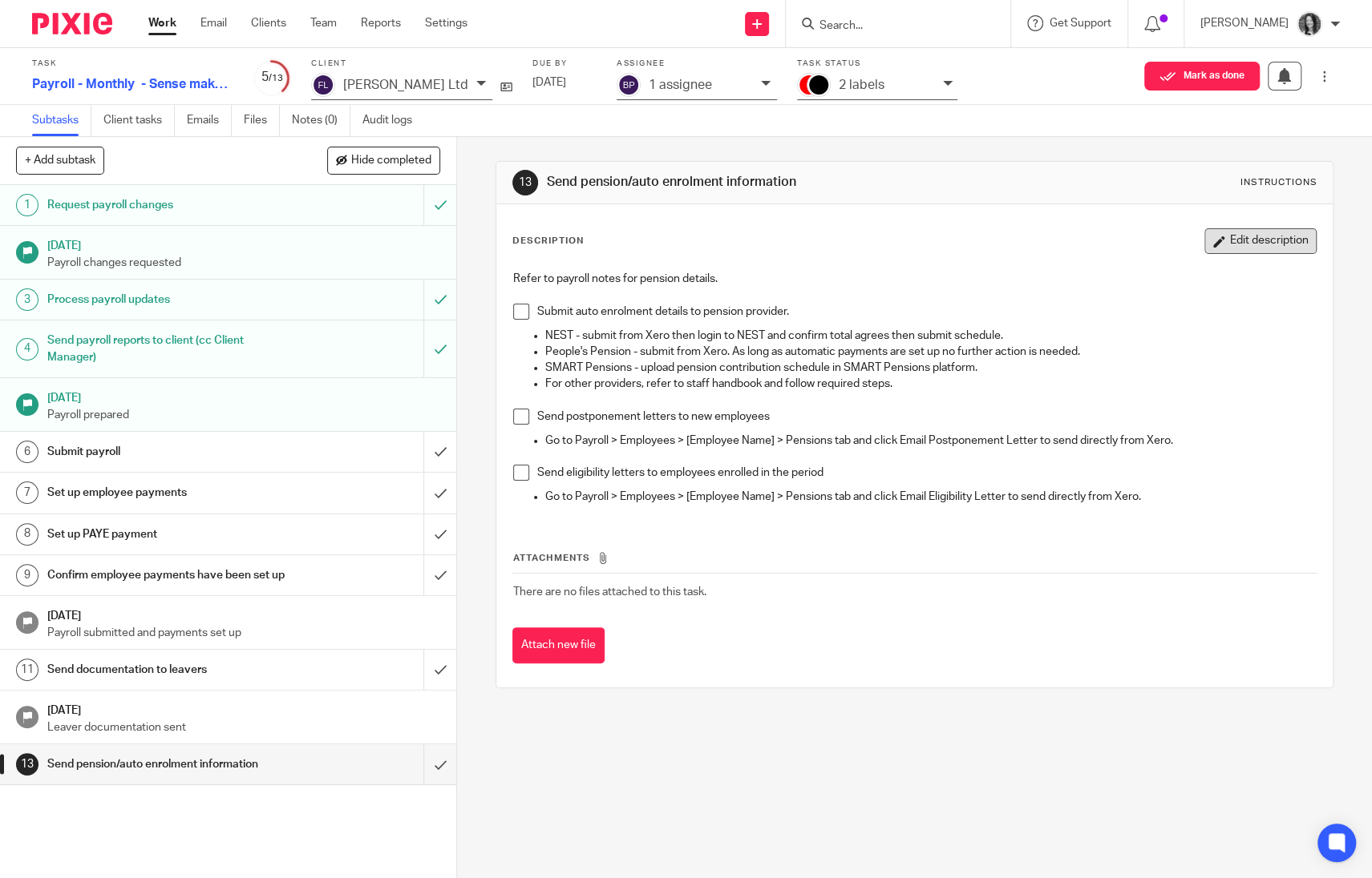
click at [1220, 248] on button "Edit description" at bounding box center [1260, 240] width 112 height 25
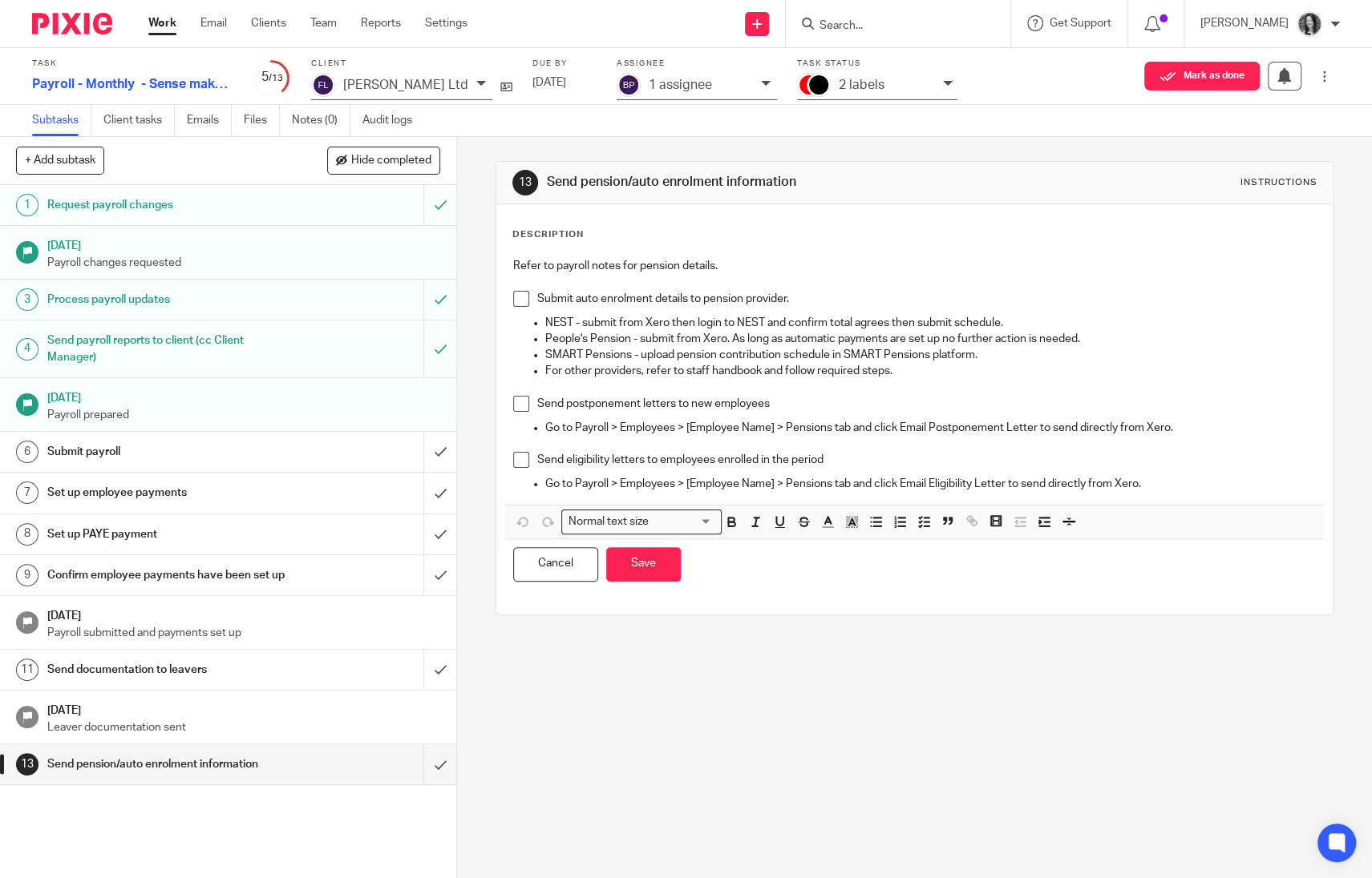
click at [1181, 482] on p "Go to Payroll > Employees > [Employee Name] > Pensions tab and click Email Elig…" at bounding box center [930, 484] width 771 height 16
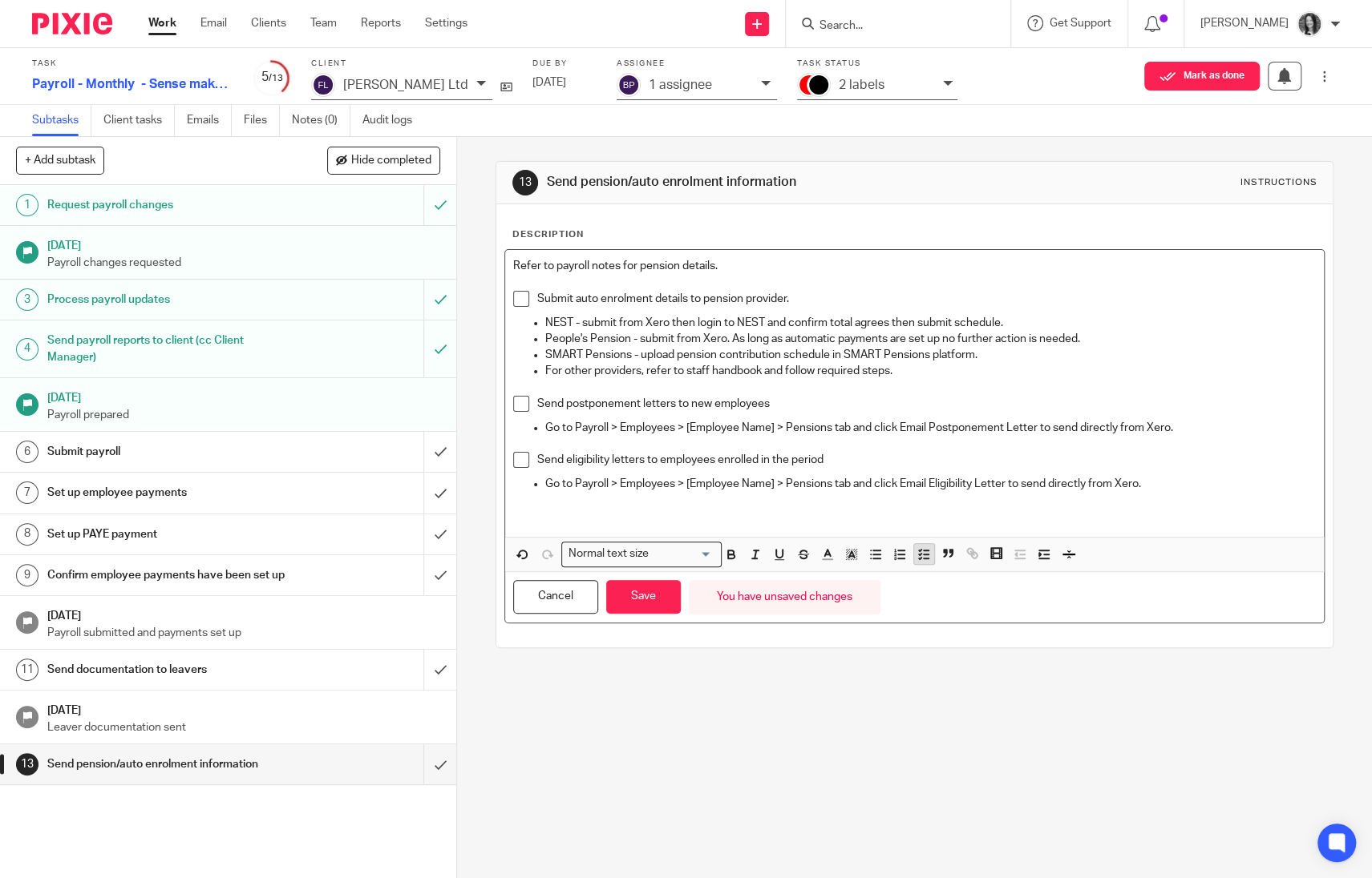
click at [926, 557] on button "button" at bounding box center [924, 554] width 20 height 20
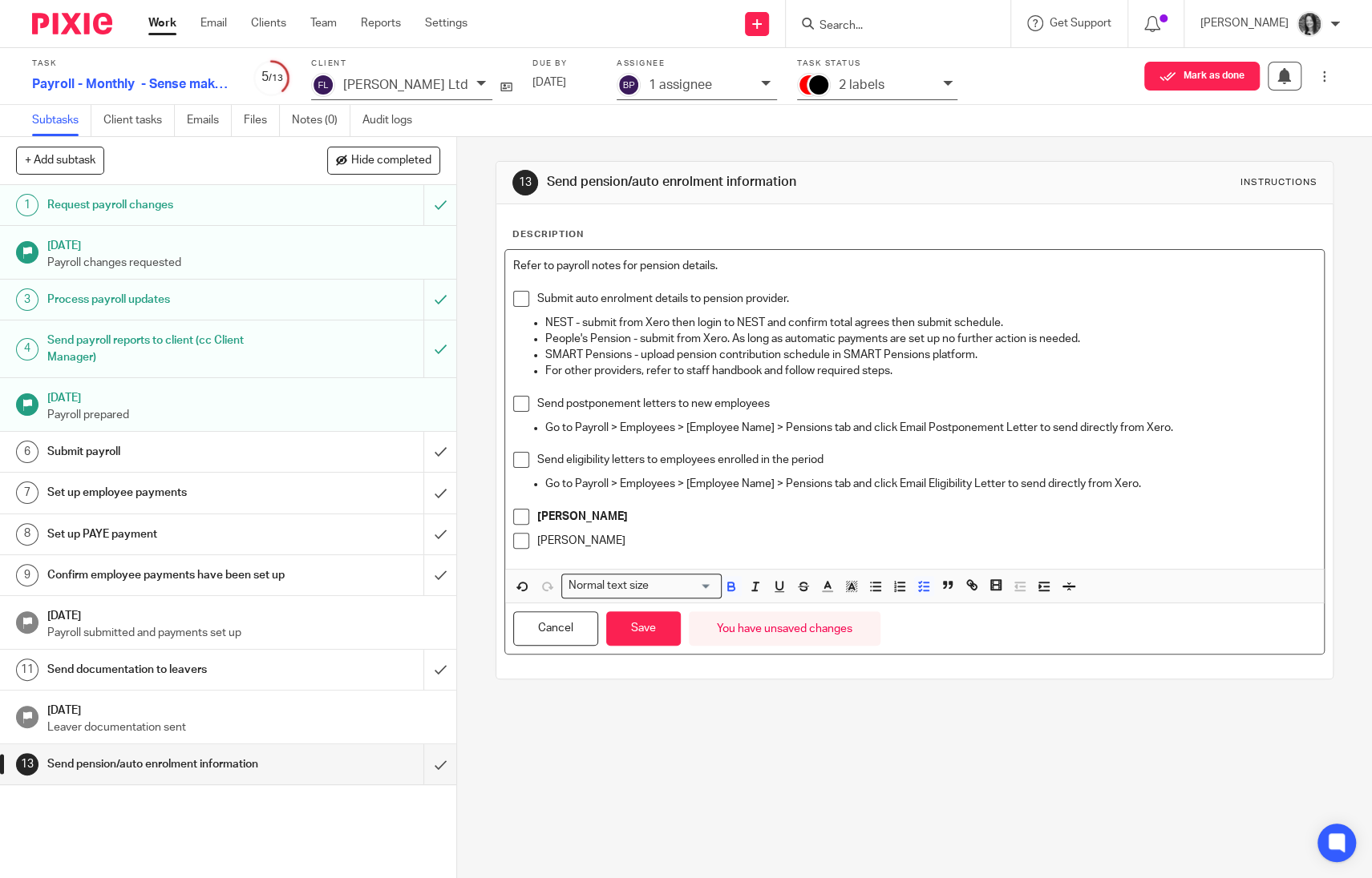
drag, startPoint x: 652, startPoint y: 539, endPoint x: 496, endPoint y: 525, distance: 156.6
click at [496, 525] on div "Description Refer to payroll notes for pension details. Submit auto enrolment d…" at bounding box center [914, 441] width 837 height 474
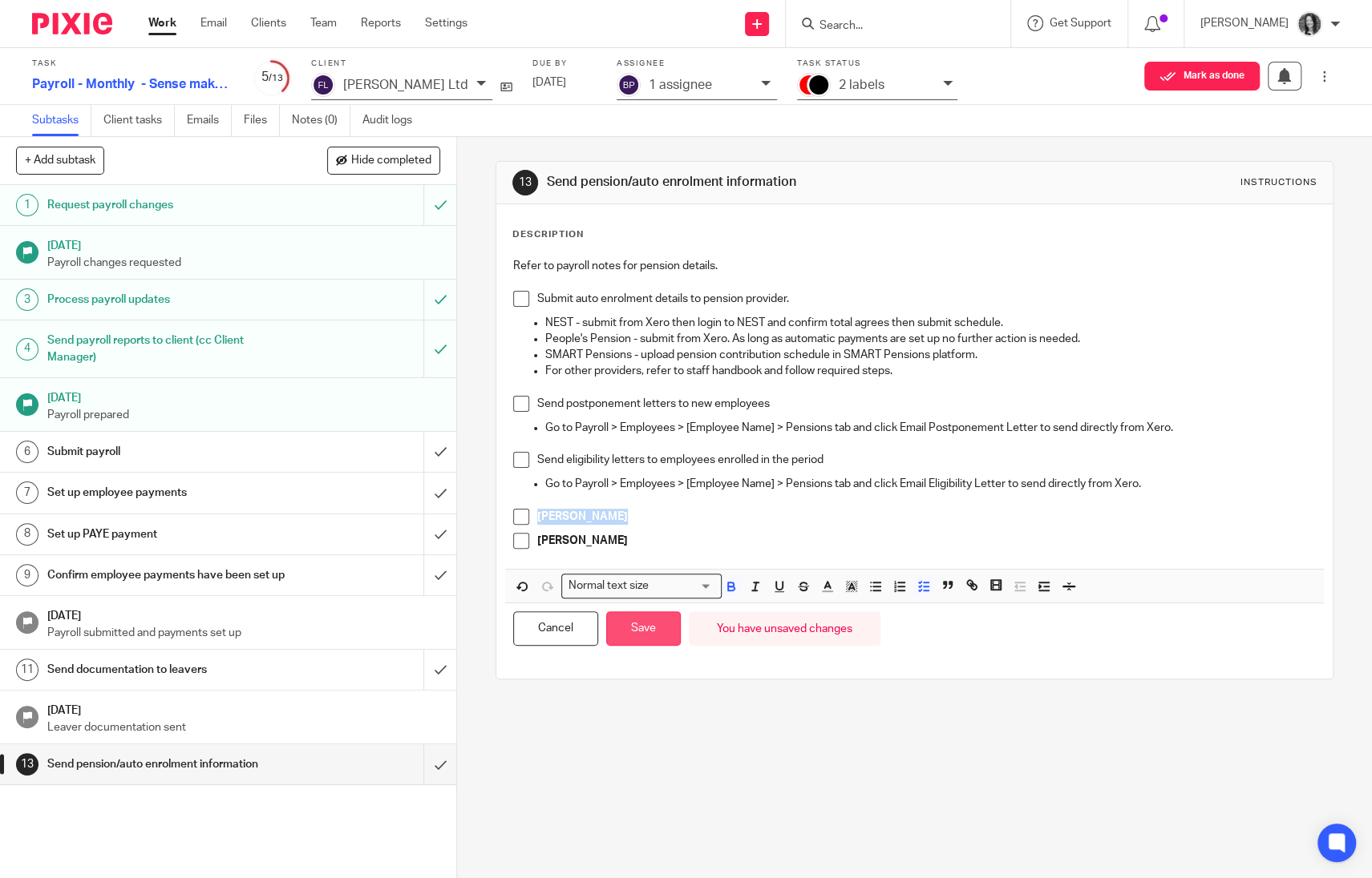
click at [652, 635] on button "Save" at bounding box center [643, 628] width 75 height 35
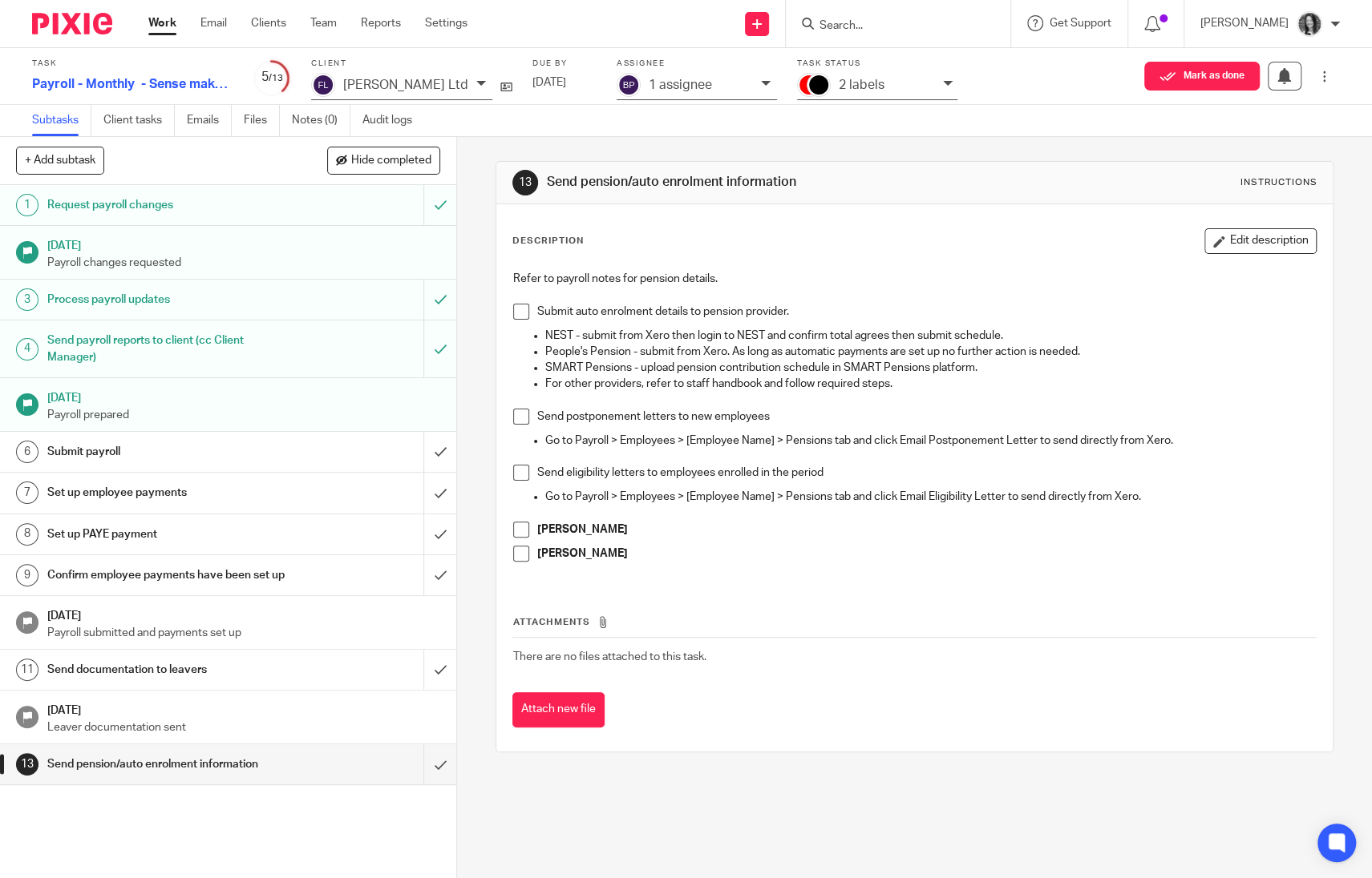
click at [839, 92] on div "2 labels" at bounding box center [887, 86] width 96 height 19
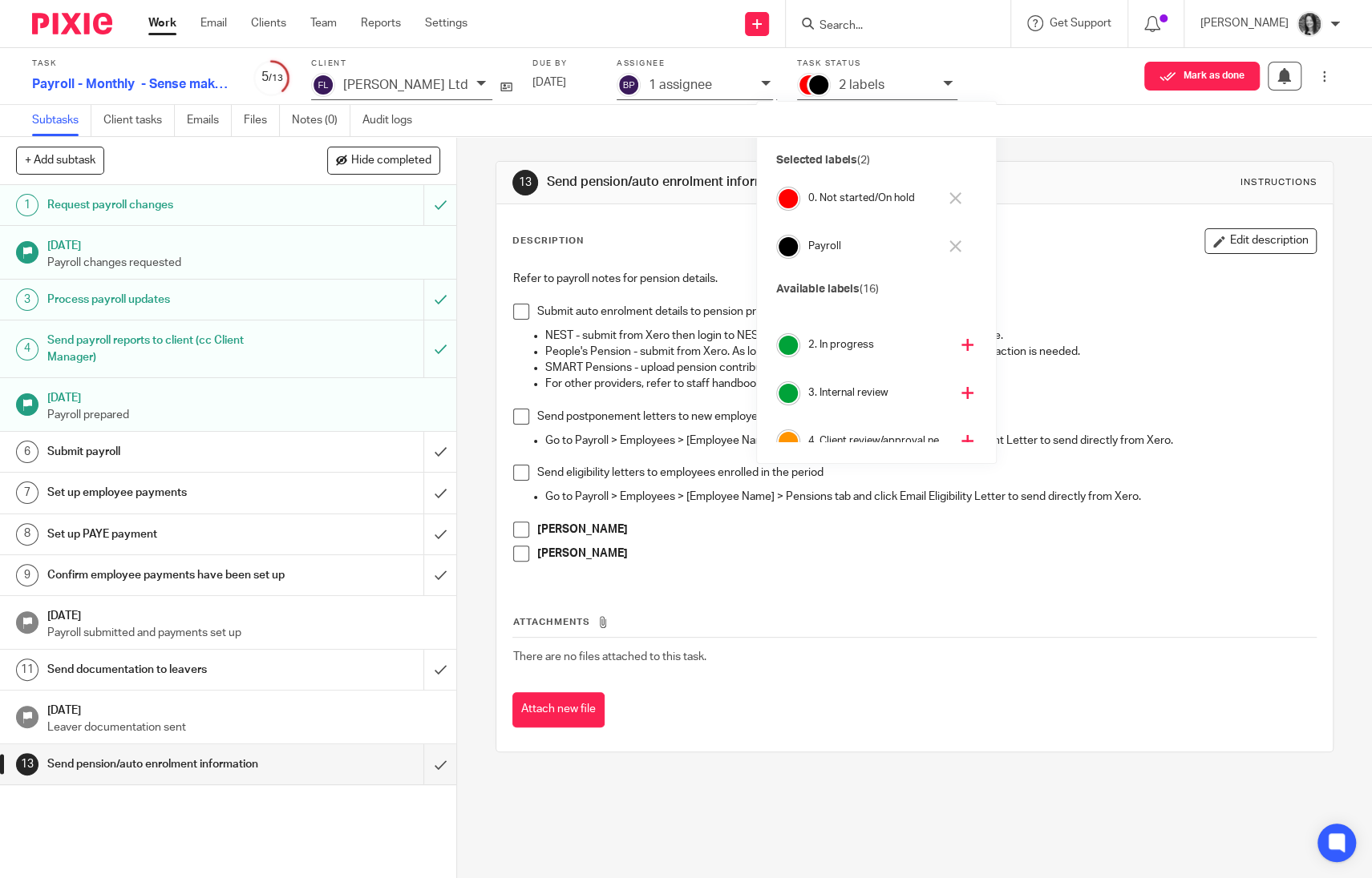
scroll to position [39, 0]
click at [872, 434] on h4 "4. Client review/approval needed" at bounding box center [878, 433] width 142 height 15
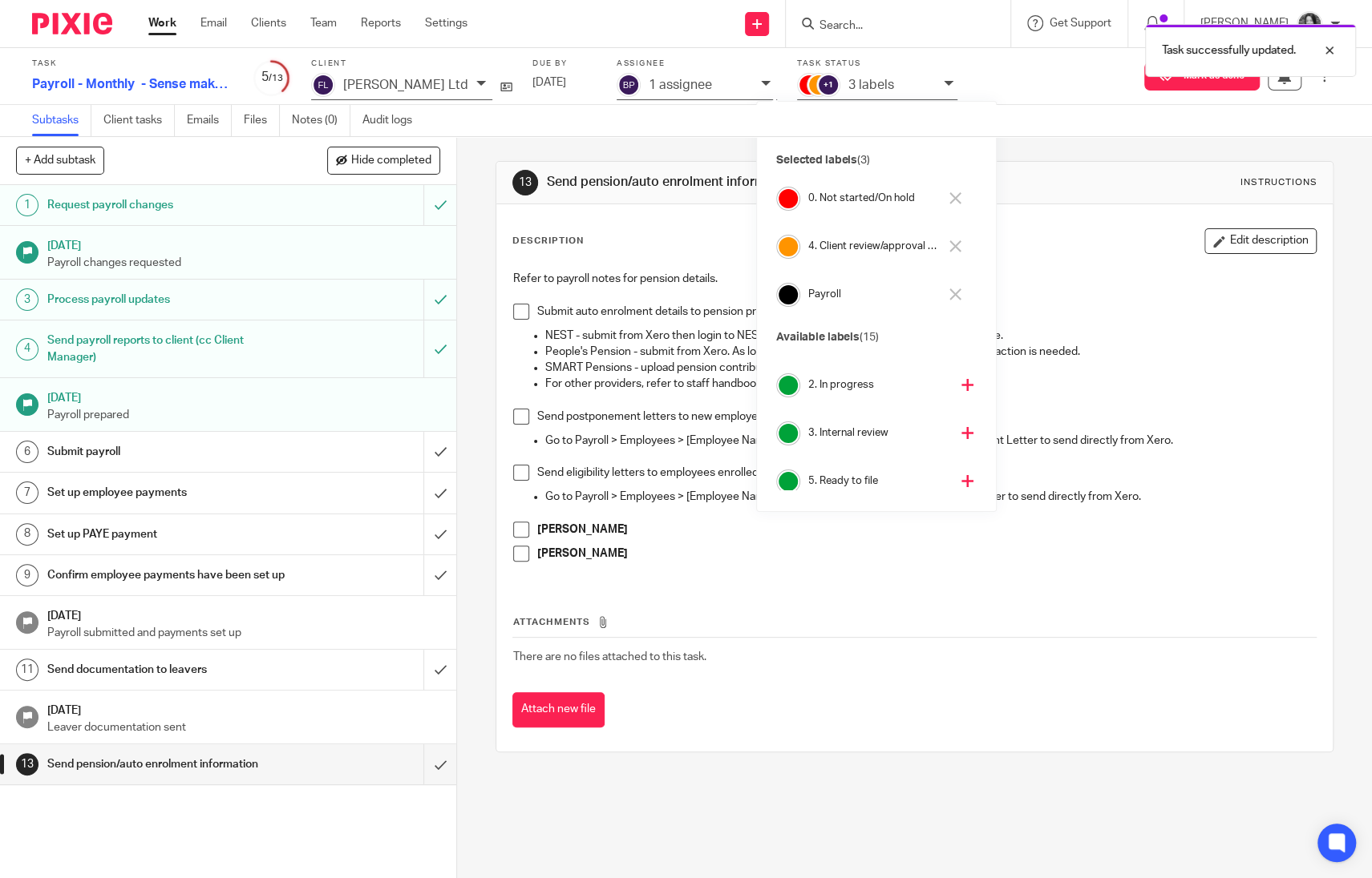
click at [862, 204] on h4 "0. Not started/On hold" at bounding box center [873, 198] width 130 height 15
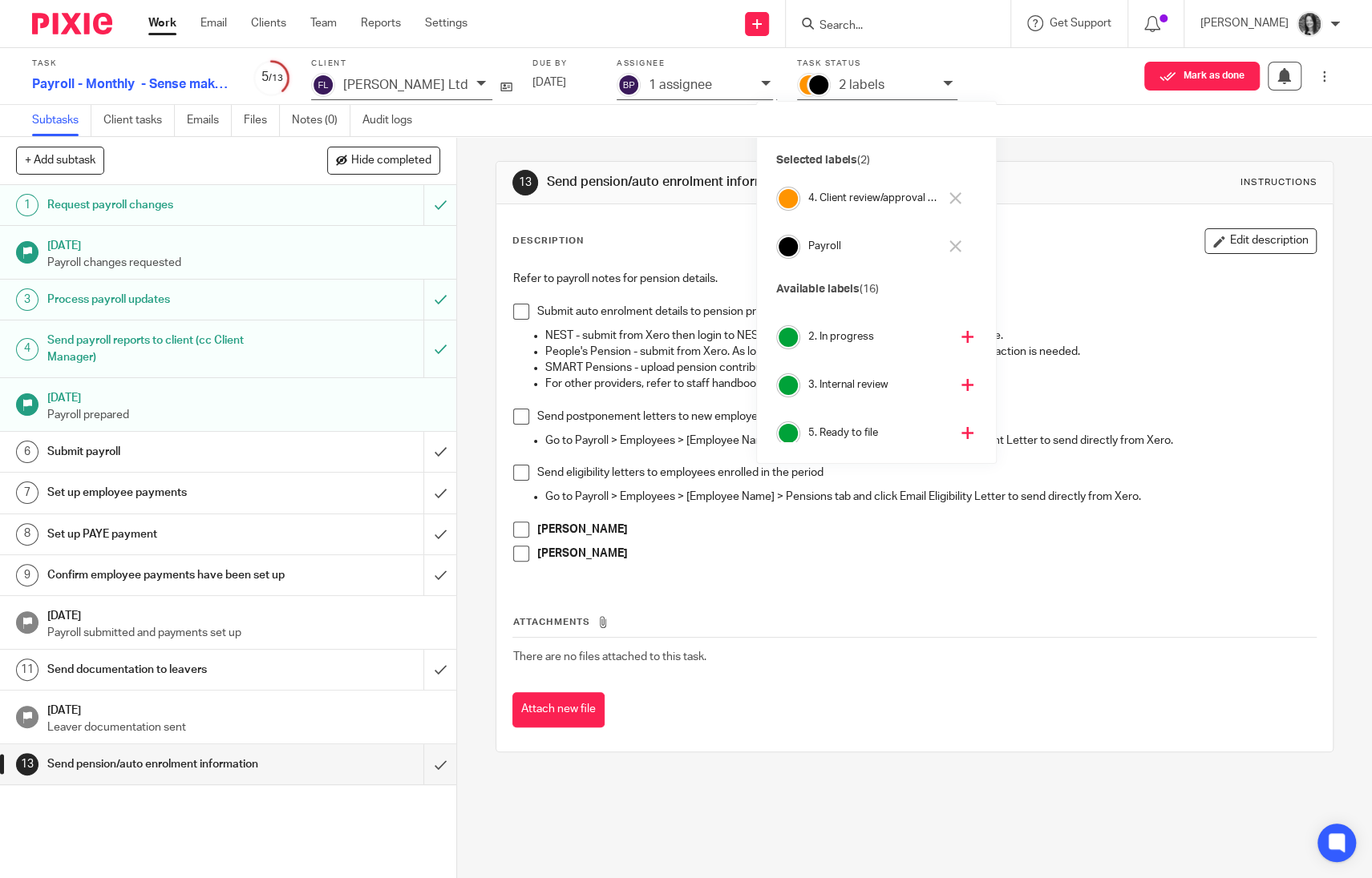
click at [862, 29] on input "Search" at bounding box center [890, 25] width 144 height 14
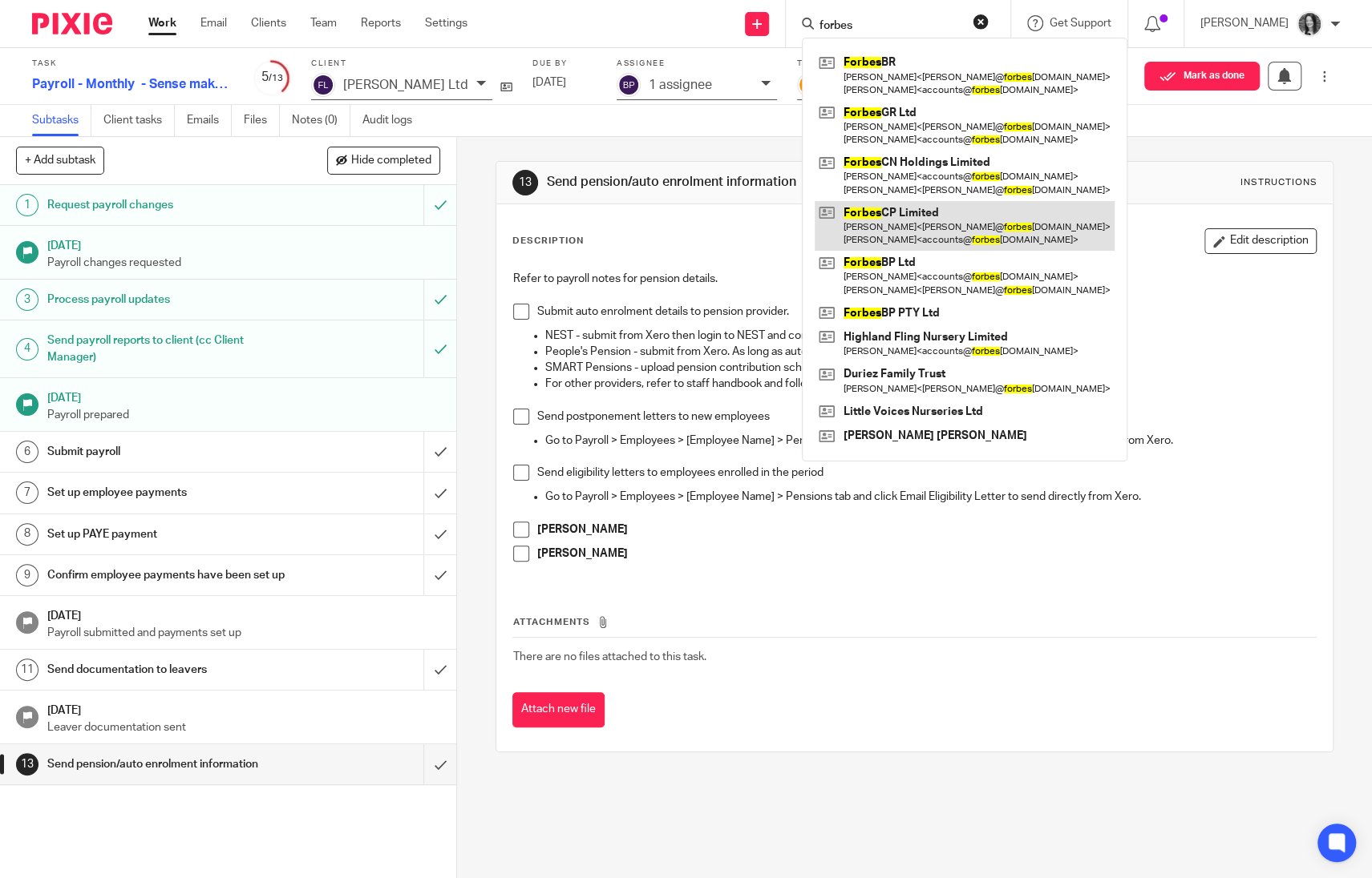
type input "forbes"
click at [899, 213] on link at bounding box center [964, 225] width 300 height 50
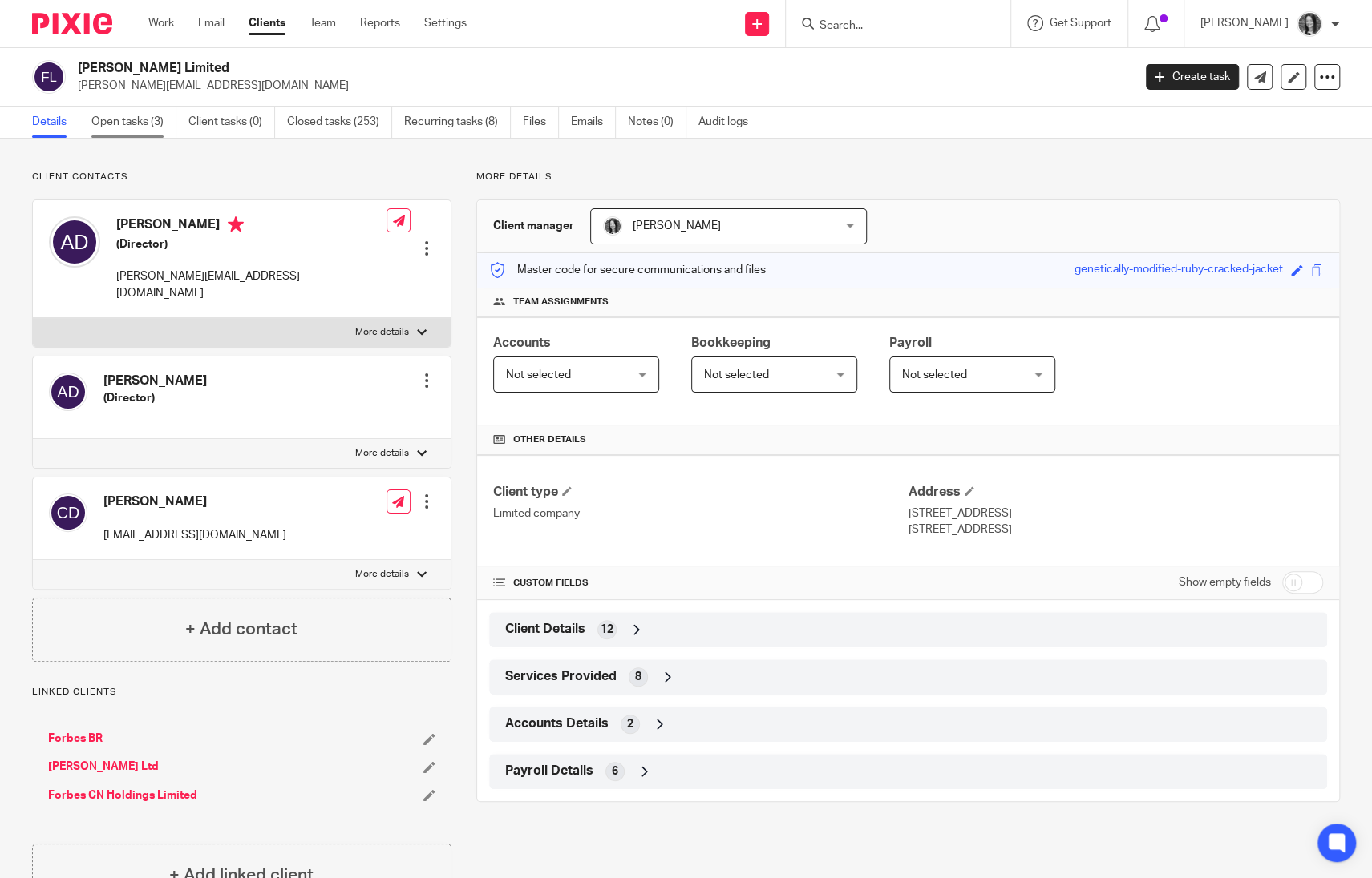
click at [159, 124] on link "Open tasks (3)" at bounding box center [134, 122] width 85 height 31
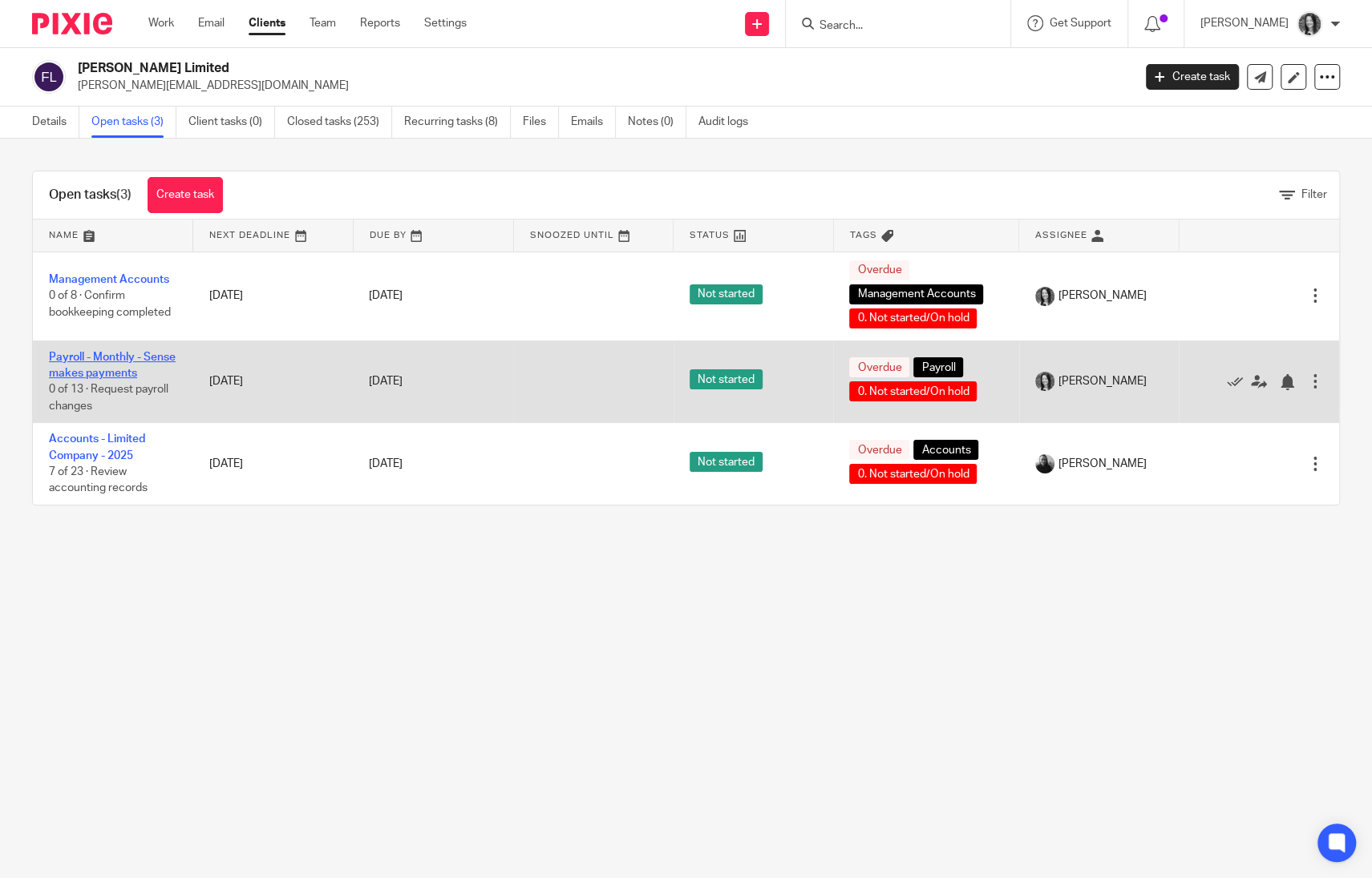
click at [104, 355] on link "Payroll - Monthly - Sense makes payments" at bounding box center [112, 365] width 126 height 27
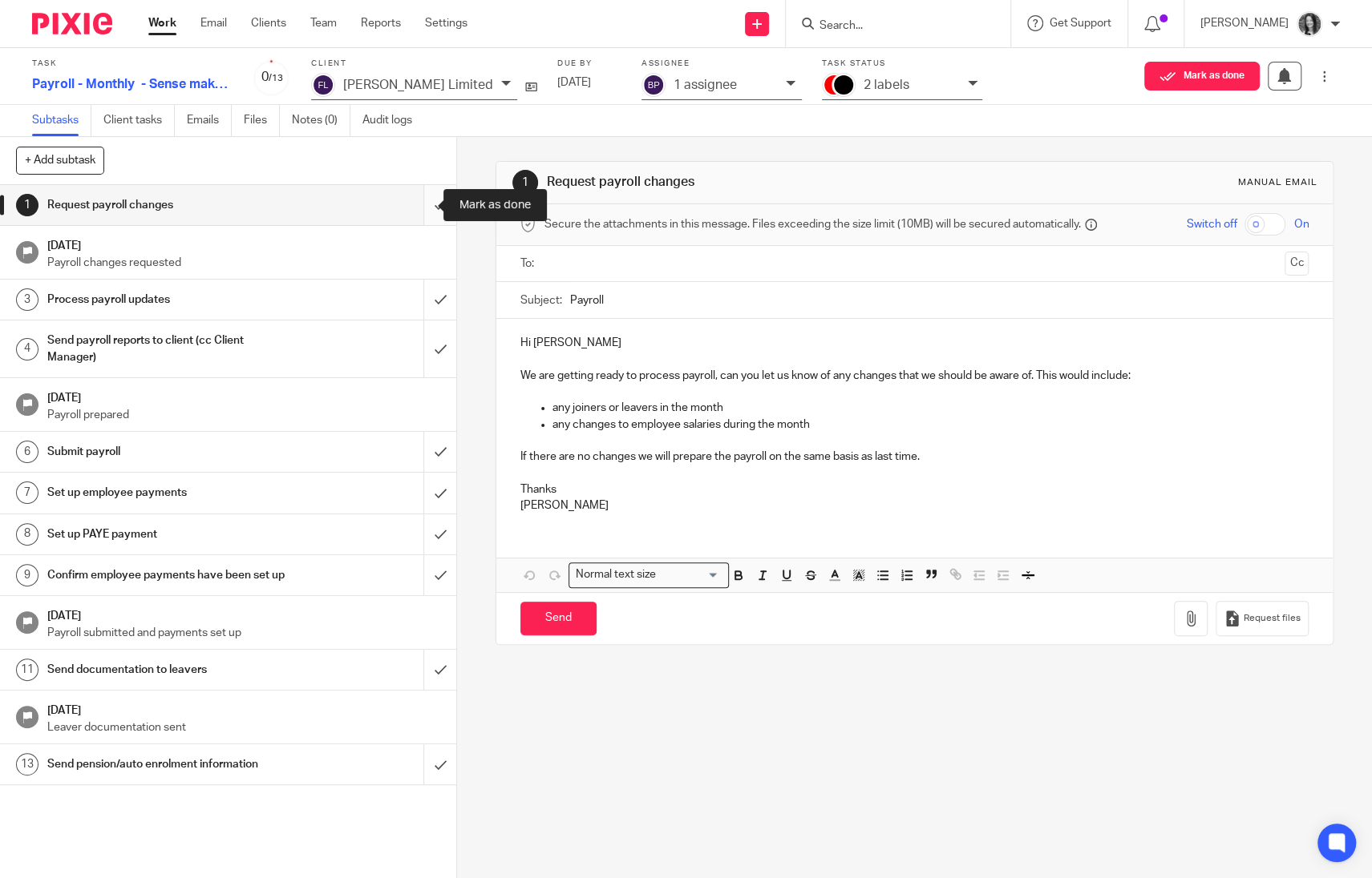
click at [423, 203] on input "submit" at bounding box center [227, 205] width 456 height 40
click at [425, 282] on input "submit" at bounding box center [227, 300] width 456 height 40
click at [426, 357] on input "submit" at bounding box center [227, 349] width 456 height 57
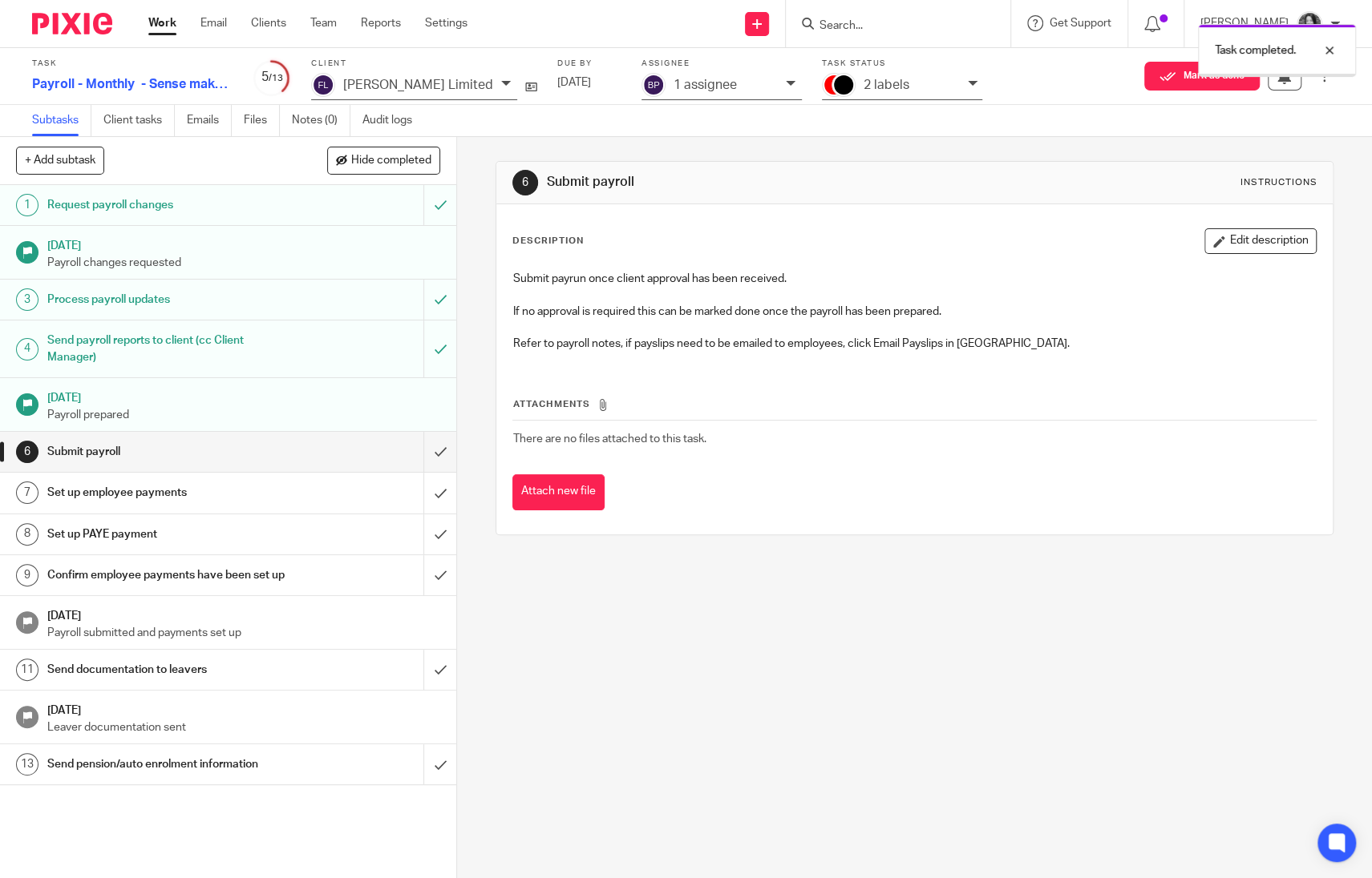
click at [855, 93] on div "2 labels" at bounding box center [902, 86] width 160 height 27
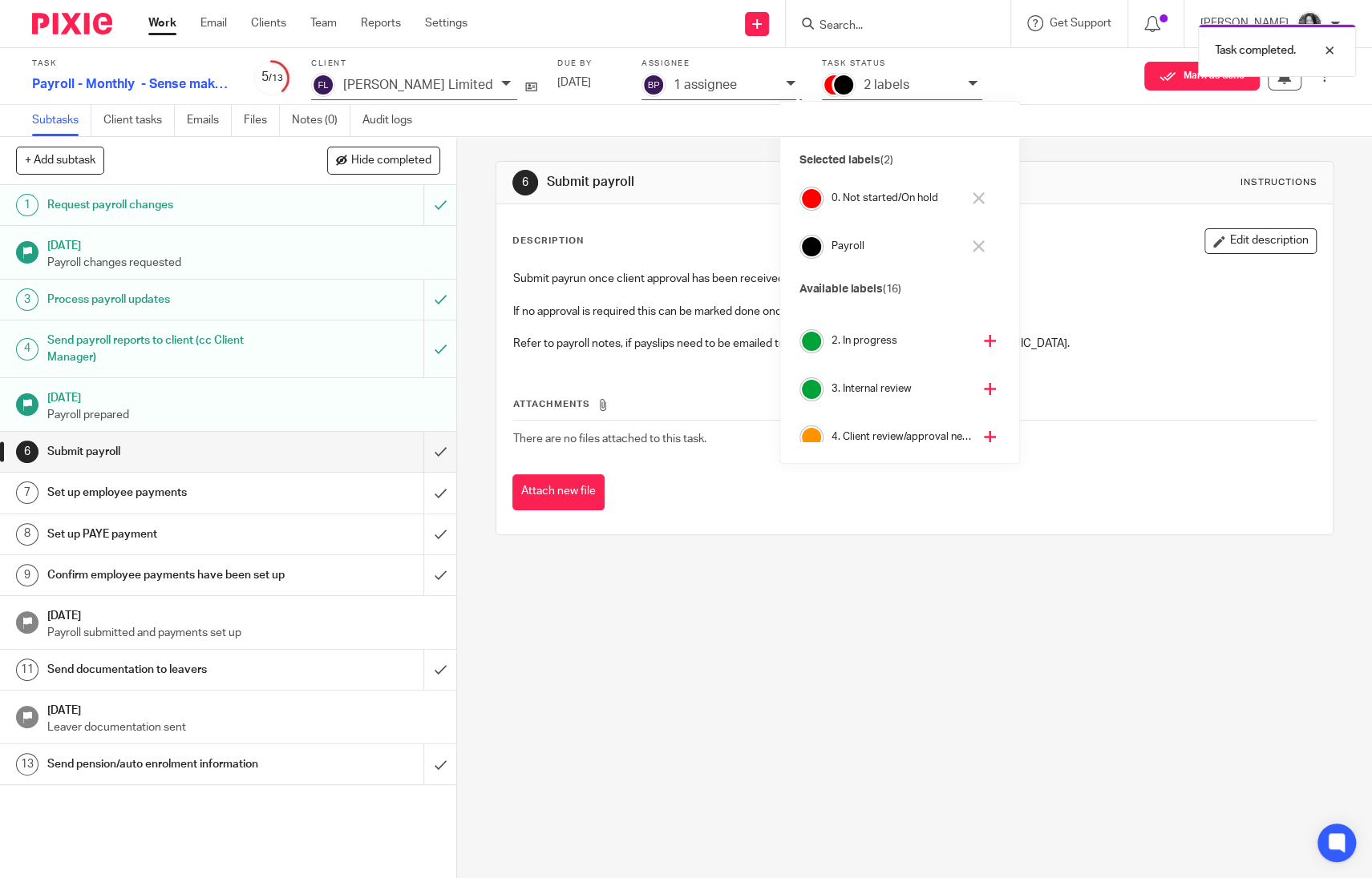
scroll to position [39, 0]
click at [872, 430] on h4 "4. Client review/approval needed" at bounding box center [902, 433] width 142 height 15
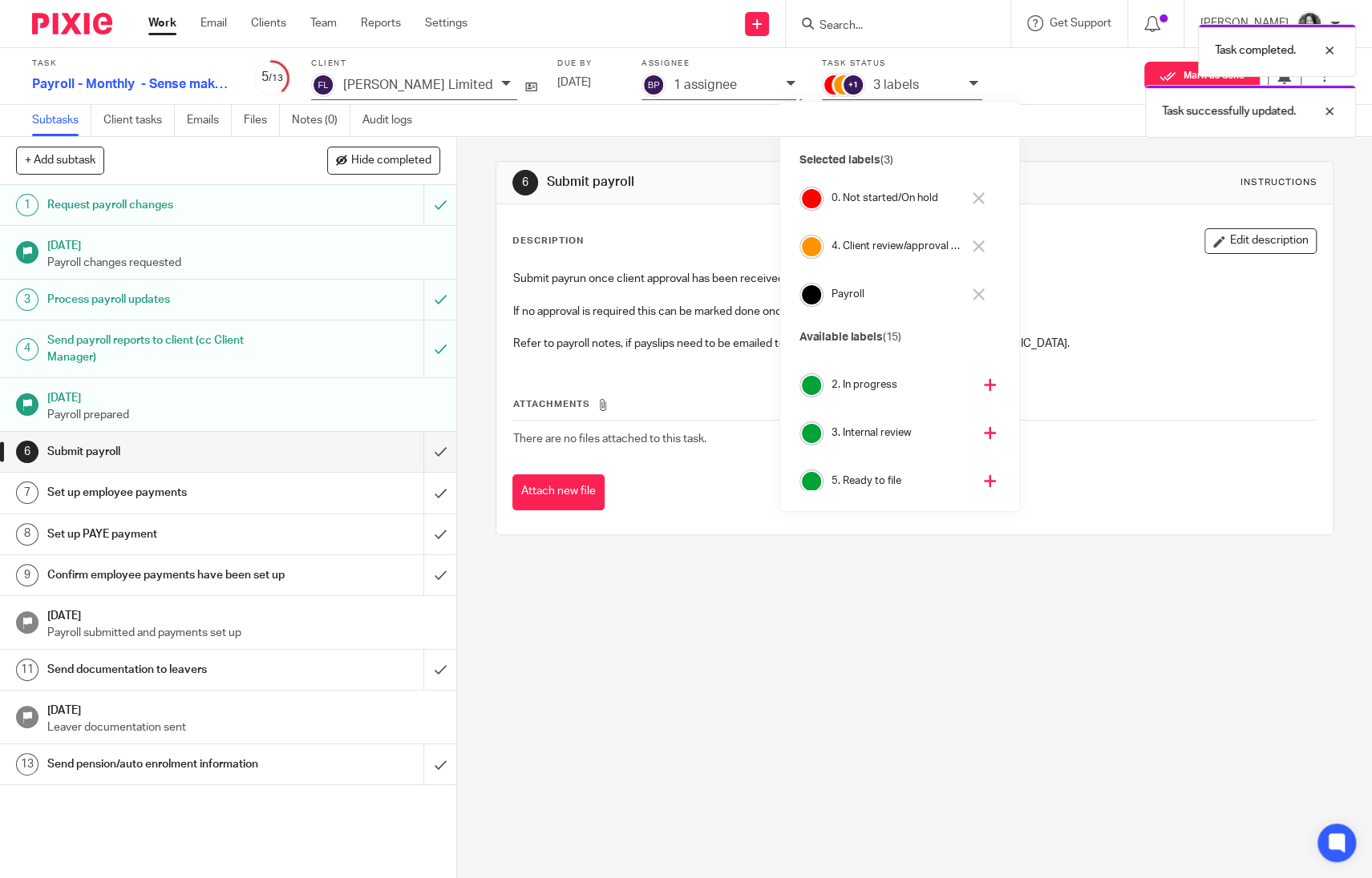
click at [869, 200] on h4 "0. Not started/On hold" at bounding box center [896, 198] width 130 height 15
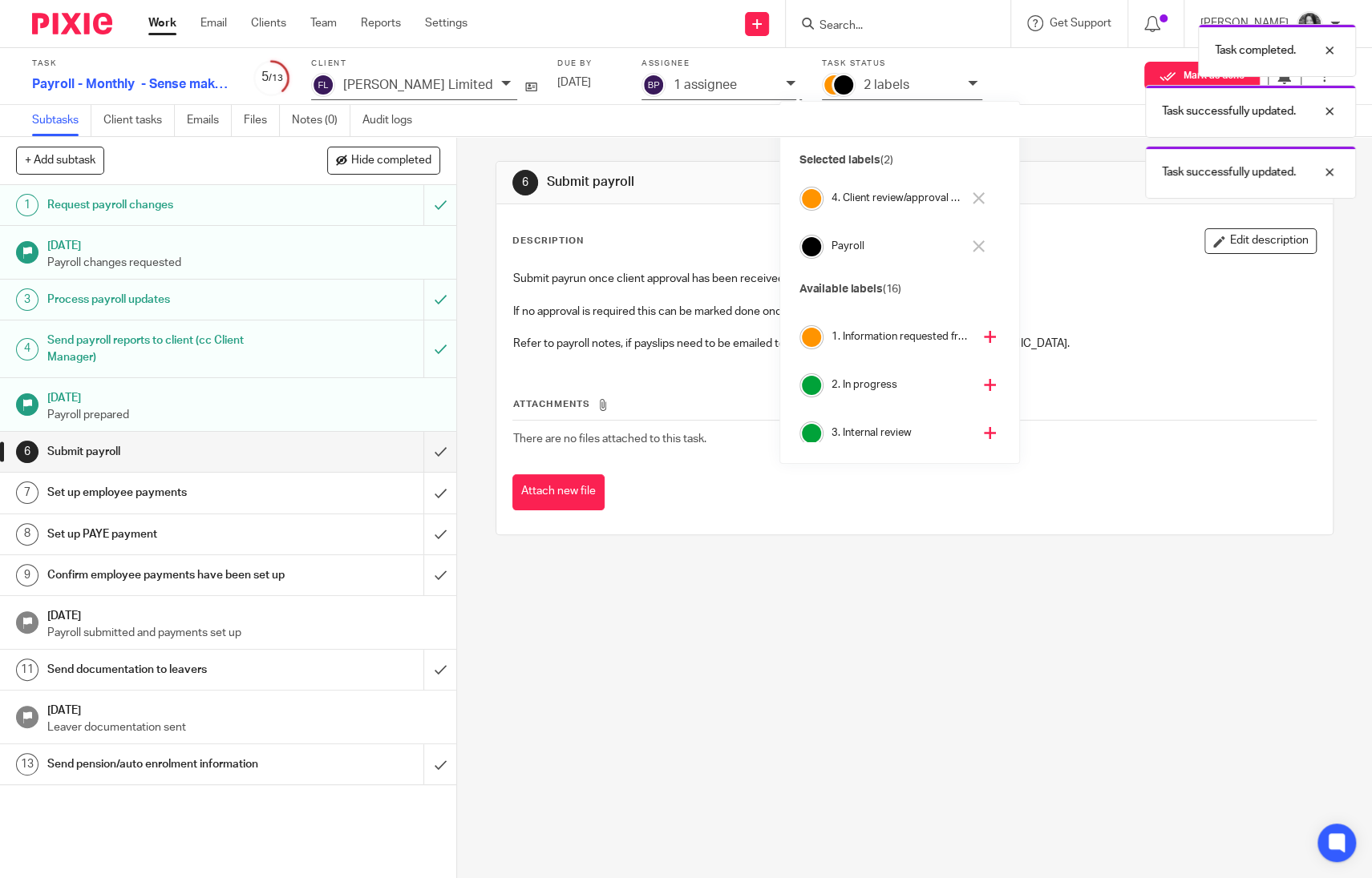
scroll to position [87, 0]
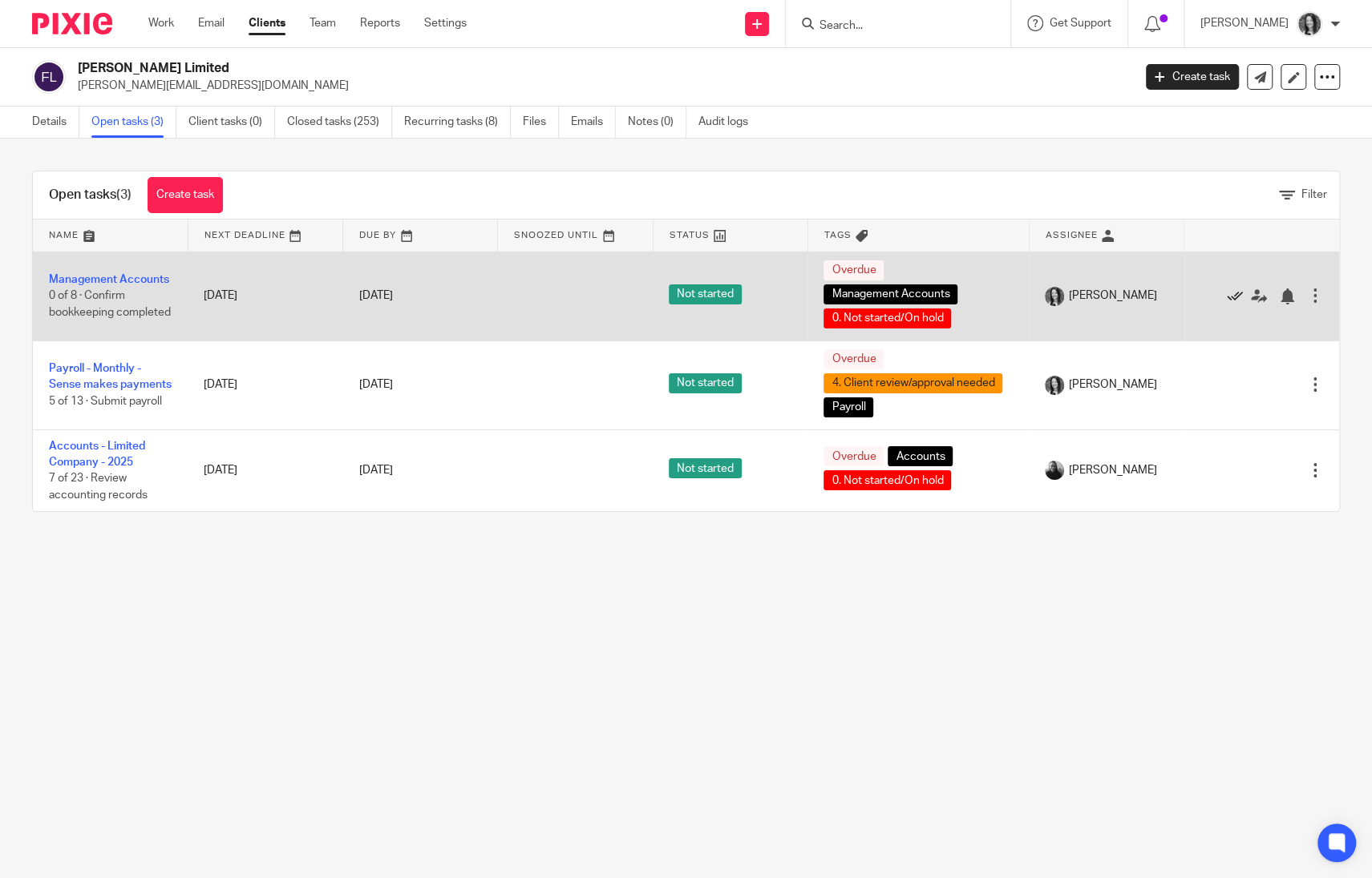
click at [1227, 300] on icon at bounding box center [1234, 296] width 16 height 16
